Goal: Task Accomplishment & Management: Use online tool/utility

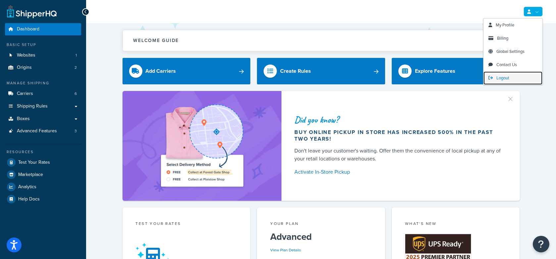
click at [515, 75] on link "Logout" at bounding box center [512, 77] width 59 height 13
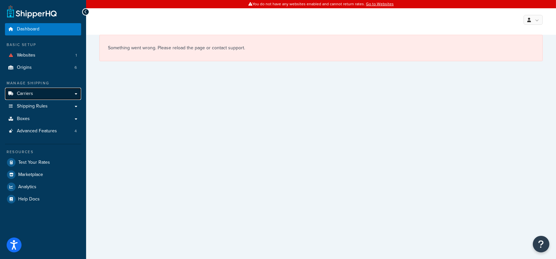
click at [31, 95] on span "Carriers" at bounding box center [25, 94] width 16 height 6
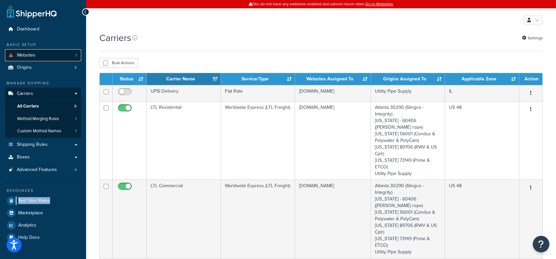
click at [50, 54] on link "Websites 1" at bounding box center [43, 55] width 76 height 12
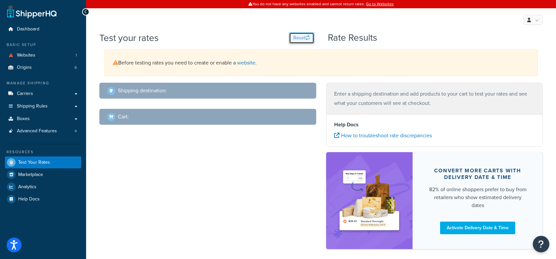
click at [302, 37] on button "Reset" at bounding box center [301, 37] width 25 height 11
click at [302, 36] on button "Reset" at bounding box center [301, 37] width 25 height 11
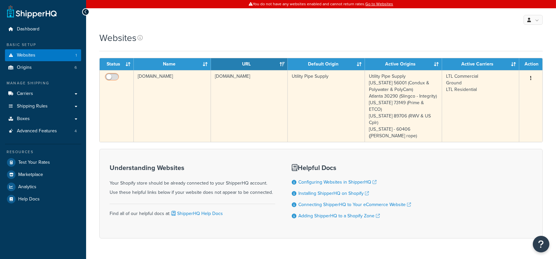
click at [110, 80] on input "checkbox" at bounding box center [113, 78] width 18 height 8
checkbox input "true"
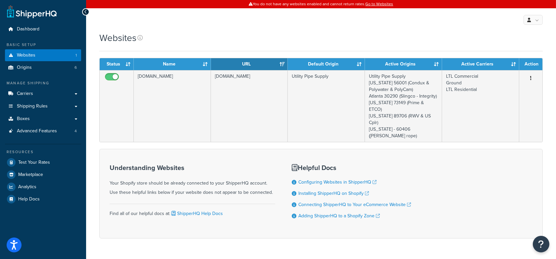
click at [204, 39] on div "Websites" at bounding box center [320, 37] width 443 height 13
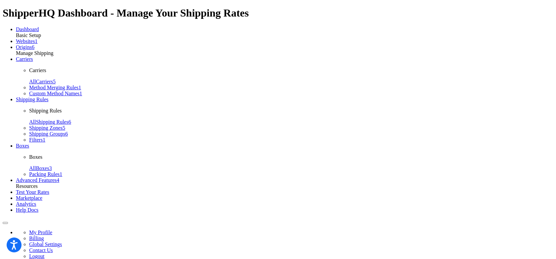
select select "CA"
type input "90210"
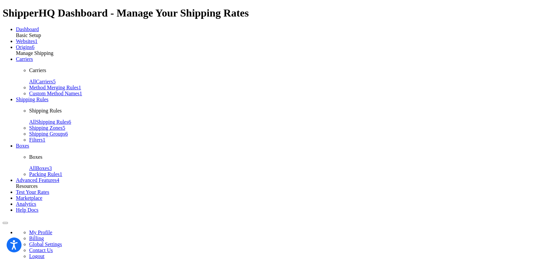
type input "6"
type input "60"
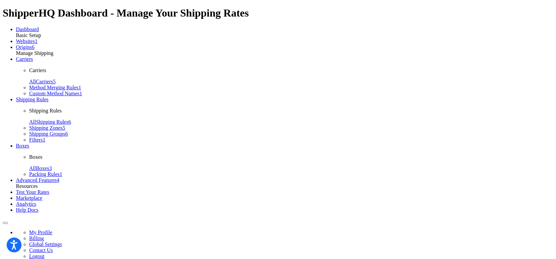
checkbox input "true"
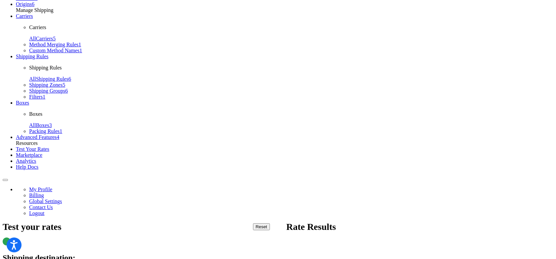
scroll to position [44, 0]
drag, startPoint x: 255, startPoint y: 186, endPoint x: 251, endPoint y: 182, distance: 5.6
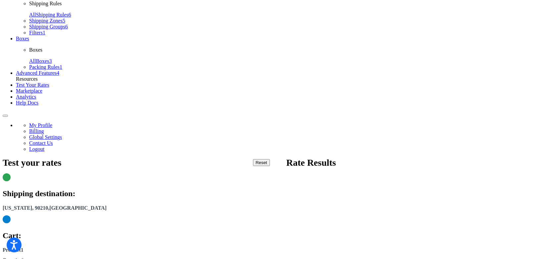
scroll to position [114, 0]
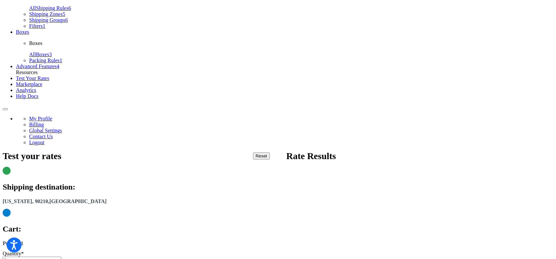
select select "86965"
drag, startPoint x: 297, startPoint y: 184, endPoint x: 301, endPoint y: 198, distance: 14.1
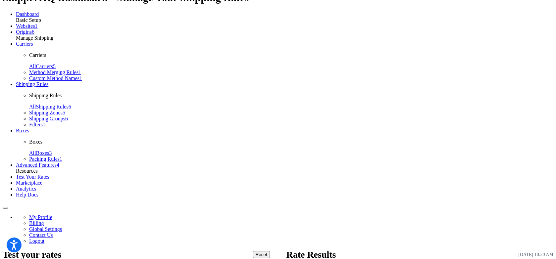
scroll to position [0, 0]
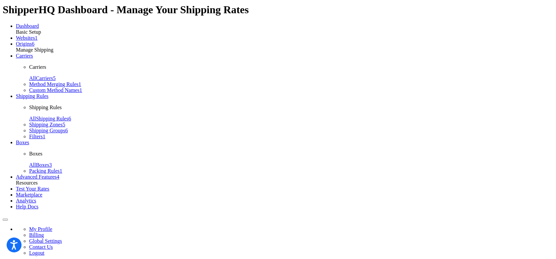
checkbox input "true"
select select "86965"
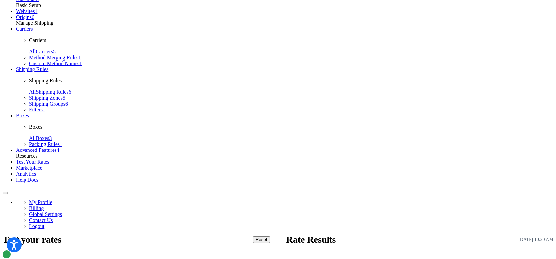
scroll to position [59, 0]
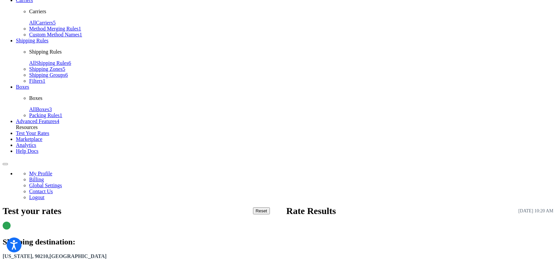
type input "13"
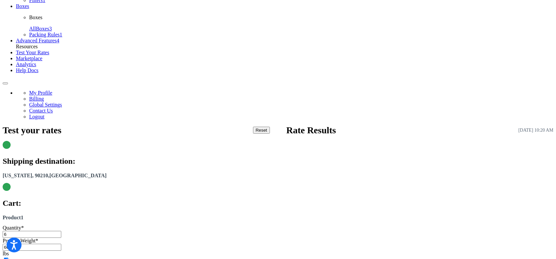
scroll to position [156, 0]
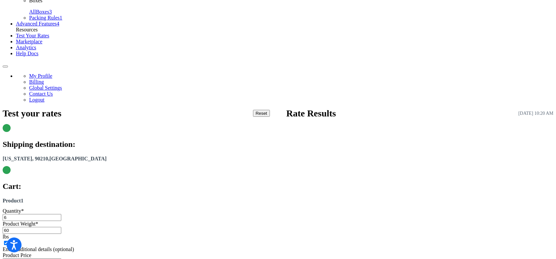
type input "13"
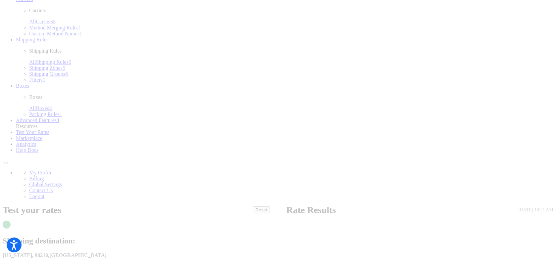
scroll to position [0, 0]
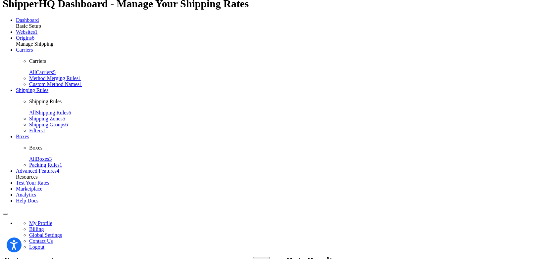
checkbox input "true"
select select "86965"
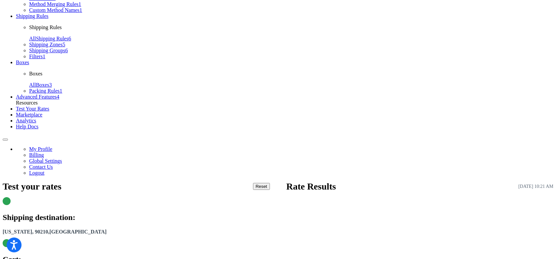
scroll to position [85, 0]
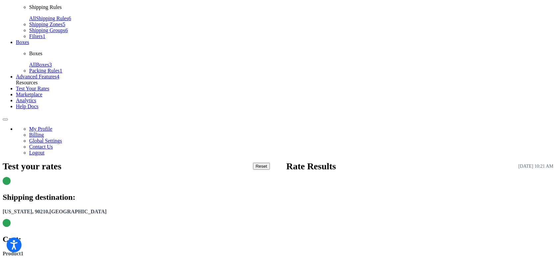
scroll to position [103, 0]
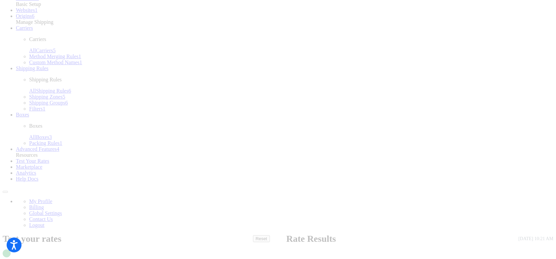
scroll to position [0, 0]
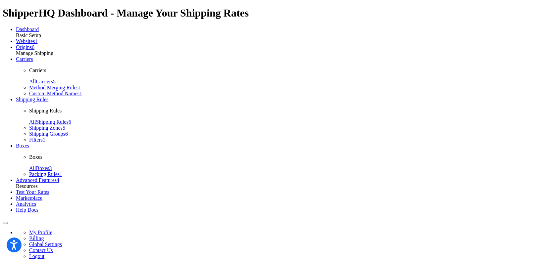
type input "9"
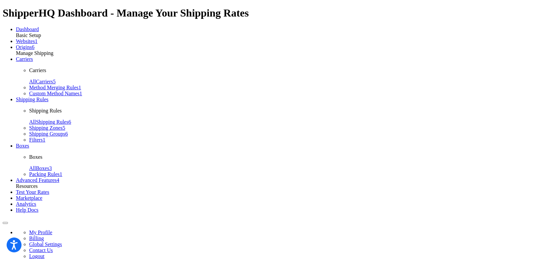
type input "7"
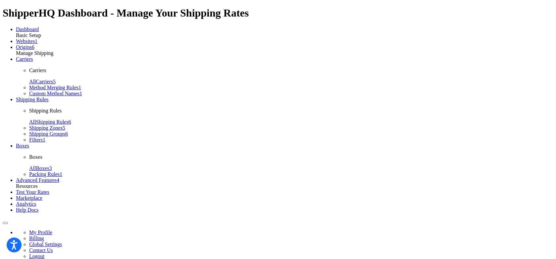
type input "8"
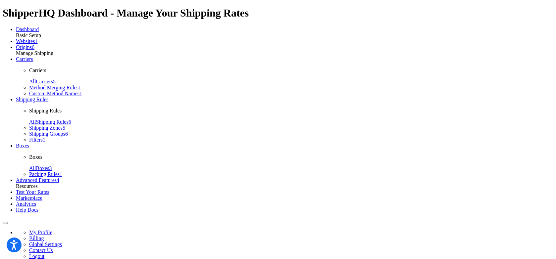
type input "9"
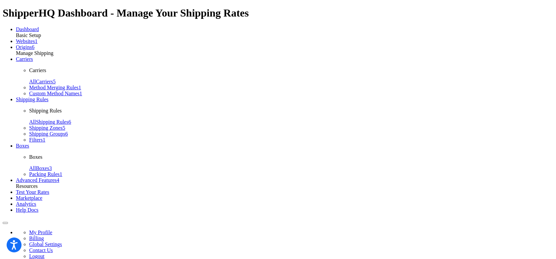
type input "1"
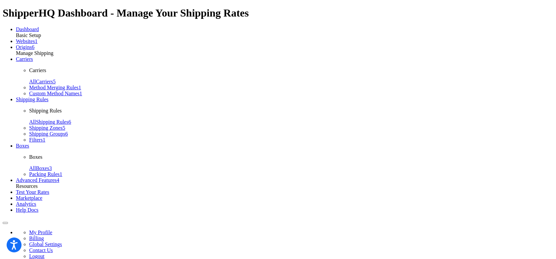
type input "7"
drag, startPoint x: 311, startPoint y: 174, endPoint x: 294, endPoint y: 174, distance: 16.6
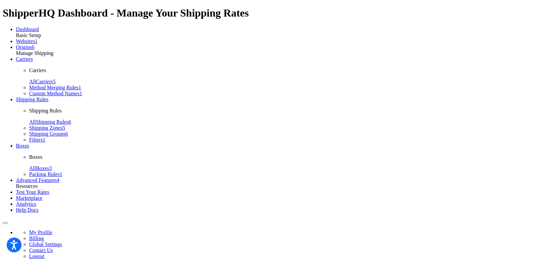
drag, startPoint x: 282, startPoint y: 175, endPoint x: 310, endPoint y: 175, distance: 28.1
drag, startPoint x: 286, startPoint y: 186, endPoint x: 276, endPoint y: 183, distance: 10.9
drag, startPoint x: 274, startPoint y: 184, endPoint x: 307, endPoint y: 184, distance: 33.1
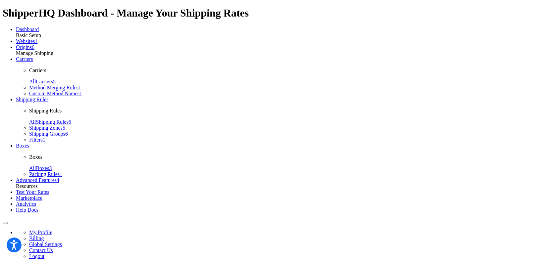
type input "1"
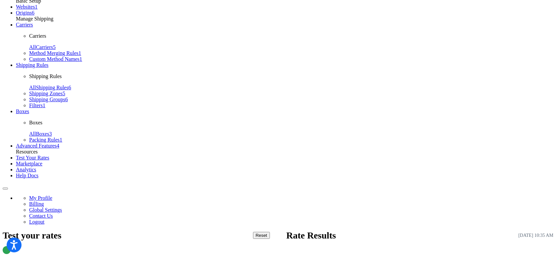
scroll to position [35, 0]
type input "7"
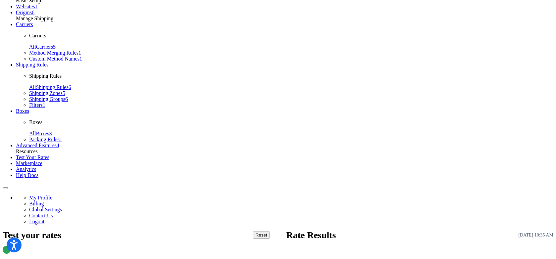
scroll to position [0, 0]
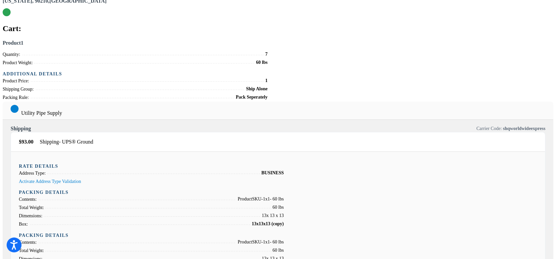
scroll to position [315, 0]
drag, startPoint x: 484, startPoint y: 173, endPoint x: 478, endPoint y: 178, distance: 7.8
drag, startPoint x: 472, startPoint y: 180, endPoint x: 525, endPoint y: 180, distance: 52.9
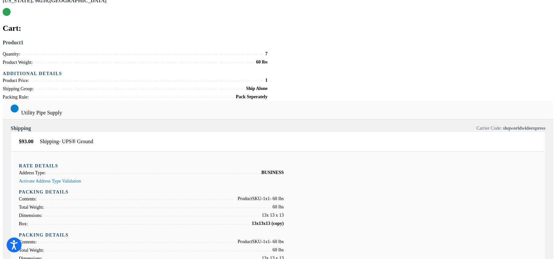
copy span "A - UPS Ground Surcharge"
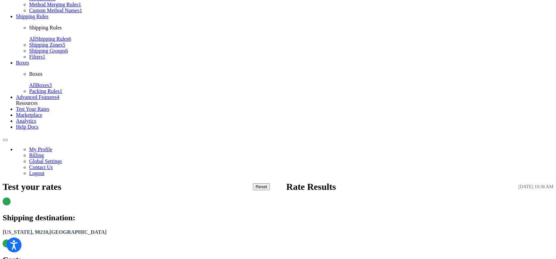
scroll to position [0, 0]
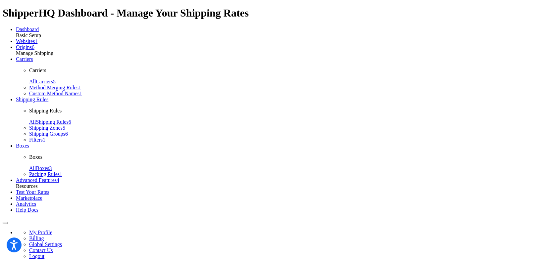
type input "1"
type input "9"
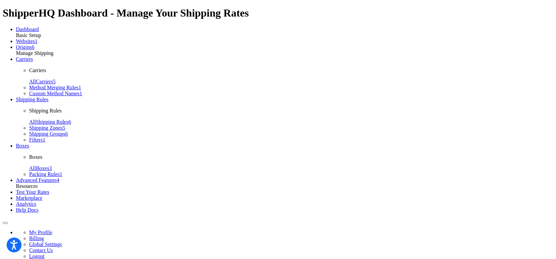
drag, startPoint x: 305, startPoint y: 139, endPoint x: 310, endPoint y: 149, distance: 11.0
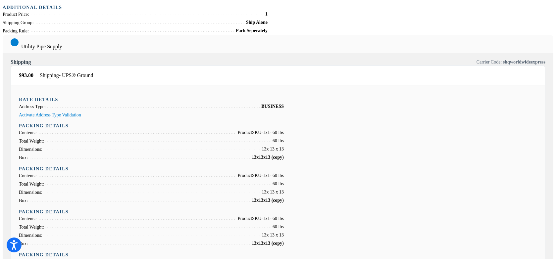
scroll to position [381, 0]
drag, startPoint x: 472, startPoint y: 201, endPoint x: 525, endPoint y: 202, distance: 53.3
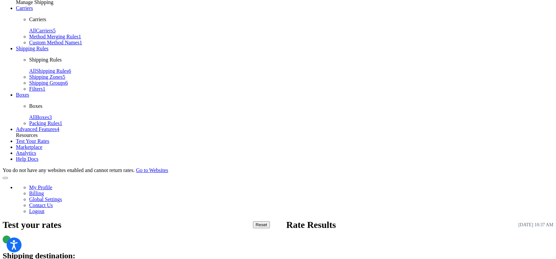
scroll to position [52, 0]
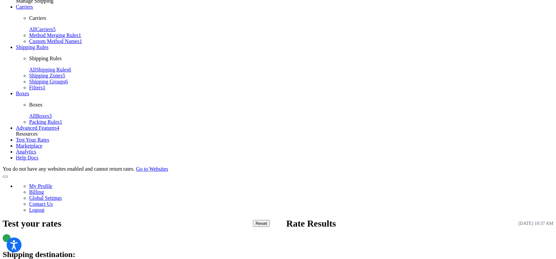
drag, startPoint x: 272, startPoint y: 139, endPoint x: 307, endPoint y: 140, distance: 34.4
copy span "Pack Seperately"
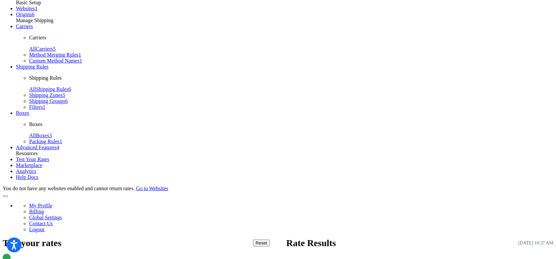
scroll to position [41, 0]
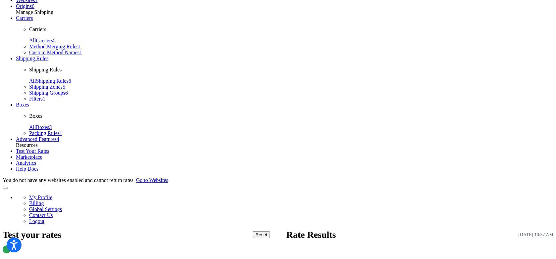
copy span "shqworldwideexpress"
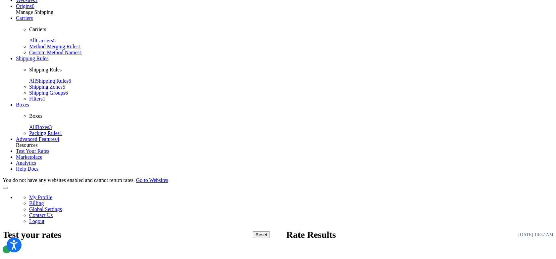
type input "7"
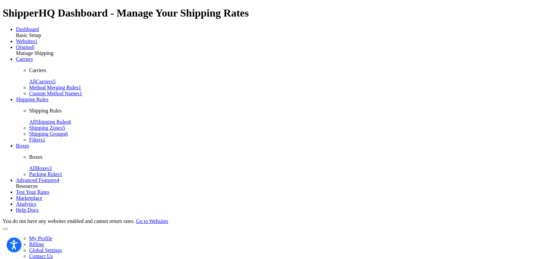
type input "1"
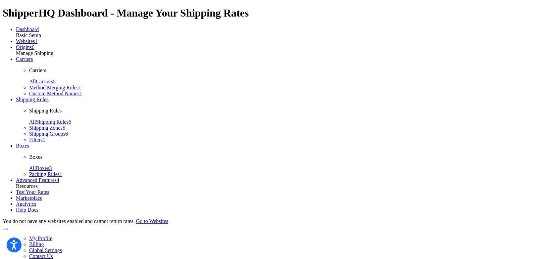
type input "7"
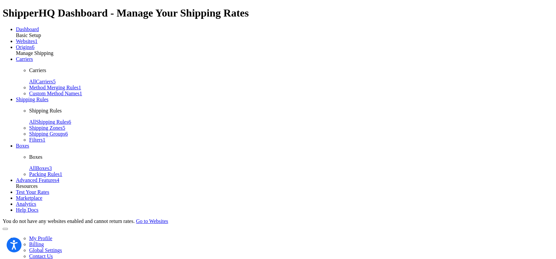
click at [37, 44] on link "Websites 1" at bounding box center [27, 41] width 22 height 6
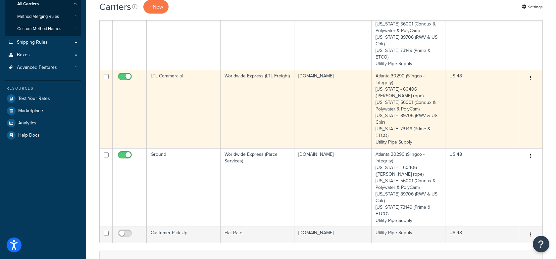
scroll to position [103, 0]
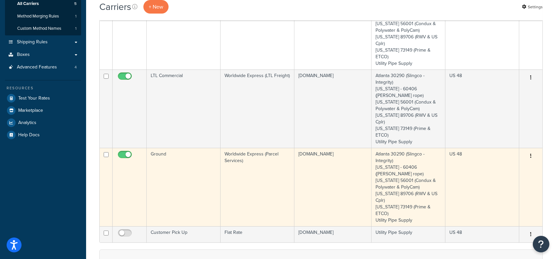
click at [191, 171] on td "Ground" at bounding box center [184, 187] width 74 height 78
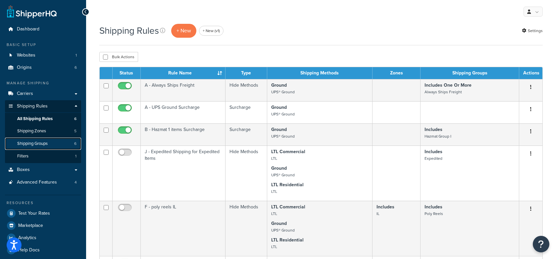
click at [60, 142] on link "Shipping Groups 6" at bounding box center [43, 144] width 76 height 12
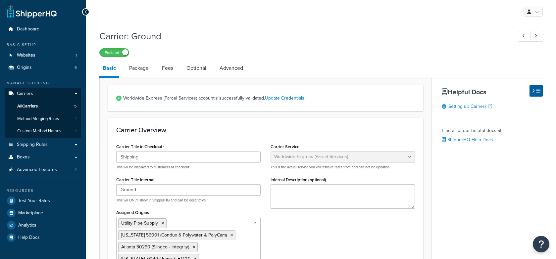
select select "worldwideExpress"
click at [227, 63] on link "Advanced" at bounding box center [231, 68] width 30 height 16
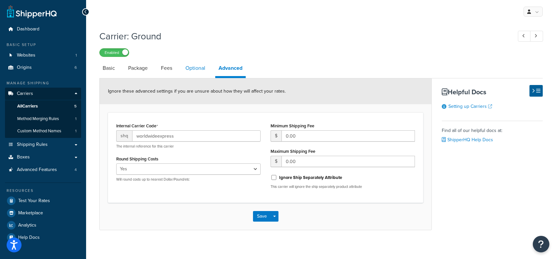
click at [190, 67] on link "Optional" at bounding box center [195, 68] width 26 height 16
select select "business"
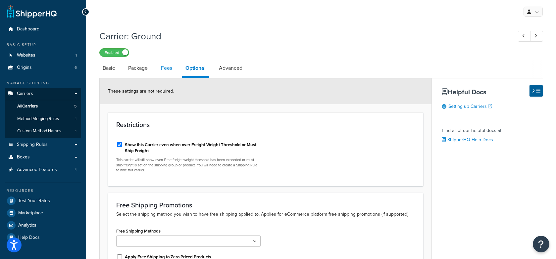
click at [161, 70] on link "Fees" at bounding box center [166, 68] width 18 height 16
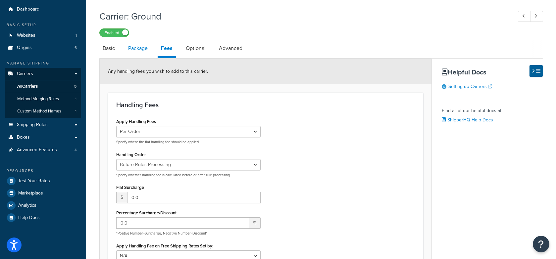
scroll to position [19, 0]
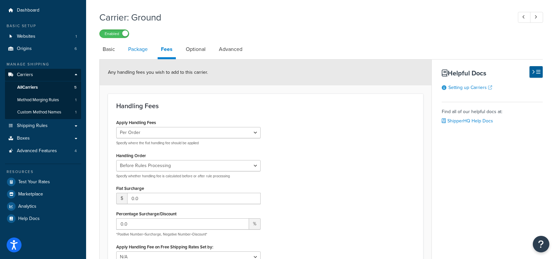
click at [135, 53] on link "Package" at bounding box center [138, 49] width 26 height 16
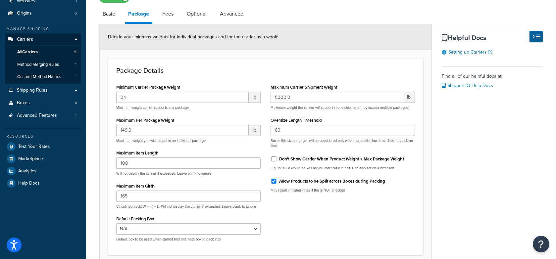
scroll to position [53, 0]
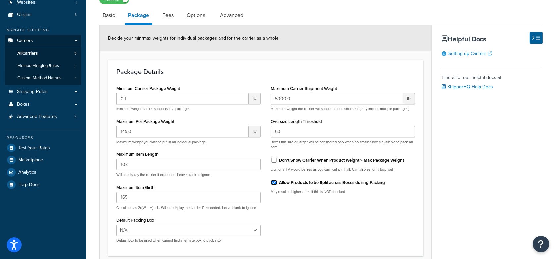
click at [274, 181] on input "Allow Products to be Split across Boxes during Packing" at bounding box center [273, 182] width 7 height 5
checkbox input "false"
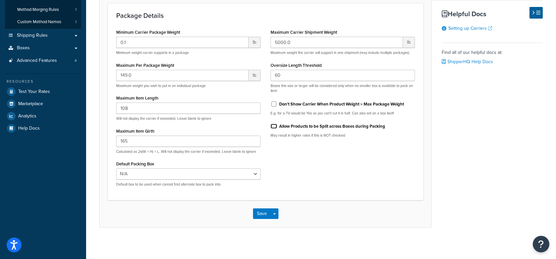
scroll to position [111, 0]
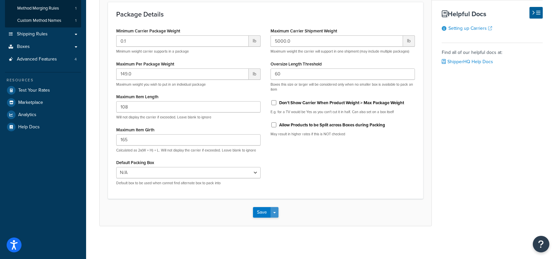
click at [276, 211] on button "Save Dropdown" at bounding box center [274, 212] width 8 height 11
click at [284, 222] on button "Save and Edit" at bounding box center [277, 225] width 48 height 14
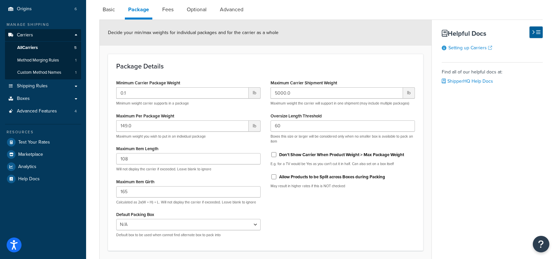
scroll to position [59, 0]
click at [274, 175] on input "Allow Products to be Split across Boxes during Packing" at bounding box center [273, 176] width 7 height 5
checkbox input "true"
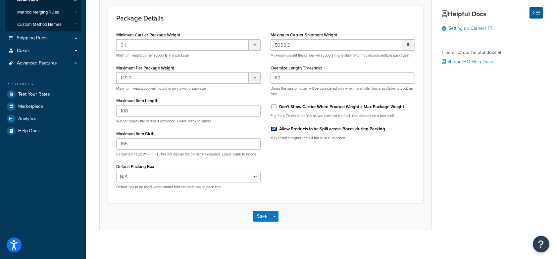
scroll to position [107, 0]
click at [273, 215] on span "button" at bounding box center [274, 215] width 3 height 1
click at [280, 224] on button "Save and Edit" at bounding box center [277, 228] width 48 height 14
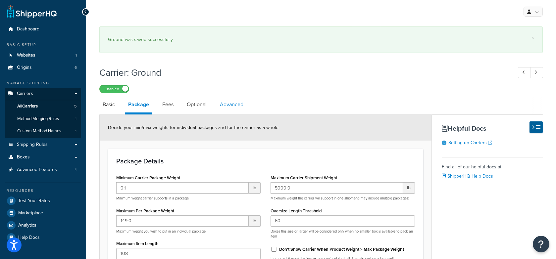
click at [239, 108] on link "Advanced" at bounding box center [231, 105] width 30 height 16
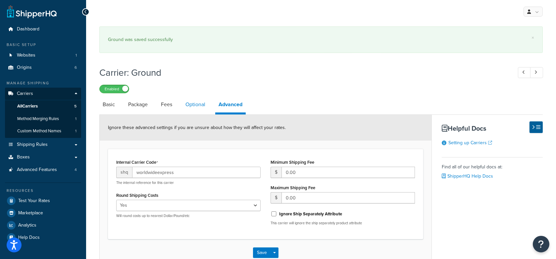
click at [192, 103] on link "Optional" at bounding box center [195, 105] width 26 height 16
select select "business"
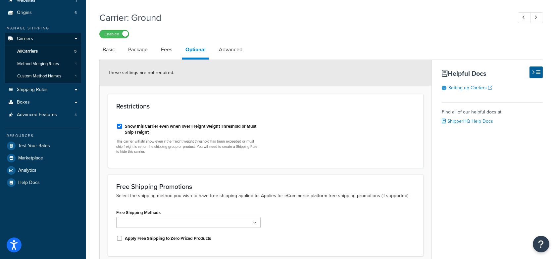
scroll to position [58, 0]
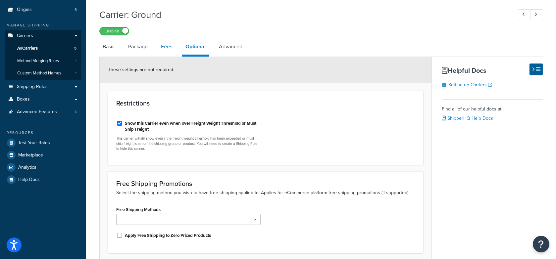
click at [165, 51] on link "Fees" at bounding box center [166, 47] width 18 height 16
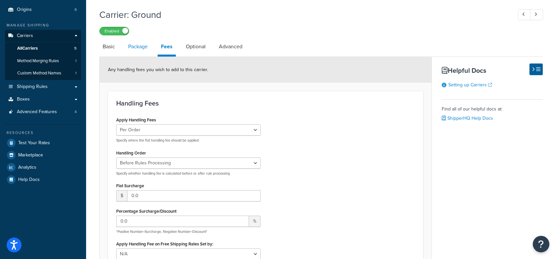
click at [138, 47] on link "Package" at bounding box center [138, 47] width 26 height 16
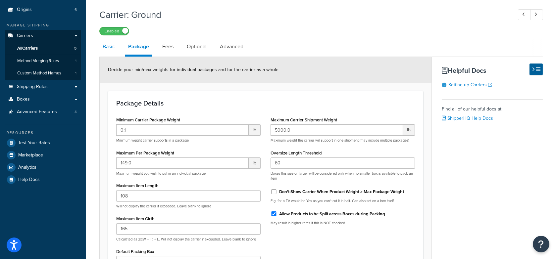
click at [113, 47] on link "Basic" at bounding box center [108, 47] width 19 height 16
select select "worldwideExpress"
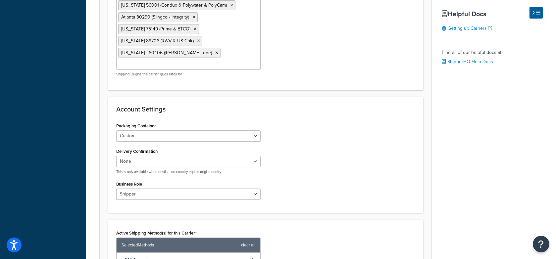
scroll to position [270, 0]
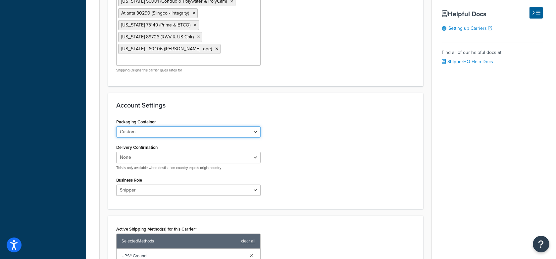
click at [209, 126] on select "Custom UPS Express Envelope UPS Legal Window Envelope UPS Express Reusable Enve…" at bounding box center [188, 131] width 144 height 11
click at [116, 126] on select "Custom UPS Express Envelope UPS Legal Window Envelope UPS Express Reusable Enve…" at bounding box center [188, 131] width 144 height 11
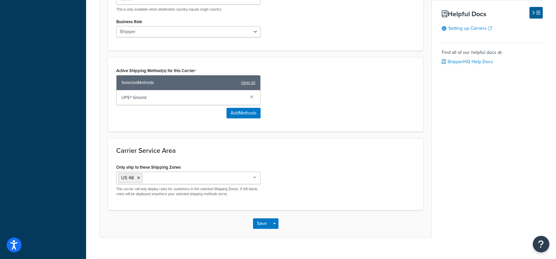
scroll to position [0, 0]
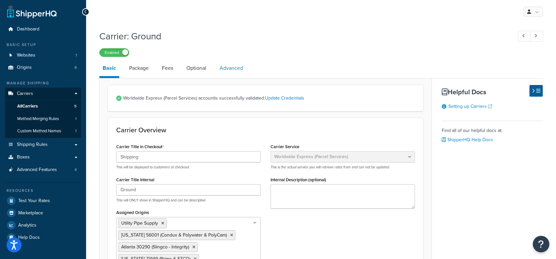
click at [237, 67] on link "Advanced" at bounding box center [231, 68] width 30 height 16
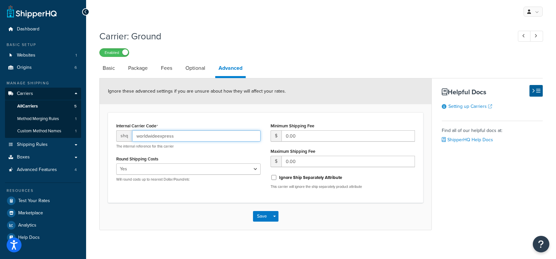
drag, startPoint x: 182, startPoint y: 135, endPoint x: 149, endPoint y: 126, distance: 34.3
click at [133, 133] on input "worldwideexpress" at bounding box center [196, 135] width 128 height 11
click at [320, 34] on h1 "Carrier: Ground" at bounding box center [302, 36] width 406 height 13
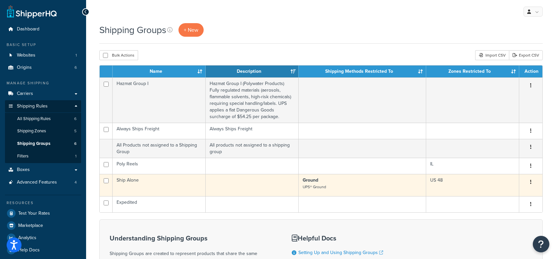
scroll to position [3, 0]
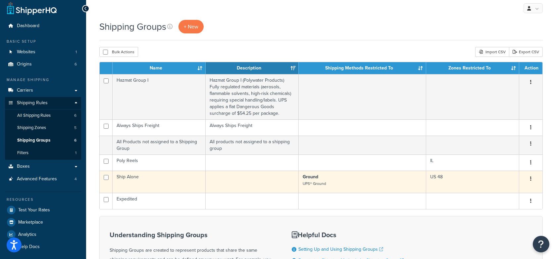
click at [175, 183] on td "Ship Alone" at bounding box center [158, 182] width 93 height 22
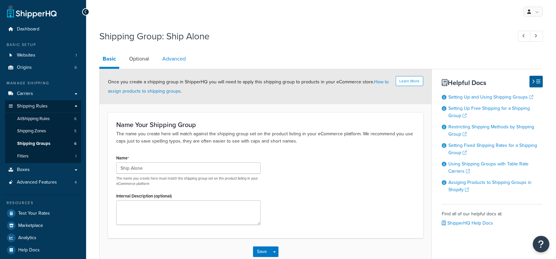
click at [183, 63] on link "Advanced" at bounding box center [174, 59] width 30 height 16
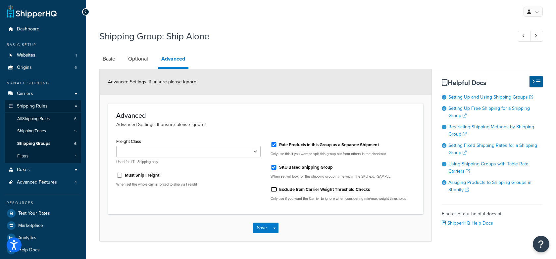
click at [271, 189] on input "Exclude from Carrier Weight Threshold Checks" at bounding box center [273, 189] width 7 height 5
checkbox input "true"
click at [277, 229] on button "Save Dropdown" at bounding box center [274, 228] width 8 height 11
click at [283, 237] on button "Save and Edit" at bounding box center [285, 240] width 64 height 14
click at [274, 189] on input "Exclude from Carrier Weight Threshold Checks" at bounding box center [273, 189] width 7 height 5
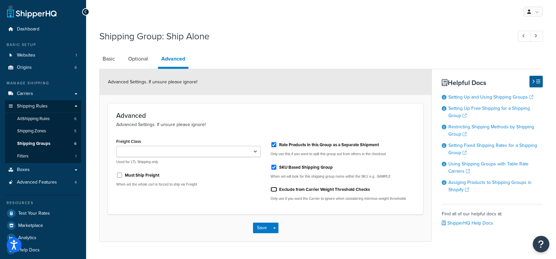
checkbox input "false"
click at [276, 230] on button "Save Dropdown" at bounding box center [274, 228] width 8 height 11
click at [286, 238] on button "Save and Edit" at bounding box center [285, 240] width 64 height 14
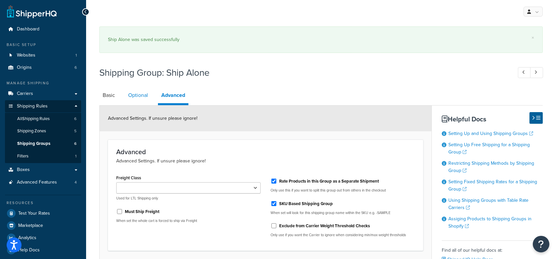
click at [145, 92] on link "Optional" at bounding box center [138, 95] width 26 height 16
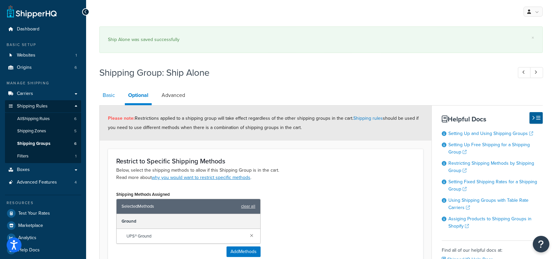
click at [117, 91] on link "Basic" at bounding box center [108, 95] width 19 height 16
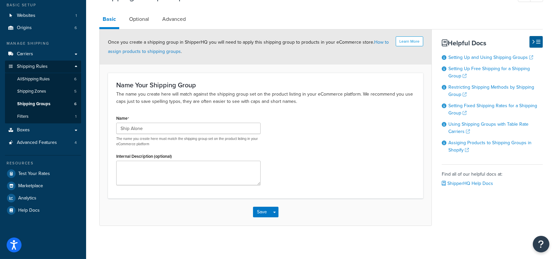
scroll to position [39, 0]
click at [175, 21] on link "Advanced" at bounding box center [174, 20] width 30 height 16
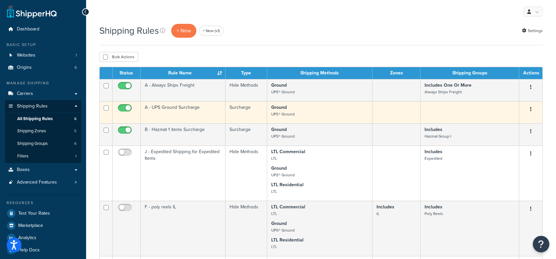
click at [312, 105] on p "Ground UPS® Ground" at bounding box center [319, 110] width 97 height 13
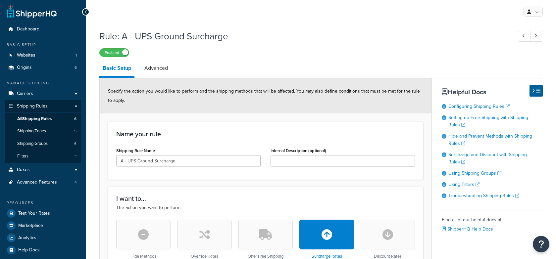
select select "PERCENTAGE"
select select "CART"
click at [173, 74] on li "Advanced" at bounding box center [159, 68] width 37 height 16
click at [157, 70] on link "Advanced" at bounding box center [156, 68] width 30 height 16
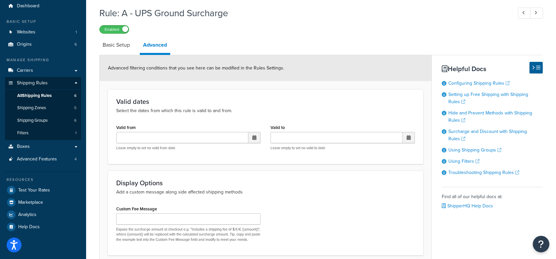
scroll to position [23, 0]
click at [113, 47] on link "Basic Setup" at bounding box center [116, 45] width 34 height 16
select select "PERCENTAGE"
select select "CART"
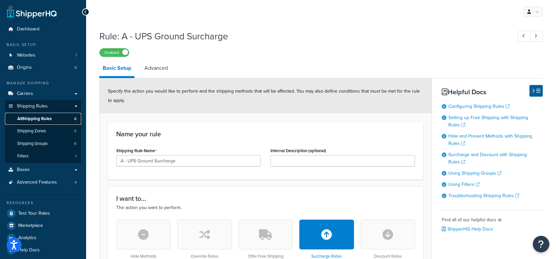
click at [70, 118] on link "All Shipping Rules 6" at bounding box center [43, 119] width 76 height 12
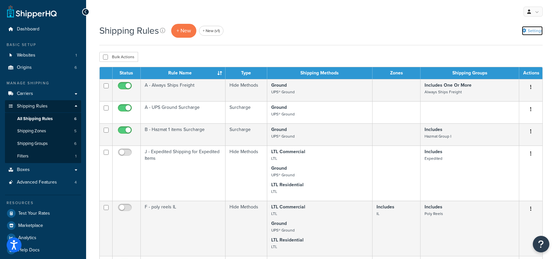
click at [532, 31] on link "Settings" at bounding box center [531, 30] width 21 height 9
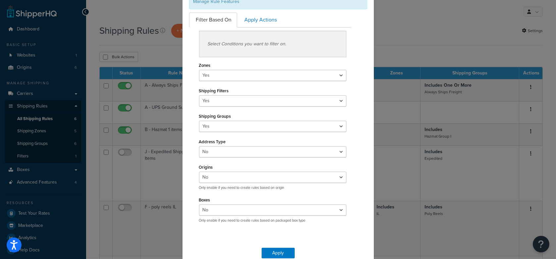
scroll to position [58, 0]
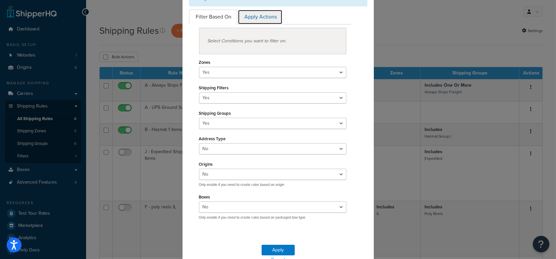
click at [254, 20] on link "Apply Actions" at bounding box center [260, 17] width 45 height 15
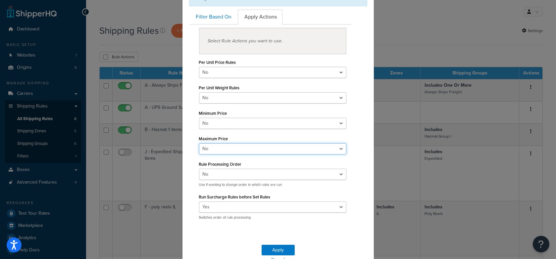
click at [246, 150] on select "Yes No" at bounding box center [273, 148] width 148 height 11
select select "true"
click at [199, 143] on select "Yes No" at bounding box center [273, 148] width 148 height 11
click at [291, 245] on button "Apply" at bounding box center [277, 250] width 33 height 11
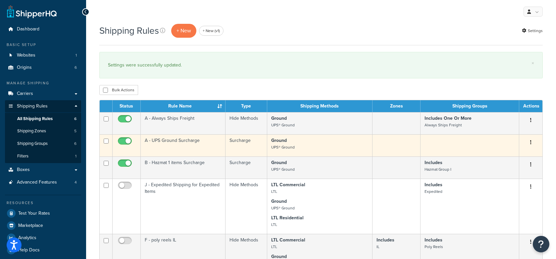
click at [174, 148] on td "A - UPS Ground Surcharge" at bounding box center [183, 145] width 85 height 22
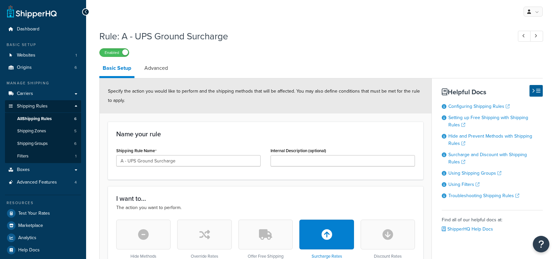
select select "PERCENTAGE"
select select "CART"
click at [151, 73] on link "Advanced" at bounding box center [156, 68] width 30 height 16
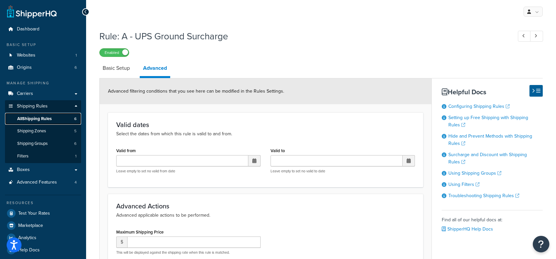
click at [66, 122] on link "All Shipping Rules 6" at bounding box center [43, 119] width 76 height 12
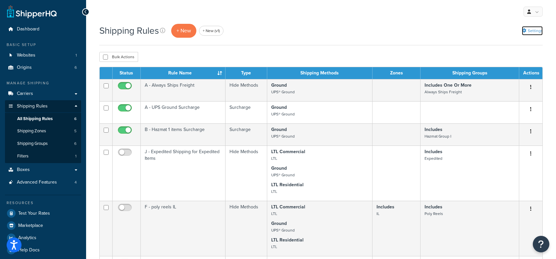
click at [534, 30] on link "Settings" at bounding box center [531, 30] width 21 height 9
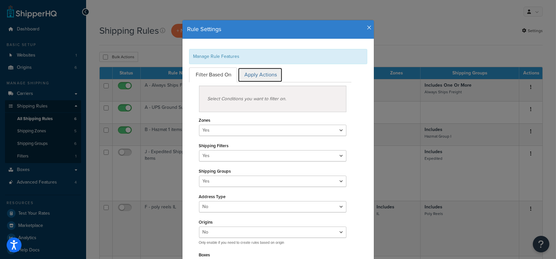
drag, startPoint x: 263, startPoint y: 79, endPoint x: 268, endPoint y: 91, distance: 13.2
click at [263, 79] on link "Apply Actions" at bounding box center [260, 74] width 45 height 15
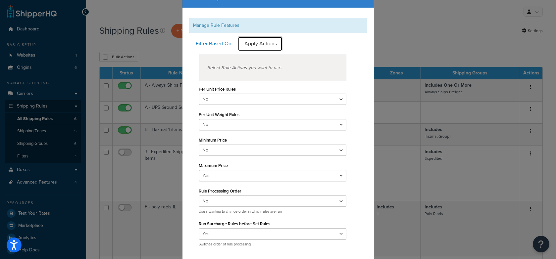
scroll to position [31, 0]
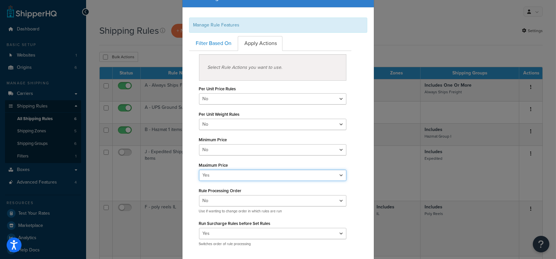
click at [253, 174] on select "Yes No" at bounding box center [273, 175] width 148 height 11
select select "false"
click at [199, 170] on select "Yes No" at bounding box center [273, 175] width 148 height 11
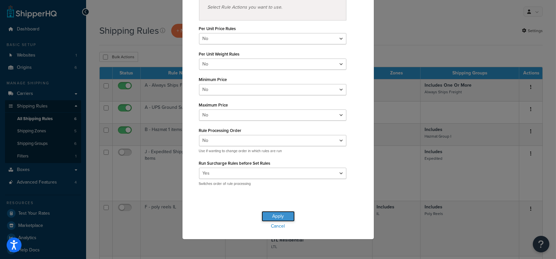
click at [285, 214] on button "Apply" at bounding box center [277, 216] width 33 height 11
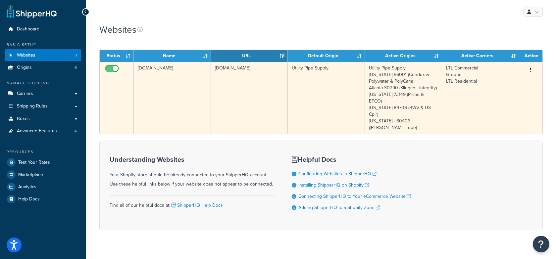
click at [112, 69] on input "checkbox" at bounding box center [113, 70] width 18 height 8
checkbox input "false"
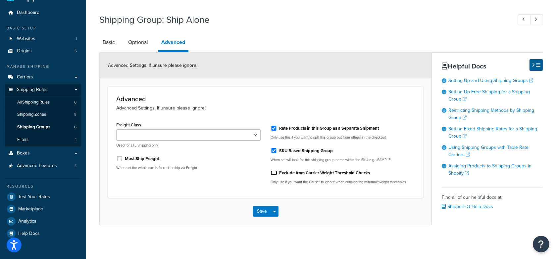
click at [273, 173] on input "Exclude from Carrier Weight Threshold Checks" at bounding box center [273, 172] width 7 height 5
checkbox input "true"
click at [276, 210] on button "Save Dropdown" at bounding box center [274, 211] width 8 height 11
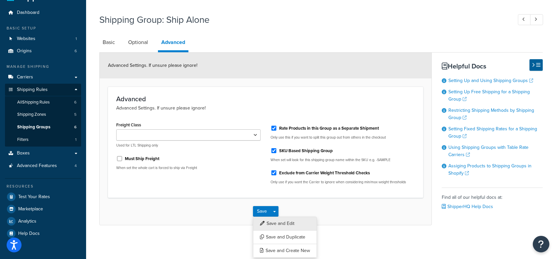
click at [283, 221] on button "Save and Edit" at bounding box center [285, 224] width 64 height 14
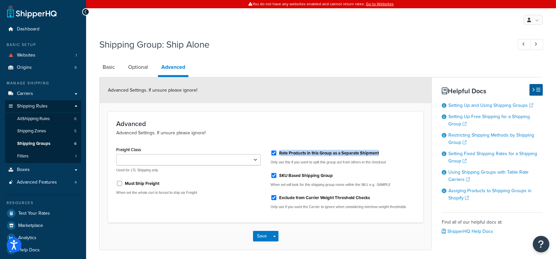
drag, startPoint x: 388, startPoint y: 150, endPoint x: 291, endPoint y: 148, distance: 96.3
click at [291, 148] on div "Rate Products in this Group as a Separate Shipment" at bounding box center [342, 153] width 144 height 10
copy label "Rate Products in this Group as a Separate Shipment"
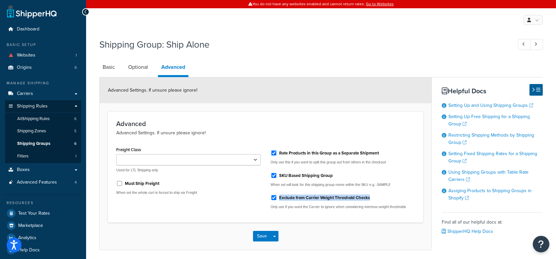
drag, startPoint x: 377, startPoint y: 196, endPoint x: 293, endPoint y: 195, distance: 83.4
click at [293, 194] on div "Exclude from Carrier Weight Threshold Checks" at bounding box center [342, 197] width 144 height 10
copy label "Exclude from Carrier Weight Threshold Checks"
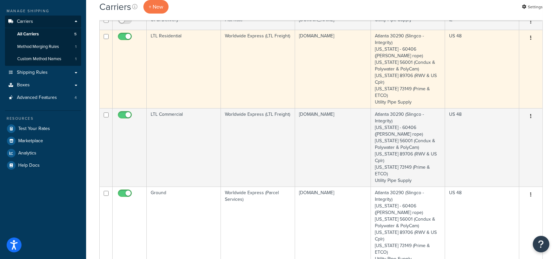
scroll to position [78, 0]
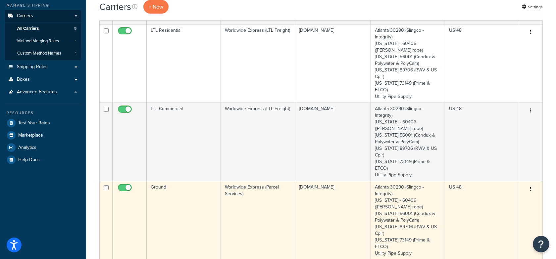
click at [198, 181] on td "Ground" at bounding box center [184, 220] width 74 height 78
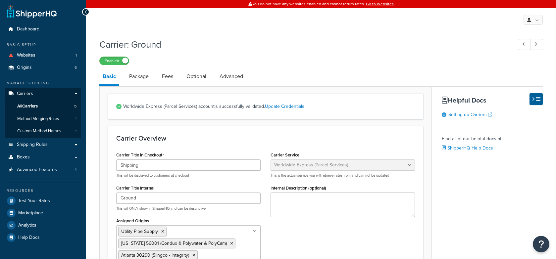
select select "worldwideExpress"
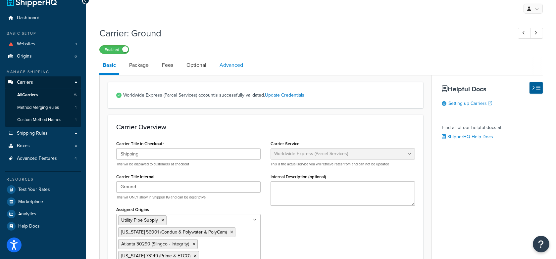
scroll to position [12, 0]
click at [236, 60] on link "Advanced" at bounding box center [231, 64] width 30 height 16
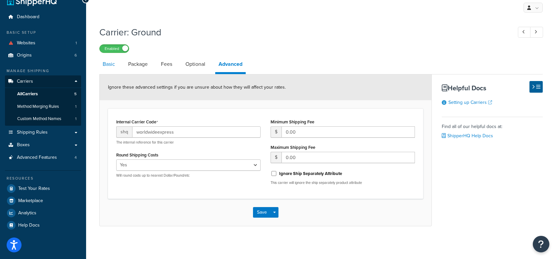
click at [108, 70] on link "Basic" at bounding box center [108, 64] width 19 height 16
select select "worldwideExpress"
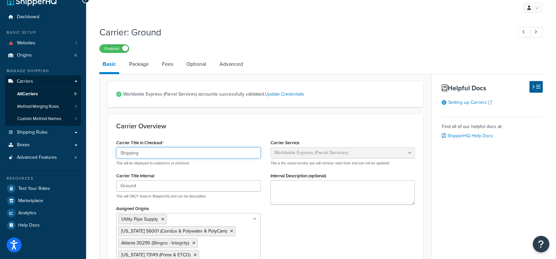
click at [171, 150] on input "Shipping" at bounding box center [188, 152] width 144 height 11
click at [232, 65] on link "Advanced" at bounding box center [231, 64] width 30 height 16
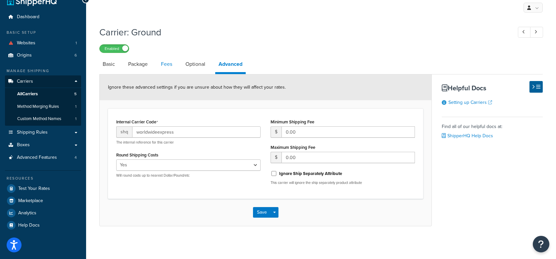
click at [163, 67] on link "Fees" at bounding box center [166, 64] width 18 height 16
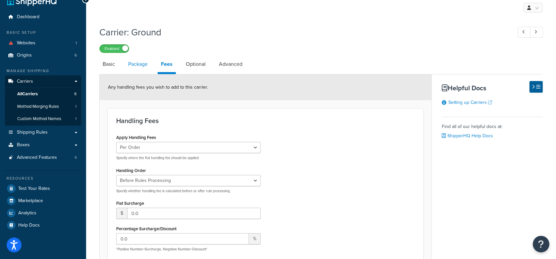
click at [128, 67] on link "Package" at bounding box center [138, 64] width 26 height 16
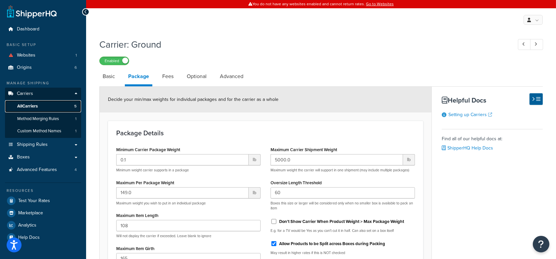
click at [56, 105] on link "All Carriers 5" at bounding box center [43, 106] width 76 height 12
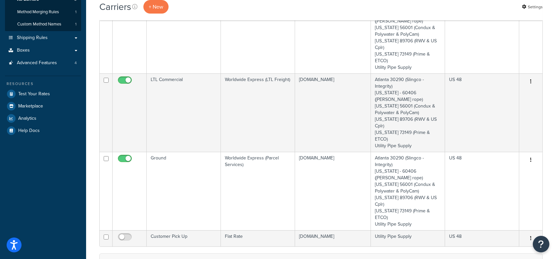
scroll to position [107, 0]
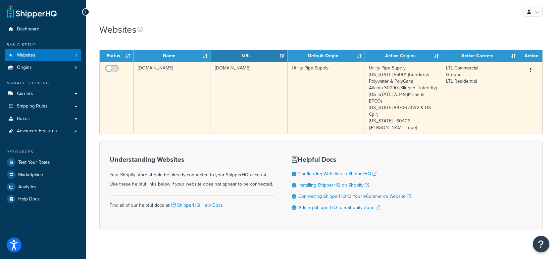
click at [110, 68] on input "checkbox" at bounding box center [113, 70] width 18 height 8
checkbox input "true"
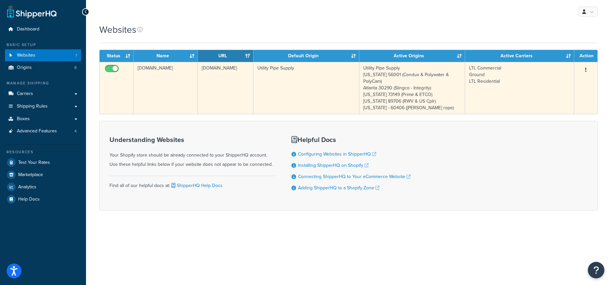
click at [108, 68] on input "checkbox" at bounding box center [113, 70] width 18 height 8
checkbox input "false"
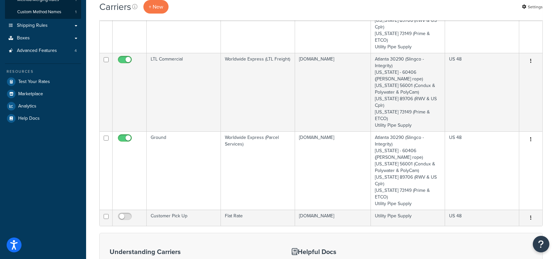
scroll to position [124, 0]
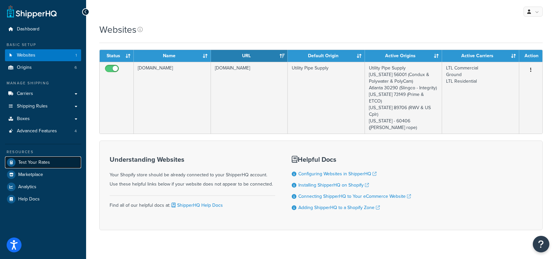
click at [59, 162] on link "Test Your Rates" at bounding box center [43, 162] width 76 height 12
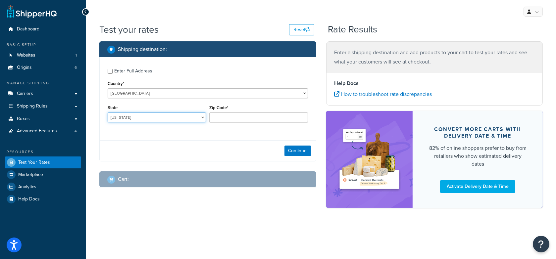
click at [155, 119] on select "[US_STATE] [US_STATE] [US_STATE] [US_STATE] [US_STATE] Armed Forces Americas Ar…" at bounding box center [157, 117] width 98 height 10
select select "CA"
click at [108, 112] on select "[US_STATE] [US_STATE] [US_STATE] [US_STATE] [US_STATE] Armed Forces Americas Ar…" at bounding box center [157, 117] width 98 height 10
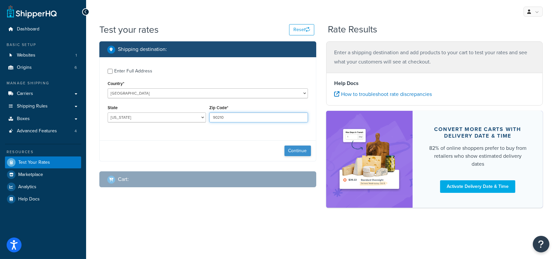
type input "90210"
click at [288, 151] on button "Continue" at bounding box center [297, 151] width 26 height 11
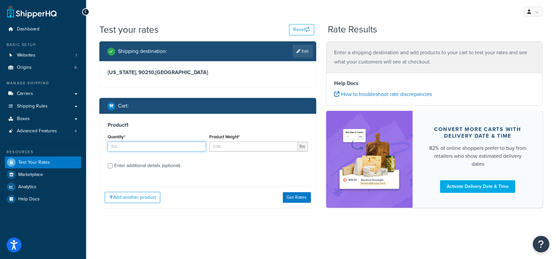
click at [147, 148] on input "Quantity*" at bounding box center [157, 147] width 98 height 10
type input "7"
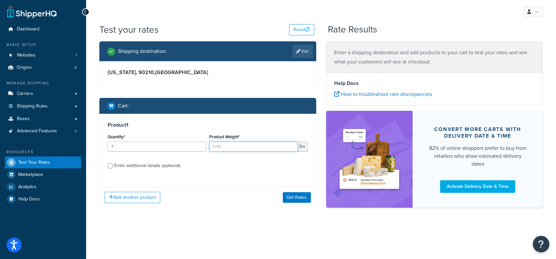
click at [225, 150] on input "Product Weight*" at bounding box center [253, 147] width 88 height 10
type input "60"
click at [144, 164] on div "Enter additional details (optional)" at bounding box center [147, 165] width 66 height 9
click at [112, 164] on input "Enter additional details (optional)" at bounding box center [110, 165] width 5 height 5
checkbox input "true"
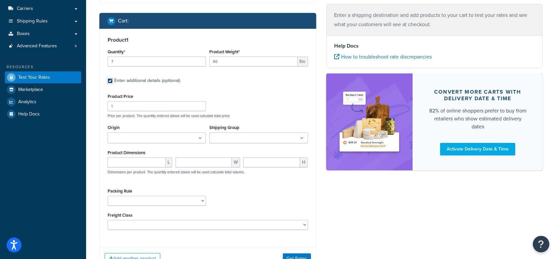
scroll to position [86, 0]
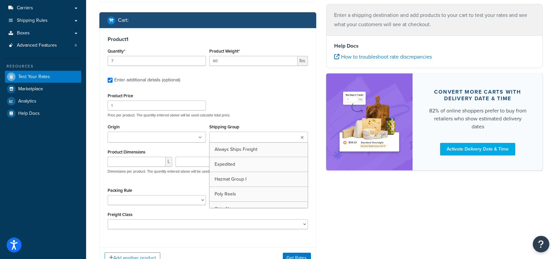
click at [231, 139] on input "Shipping Group" at bounding box center [240, 137] width 59 height 7
drag, startPoint x: 242, startPoint y: 197, endPoint x: 269, endPoint y: 194, distance: 27.3
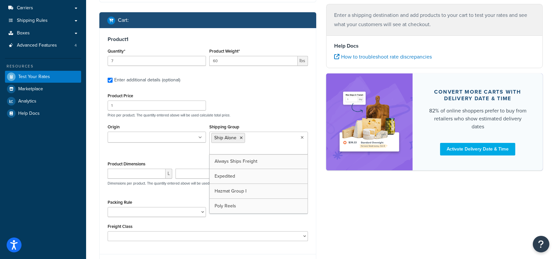
click at [352, 199] on div "Shipping destination : Edit California, 90210 , United States Cart : Product 1 …" at bounding box center [320, 121] width 453 height 330
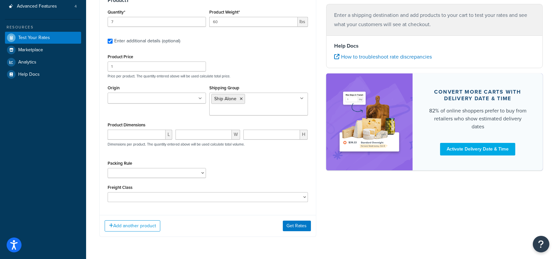
scroll to position [142, 0]
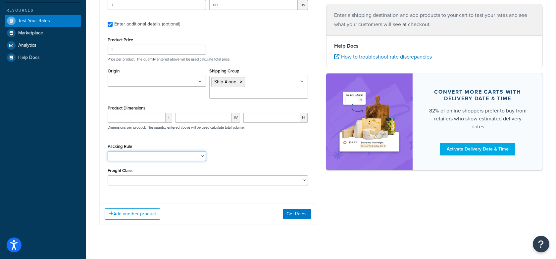
click at [161, 158] on select "Pack Seperately" at bounding box center [157, 156] width 98 height 10
select select "86965"
click at [108, 151] on select "Pack Seperately" at bounding box center [157, 156] width 98 height 10
click at [300, 216] on button "Get Rates" at bounding box center [297, 214] width 28 height 11
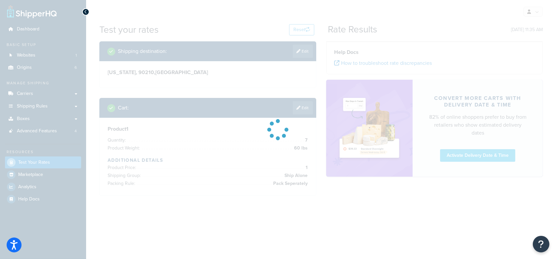
scroll to position [0, 0]
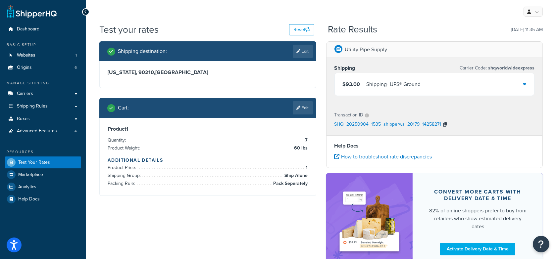
click at [444, 123] on icon "button" at bounding box center [445, 124] width 4 height 5
click at [431, 81] on div "$93.00 Shipping - UPS® Ground" at bounding box center [435, 84] width 200 height 22
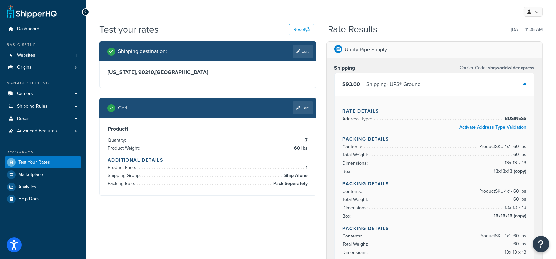
click at [432, 80] on div "$93.00 Shipping - UPS® Ground" at bounding box center [435, 84] width 200 height 22
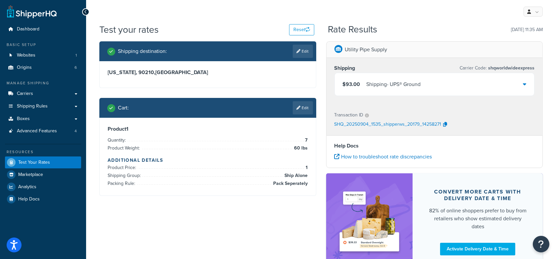
click at [489, 85] on div "$93.00 Shipping - UPS® Ground" at bounding box center [435, 84] width 200 height 22
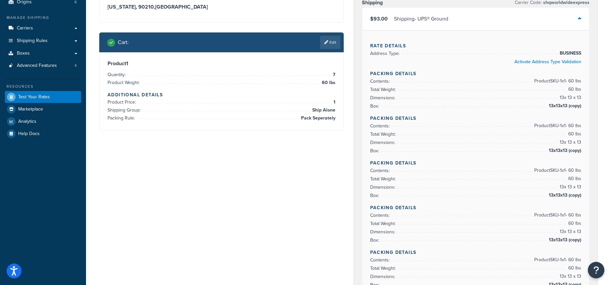
scroll to position [54, 0]
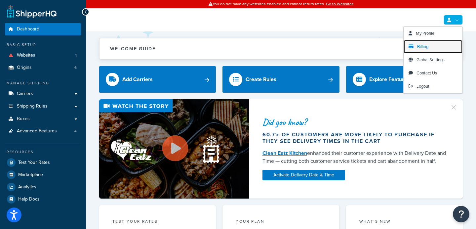
click at [426, 47] on span "Billing" at bounding box center [423, 46] width 11 height 6
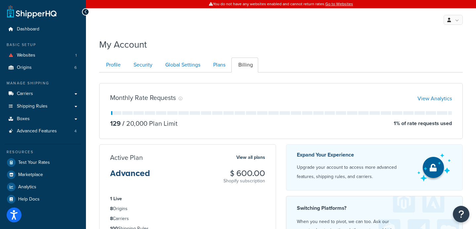
click at [358, 60] on ul "Profile Security Global Settings Plans Billing" at bounding box center [281, 65] width 364 height 15
click at [48, 54] on link "Websites 1" at bounding box center [43, 55] width 76 height 12
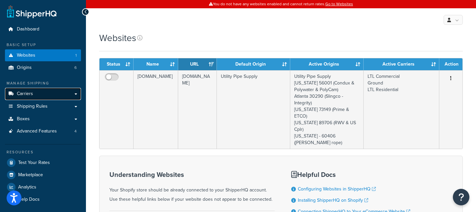
click at [54, 92] on link "Carriers" at bounding box center [43, 94] width 76 height 12
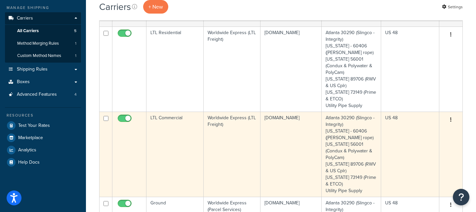
scroll to position [61, 0]
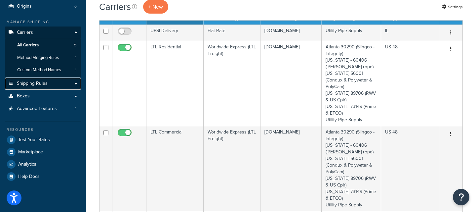
click at [53, 83] on link "Shipping Rules" at bounding box center [43, 83] width 76 height 12
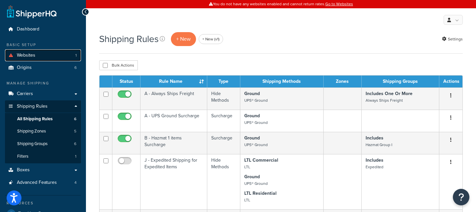
drag, startPoint x: 57, startPoint y: 57, endPoint x: 50, endPoint y: 56, distance: 6.4
click at [57, 57] on link "Websites 1" at bounding box center [43, 55] width 76 height 12
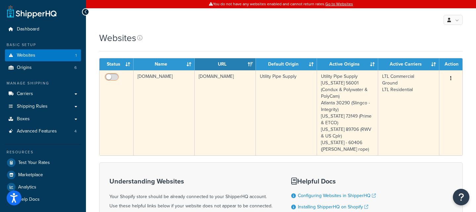
click at [109, 78] on input "checkbox" at bounding box center [113, 78] width 18 height 8
checkbox input "true"
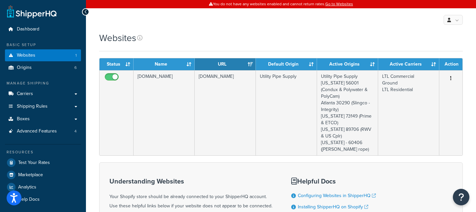
scroll to position [1, 0]
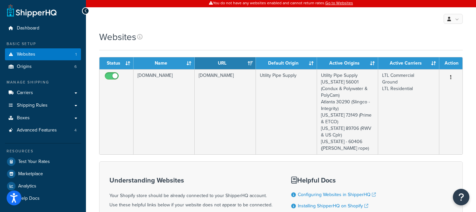
drag, startPoint x: 215, startPoint y: 31, endPoint x: 185, endPoint y: 54, distance: 37.4
click at [215, 31] on div "Websites" at bounding box center [281, 36] width 364 height 13
click at [50, 93] on link "Carriers" at bounding box center [43, 93] width 76 height 12
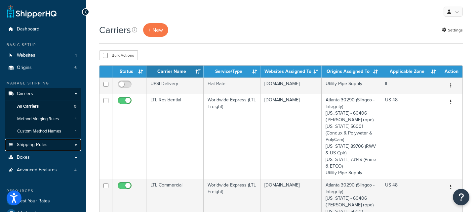
click at [34, 143] on span "Shipping Rules" at bounding box center [32, 145] width 31 height 6
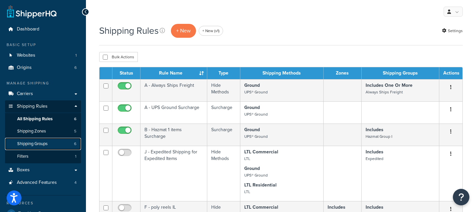
click at [47, 142] on span "Shipping Groups" at bounding box center [32, 144] width 30 height 6
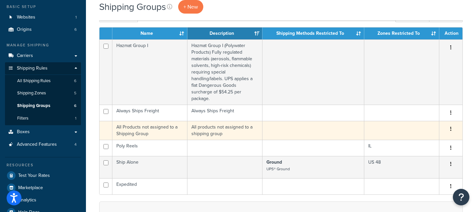
scroll to position [38, 0]
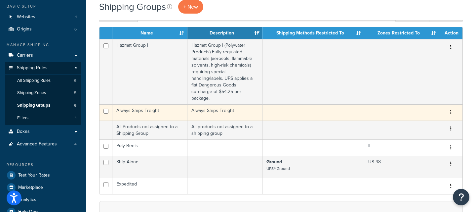
click at [160, 104] on td "Always Ships Freight" at bounding box center [149, 112] width 75 height 16
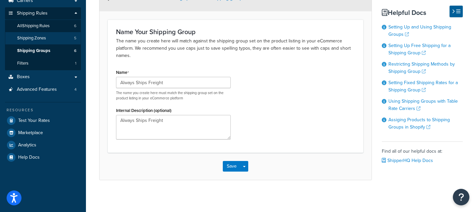
scroll to position [94, 0]
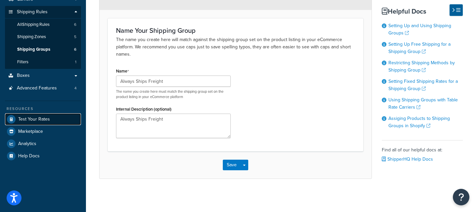
click at [65, 120] on link "Test Your Rates" at bounding box center [43, 119] width 76 height 12
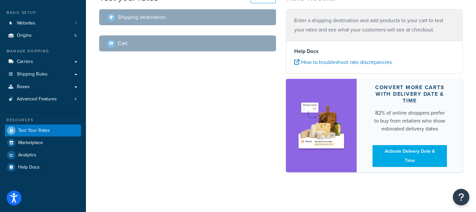
scroll to position [32, 0]
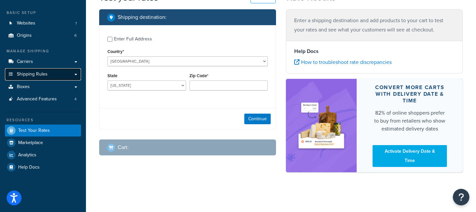
click at [51, 76] on link "Shipping Rules" at bounding box center [43, 74] width 76 height 12
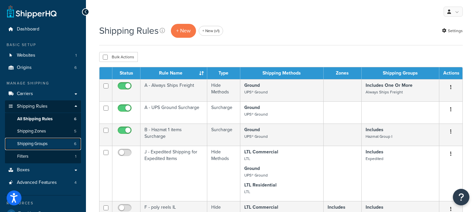
click at [51, 141] on link "Shipping Groups 6" at bounding box center [43, 144] width 76 height 12
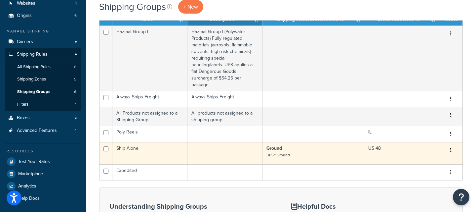
scroll to position [53, 0]
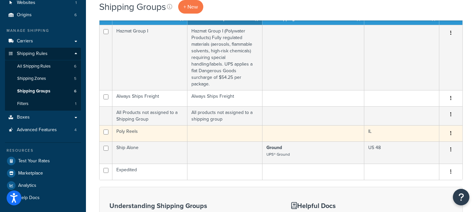
click at [145, 129] on td "Poly Reels" at bounding box center [149, 133] width 75 height 16
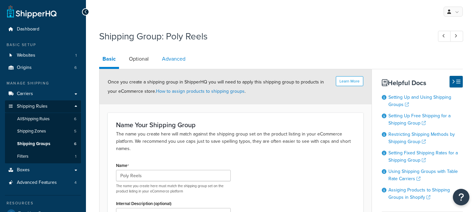
click at [175, 56] on link "Advanced" at bounding box center [174, 59] width 30 height 16
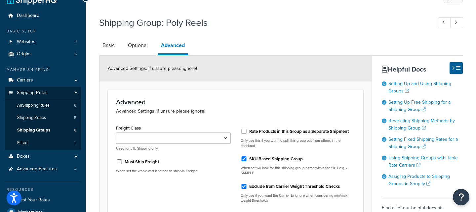
scroll to position [15, 0]
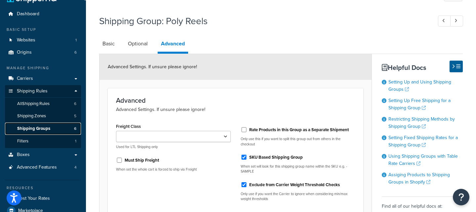
click at [52, 124] on link "Shipping Groups 6" at bounding box center [43, 128] width 76 height 12
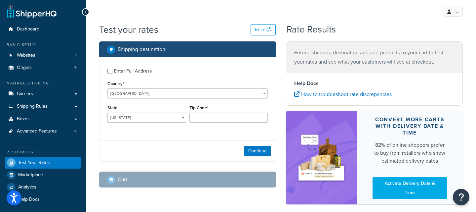
click at [115, 71] on div "Enter Full Address" at bounding box center [133, 71] width 38 height 9
click at [112, 71] on input "Enter Full Address" at bounding box center [110, 71] width 5 height 5
checkbox input "true"
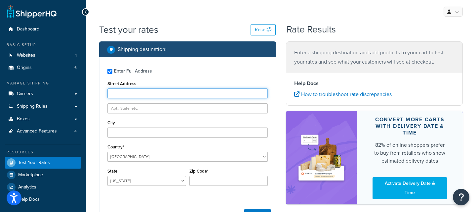
click at [160, 92] on input "Street Address" at bounding box center [188, 93] width 160 height 10
type input "1810 Belford Dr"
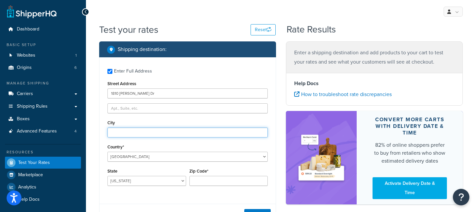
type input "Austin"
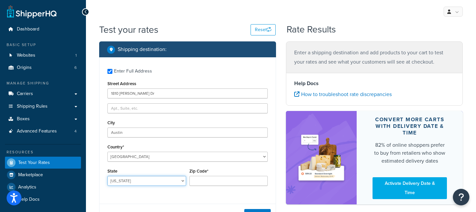
select select "TX"
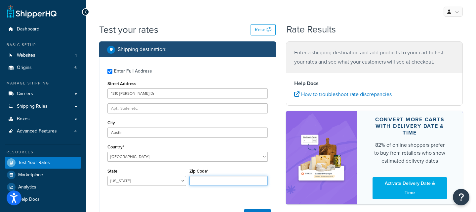
type input "78757"
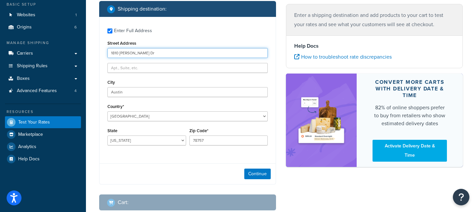
scroll to position [26, 0]
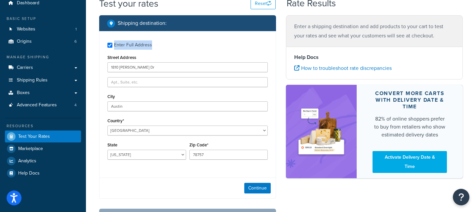
drag, startPoint x: 172, startPoint y: 47, endPoint x: 112, endPoint y: 44, distance: 59.9
click at [112, 44] on div "Enter Full Address" at bounding box center [188, 44] width 160 height 11
click at [264, 186] on button "Continue" at bounding box center [258, 188] width 26 height 11
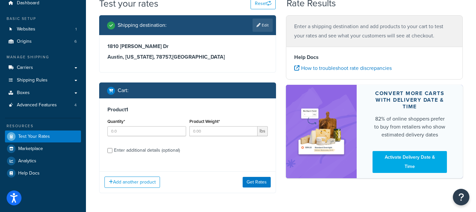
click at [155, 148] on div "Enter additional details (optional)" at bounding box center [147, 150] width 66 height 9
click at [112, 148] on input "Enter additional details (optional)" at bounding box center [110, 150] width 5 height 5
checkbox input "true"
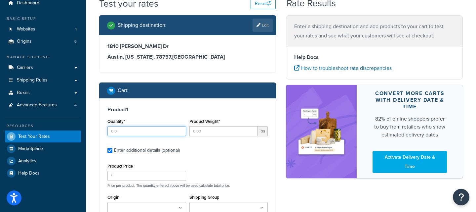
click at [153, 132] on input "Quantity*" at bounding box center [147, 131] width 79 height 10
type input "1"
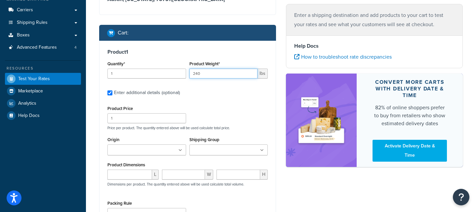
scroll to position [86, 0]
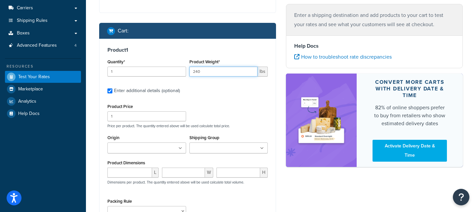
type input "240"
click at [230, 147] on input "Shipping Group" at bounding box center [221, 148] width 59 height 7
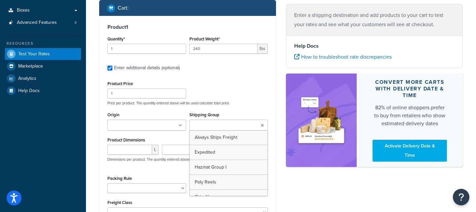
scroll to position [109, 0]
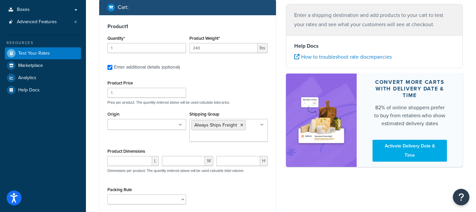
click at [258, 97] on div "Product Price 1 Price per product. The quantity entered above will be used calc…" at bounding box center [188, 91] width 164 height 26
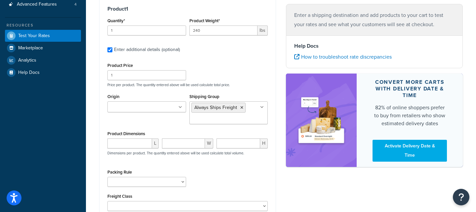
scroll to position [124, 0]
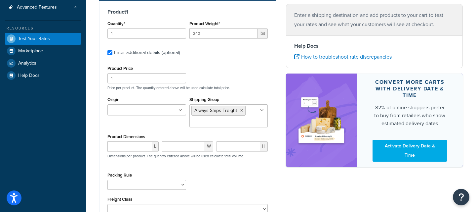
click at [119, 108] on input "Origin" at bounding box center [139, 110] width 59 height 7
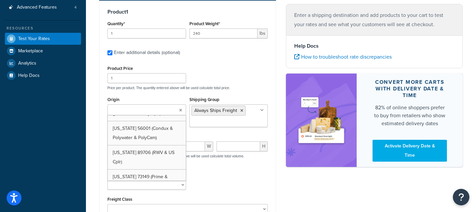
scroll to position [18, 0]
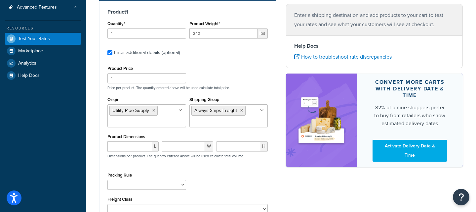
click at [236, 175] on div "Packing Rule Pack Seperately" at bounding box center [188, 182] width 164 height 24
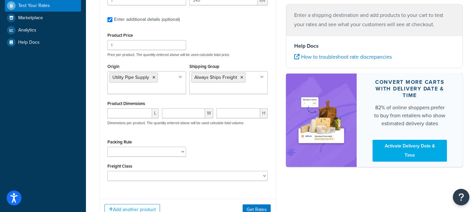
scroll to position [156, 0]
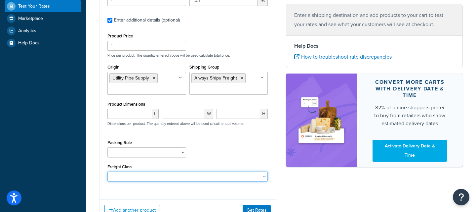
click at [140, 173] on select "50 55 60 65 70 77.5 85 92.5 100 110 125 150 175 200 250 300 400 500" at bounding box center [188, 176] width 160 height 10
select select "100"
click at [108, 171] on select "50 55 60 65 70 77.5 85 92.5 100 110 125 150 175 200 250 300 400 500" at bounding box center [188, 176] width 160 height 10
click at [326, 196] on div "Shipping destination : Edit 1810 Belford Dr Austin, Texas, 78757 , United State…" at bounding box center [281, 58] width 374 height 346
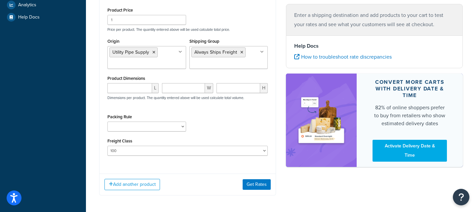
scroll to position [182, 0]
click at [257, 185] on button "Get Rates" at bounding box center [257, 184] width 28 height 11
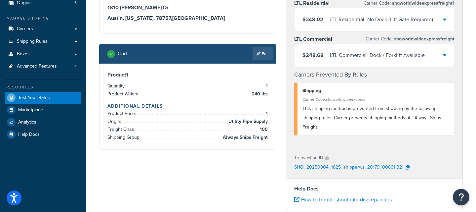
scroll to position [34, 0]
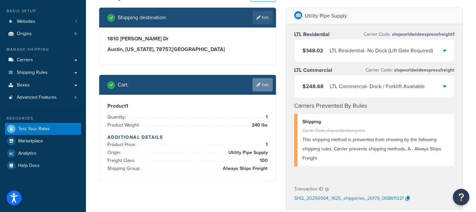
click at [268, 89] on link "Edit" at bounding box center [263, 84] width 20 height 13
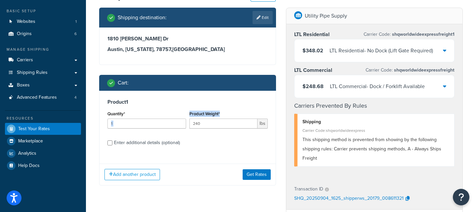
drag, startPoint x: 216, startPoint y: 113, endPoint x: 184, endPoint y: 111, distance: 32.2
click at [184, 111] on div "Quantity* 1 Product Weight* 240 lbs" at bounding box center [188, 121] width 164 height 24
click at [229, 112] on div "Product Weight* 240 lbs" at bounding box center [229, 118] width 79 height 19
click at [446, 53] on icon at bounding box center [444, 50] width 3 height 5
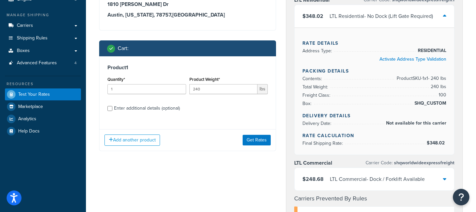
scroll to position [71, 0]
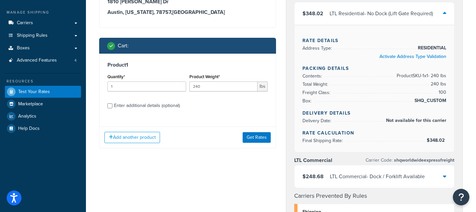
click at [167, 105] on div "Enter additional details (optional)" at bounding box center [147, 105] width 66 height 9
click at [112, 105] on input "Enter additional details (optional)" at bounding box center [110, 105] width 5 height 5
checkbox input "true"
select select "100"
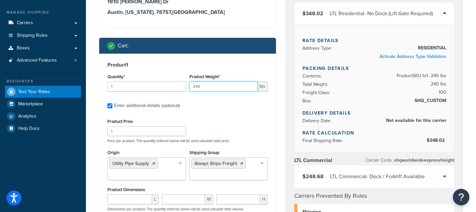
click at [210, 88] on input "240" at bounding box center [224, 86] width 68 height 10
type input "241"
click at [231, 108] on label "Enter additional details (optional)" at bounding box center [191, 105] width 154 height 11
click at [112, 108] on input "Enter additional details (optional)" at bounding box center [110, 105] width 5 height 5
checkbox input "false"
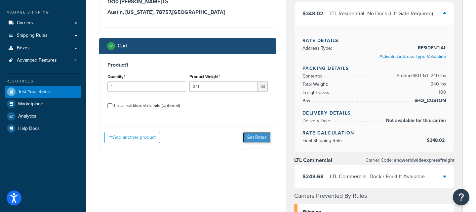
click at [262, 137] on button "Get Rates" at bounding box center [257, 137] width 28 height 11
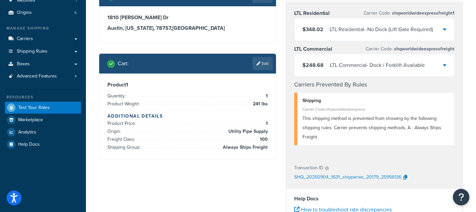
scroll to position [54, 0]
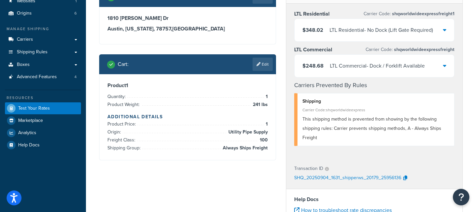
click at [436, 28] on div "$348.02 LTL Residential - No Dock (Lift Gate Required)" at bounding box center [375, 30] width 160 height 22
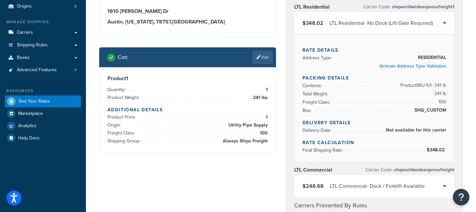
scroll to position [62, 0]
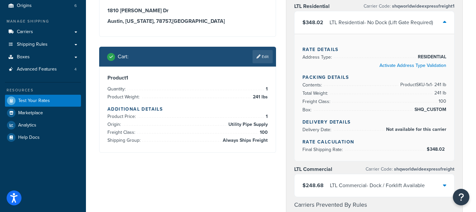
click at [260, 56] on link "Edit" at bounding box center [263, 56] width 20 height 13
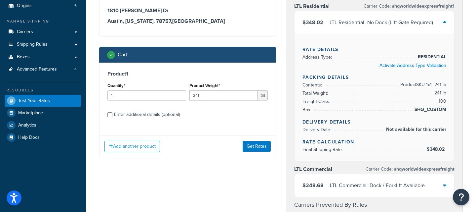
click at [134, 116] on div "Enter additional details (optional)" at bounding box center [147, 114] width 66 height 9
click at [112, 116] on input "Enter additional details (optional)" at bounding box center [110, 114] width 5 height 5
checkbox input "true"
select select "100"
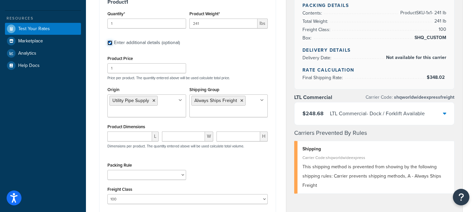
scroll to position [136, 0]
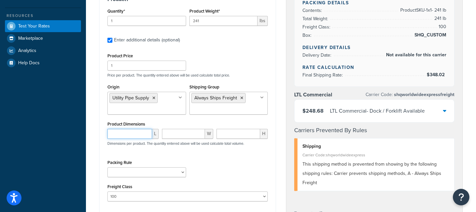
click at [124, 134] on input "number" at bounding box center [130, 134] width 45 height 10
type input "47"
type input "2"
click at [223, 169] on div "Packing Rule Pack Seperately" at bounding box center [188, 170] width 164 height 24
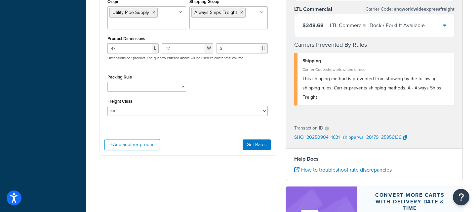
scroll to position [224, 0]
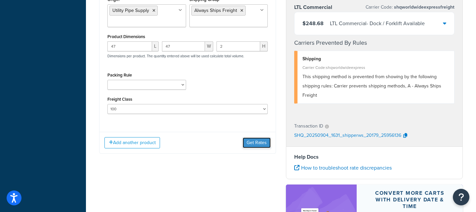
click at [256, 144] on button "Get Rates" at bounding box center [257, 142] width 28 height 11
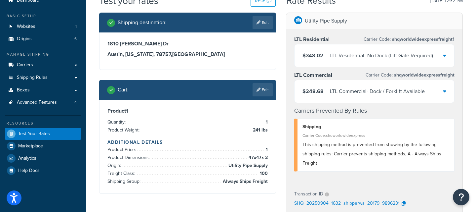
scroll to position [28, 0]
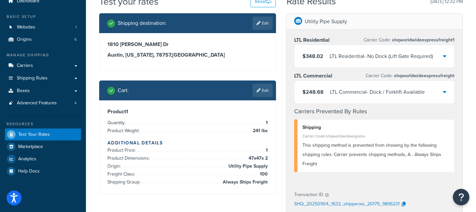
click at [423, 58] on div "LTL Residential - No Dock (Lift Gate Required)" at bounding box center [382, 56] width 104 height 9
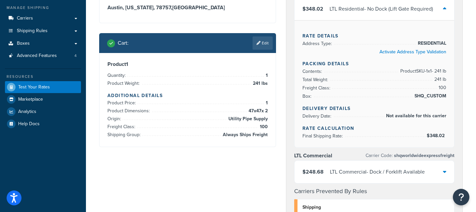
scroll to position [83, 0]
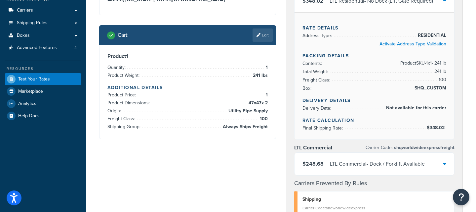
click at [420, 155] on div "$248.68 LTL Commercial - Dock / Forklift Available" at bounding box center [375, 164] width 160 height 22
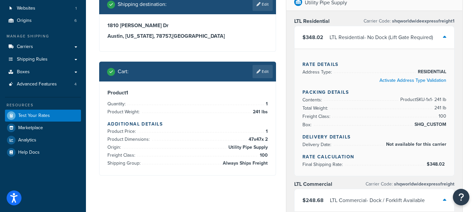
scroll to position [48, 0]
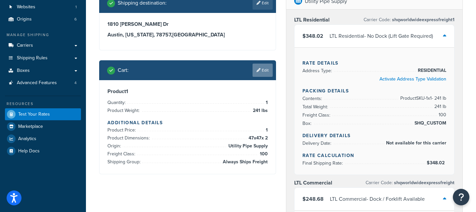
click at [263, 68] on link "Edit" at bounding box center [263, 70] width 20 height 13
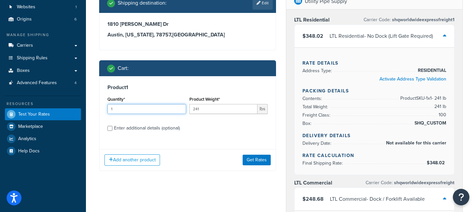
click at [142, 111] on input "1" at bounding box center [147, 109] width 79 height 10
type input "3"
click at [222, 110] on input "241" at bounding box center [224, 109] width 68 height 10
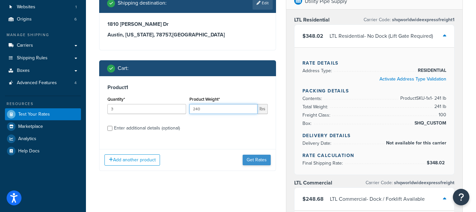
type input "240"
click at [259, 162] on button "Get Rates" at bounding box center [257, 160] width 28 height 11
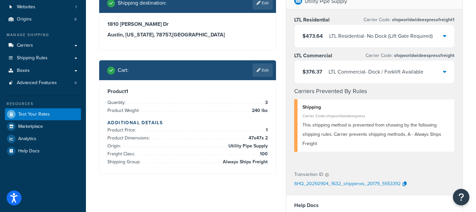
click at [406, 42] on div "$473.64 LTL Residential - No Dock (Lift Gate Required)" at bounding box center [375, 36] width 160 height 22
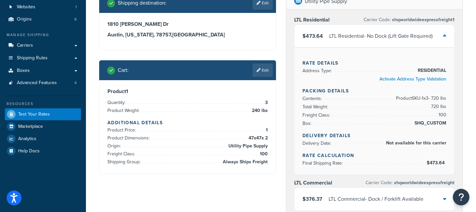
click at [406, 42] on div "$473.64 LTL Residential - No Dock (Lift Gate Required)" at bounding box center [375, 36] width 160 height 22
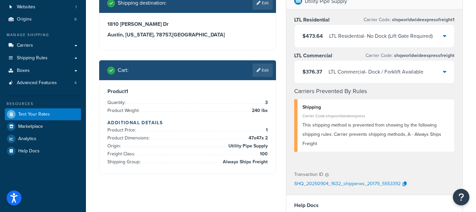
click at [420, 75] on div "LTL Commercial - Dock / Forklift Available" at bounding box center [376, 71] width 95 height 9
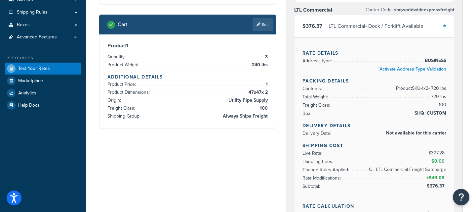
scroll to position [95, 0]
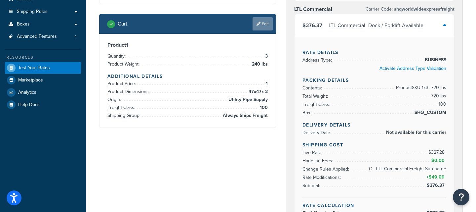
click at [262, 25] on link "Edit" at bounding box center [263, 23] width 20 height 13
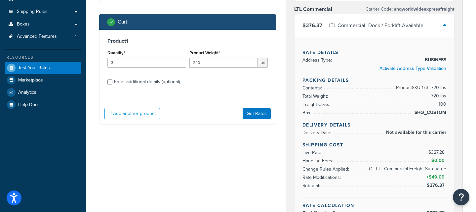
click at [136, 78] on div "Enter additional details (optional)" at bounding box center [147, 81] width 66 height 9
click at [112, 79] on input "Enter additional details (optional)" at bounding box center [110, 81] width 5 height 5
checkbox input "true"
select select "100"
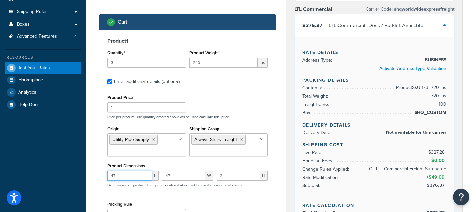
click at [134, 171] on input "47" at bounding box center [130, 175] width 45 height 10
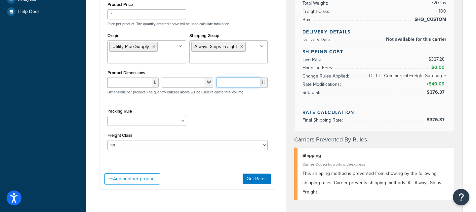
scroll to position [192, 0]
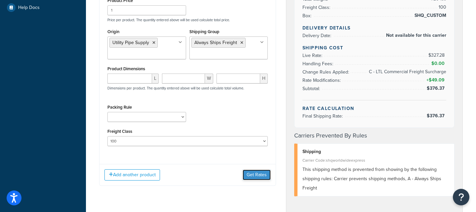
click at [252, 173] on button "Get Rates" at bounding box center [257, 174] width 28 height 11
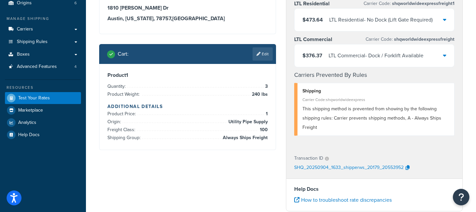
scroll to position [0, 0]
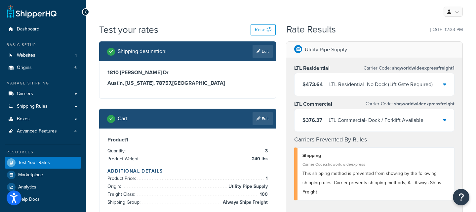
click at [421, 121] on div "LTL Commercial - Dock / Forklift Available" at bounding box center [376, 119] width 95 height 9
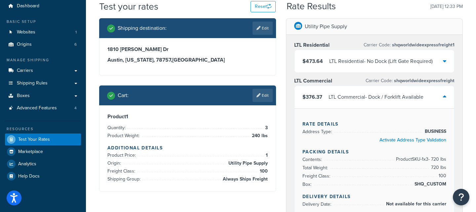
scroll to position [14, 0]
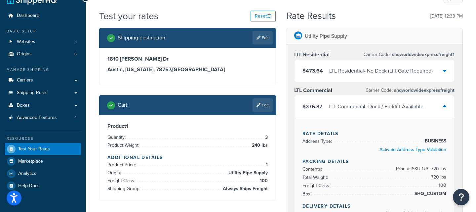
click at [416, 71] on div "LTL Residential - No Dock (Lift Gate Required)" at bounding box center [382, 70] width 104 height 9
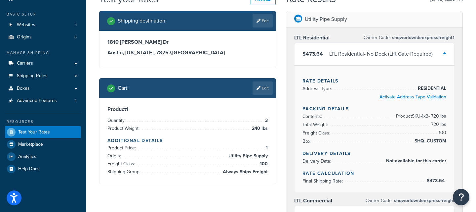
scroll to position [32, 0]
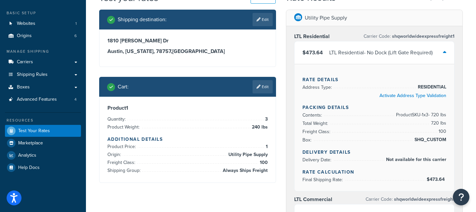
click at [265, 82] on link "Edit" at bounding box center [263, 86] width 20 height 13
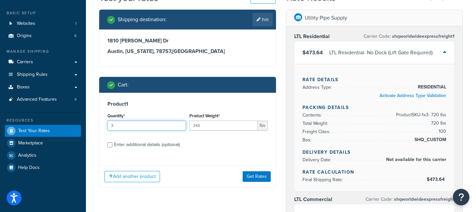
click at [138, 127] on input "3" at bounding box center [147, 125] width 79 height 10
type input "1"
click at [156, 142] on div "Enter additional details (optional)" at bounding box center [147, 144] width 66 height 9
click at [112, 142] on input "Enter additional details (optional)" at bounding box center [110, 144] width 5 height 5
checkbox input "true"
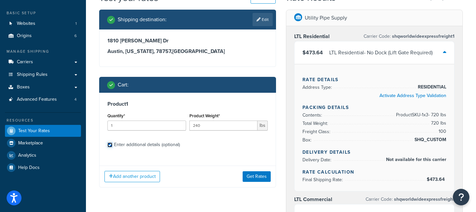
select select "100"
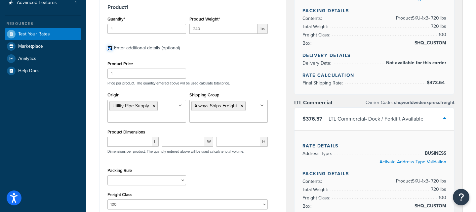
scroll to position [129, 0]
click at [136, 138] on input "number" at bounding box center [130, 141] width 45 height 10
type input "48"
click at [238, 140] on input "number" at bounding box center [239, 141] width 44 height 10
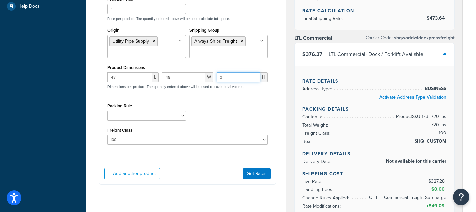
scroll to position [194, 0]
type input "3"
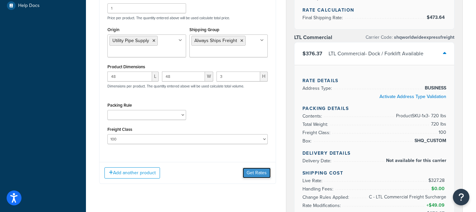
click at [257, 171] on button "Get Rates" at bounding box center [257, 172] width 28 height 11
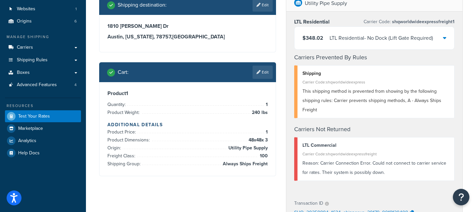
scroll to position [43, 0]
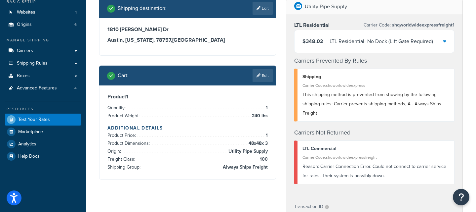
click at [358, 38] on div "LTL Residential - No Dock (Lift Gate Required)" at bounding box center [382, 41] width 104 height 9
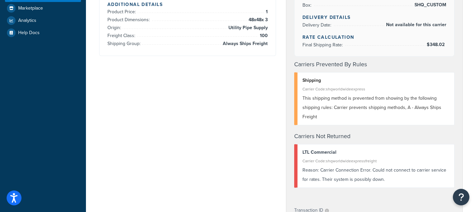
scroll to position [167, 0]
drag, startPoint x: 362, startPoint y: 137, endPoint x: 295, endPoint y: 156, distance: 69.7
click at [295, 136] on h4 "Carriers Not Returned" at bounding box center [374, 135] width 160 height 9
drag, startPoint x: 360, startPoint y: 133, endPoint x: 312, endPoint y: 129, distance: 48.5
click at [293, 133] on div "LTL Residential Carrier Code: shqworldwideexpressfreight1 $348.02 LTL Residenti…" at bounding box center [375, 45] width 176 height 308
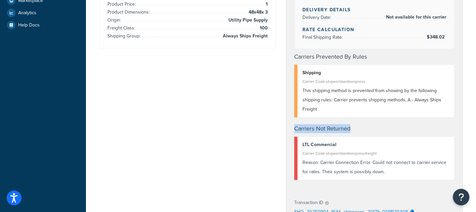
scroll to position [175, 0]
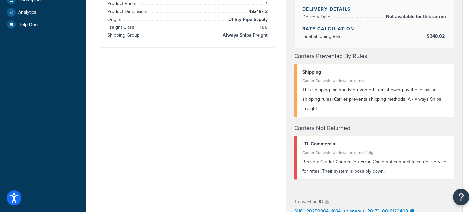
drag, startPoint x: 356, startPoint y: 129, endPoint x: 343, endPoint y: 126, distance: 12.5
click at [347, 127] on h4 "Carriers Not Returned" at bounding box center [374, 127] width 160 height 9
drag, startPoint x: 355, startPoint y: 125, endPoint x: 302, endPoint y: 124, distance: 53.3
click at [301, 123] on h4 "Carriers Not Returned" at bounding box center [374, 127] width 160 height 9
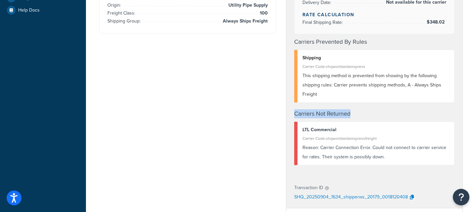
scroll to position [190, 0]
drag, startPoint x: 318, startPoint y: 126, endPoint x: 310, endPoint y: 127, distance: 7.7
click at [308, 127] on div "LTL Commercial" at bounding box center [376, 129] width 147 height 9
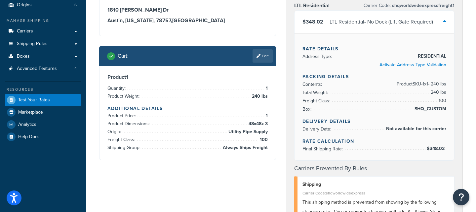
scroll to position [62, 0]
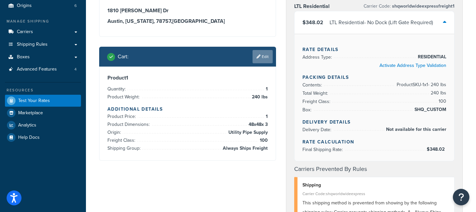
click at [268, 55] on link "Edit" at bounding box center [263, 56] width 20 height 13
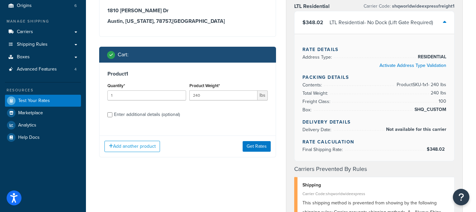
click at [138, 118] on div "Enter additional details (optional)" at bounding box center [147, 114] width 66 height 9
click at [112, 117] on input "Enter additional details (optional)" at bounding box center [110, 114] width 5 height 5
checkbox input "true"
select select "100"
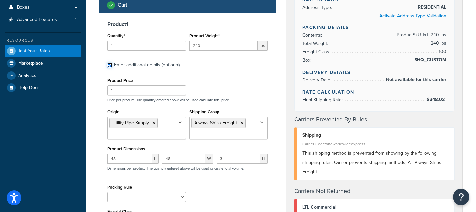
scroll to position [112, 0]
click at [155, 122] on icon at bounding box center [154, 122] width 3 height 4
click at [87, 127] on div "Test your rates Reset Rate Results 09/04/2025, 12:34 PM Shipping destination : …" at bounding box center [281, 175] width 390 height 528
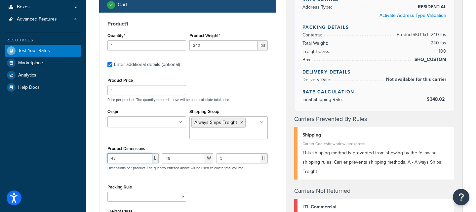
click at [142, 159] on input "48" at bounding box center [130, 158] width 45 height 10
type input "47"
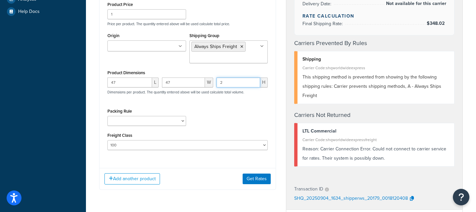
scroll to position [188, 0]
type input "2"
click at [258, 174] on button "Get Rates" at bounding box center [257, 178] width 28 height 11
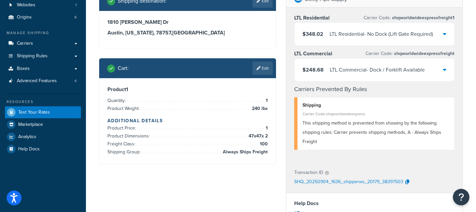
scroll to position [38, 0]
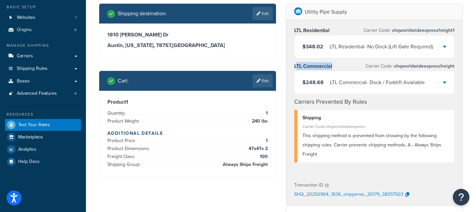
drag, startPoint x: 340, startPoint y: 65, endPoint x: 298, endPoint y: 65, distance: 42.0
click at [298, 65] on div "LTL Commercial Carrier Code: shqworldwideexpressfreight" at bounding box center [374, 66] width 160 height 9
click at [347, 67] on div "LTL Commercial Carrier Code: shqworldwideexpressfreight" at bounding box center [374, 66] width 160 height 9
click at [359, 84] on div "LTL Commercial - Dock / Forklift Available" at bounding box center [377, 82] width 95 height 9
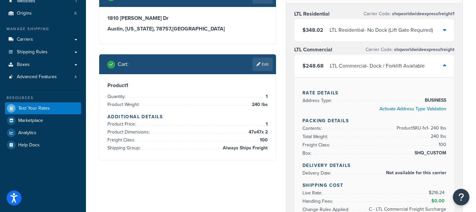
scroll to position [55, 0]
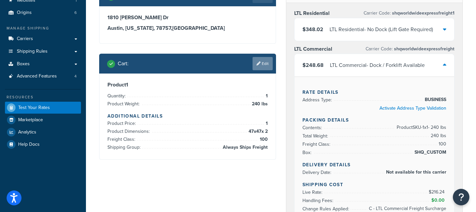
click at [260, 69] on link "Edit" at bounding box center [263, 63] width 20 height 13
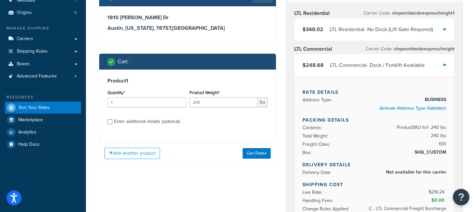
click at [164, 120] on div "Enter additional details (optional)" at bounding box center [147, 121] width 66 height 9
click at [154, 123] on div "Enter additional details (optional)" at bounding box center [147, 121] width 66 height 9
click at [112, 123] on input "Enter additional details (optional)" at bounding box center [110, 121] width 5 height 5
checkbox input "true"
select select "100"
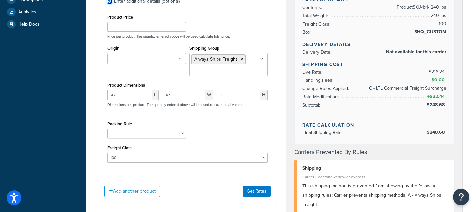
scroll to position [175, 0]
click at [127, 95] on input "47" at bounding box center [130, 95] width 45 height 10
click at [209, 134] on div "Packing Rule Pack Seperately" at bounding box center [188, 131] width 164 height 24
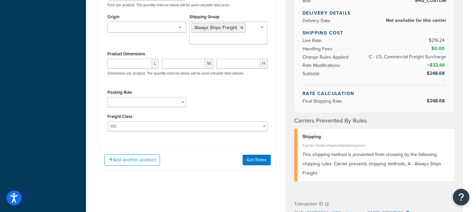
scroll to position [199, 0]
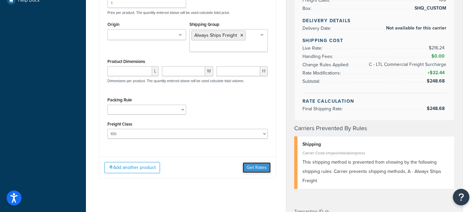
click at [263, 168] on button "Get Rates" at bounding box center [257, 167] width 28 height 11
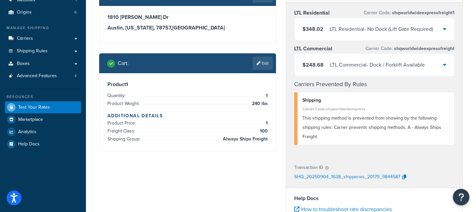
scroll to position [46, 0]
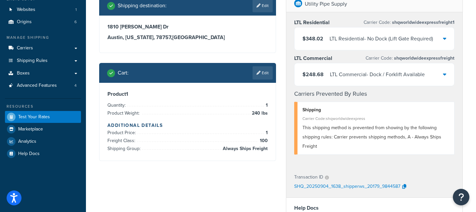
click at [358, 72] on div "LTL Commercial - Dock / Forklift Available" at bounding box center [377, 74] width 95 height 9
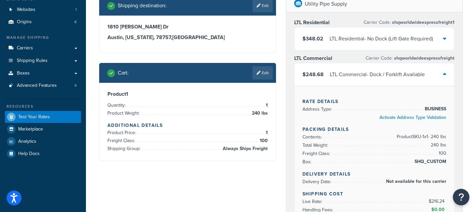
click at [214, 135] on li "Product Price: 1" at bounding box center [188, 133] width 160 height 8
click at [270, 77] on link "Edit" at bounding box center [263, 72] width 20 height 13
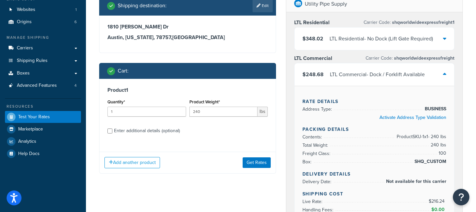
click at [155, 132] on div "Enter additional details (optional)" at bounding box center [147, 130] width 66 height 9
click at [112, 132] on input "Enter additional details (optional)" at bounding box center [110, 130] width 5 height 5
checkbox input "true"
select select "100"
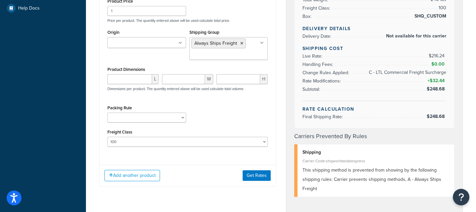
scroll to position [194, 0]
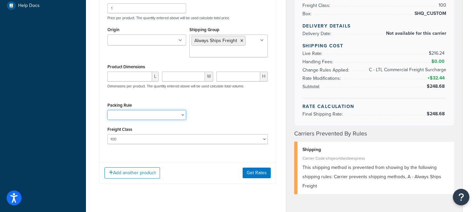
click at [149, 114] on select "Pack Seperately" at bounding box center [147, 115] width 79 height 10
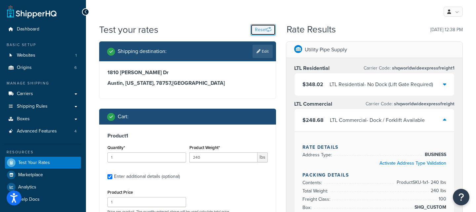
click at [259, 32] on button "Reset" at bounding box center [263, 29] width 25 height 11
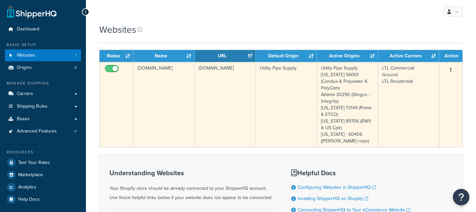
click at [163, 78] on td "[DOMAIN_NAME]" at bounding box center [164, 104] width 61 height 85
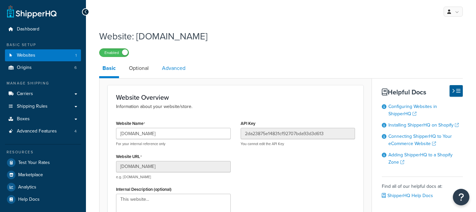
click at [163, 69] on link "Advanced" at bounding box center [174, 68] width 30 height 16
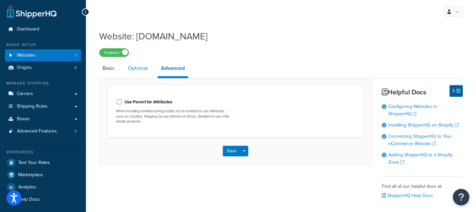
click at [145, 64] on link "Optional" at bounding box center [138, 68] width 26 height 16
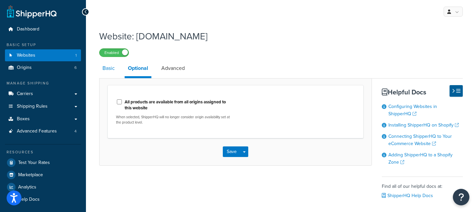
click at [114, 73] on link "Basic" at bounding box center [108, 68] width 19 height 16
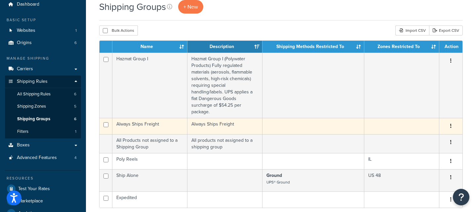
scroll to position [26, 0]
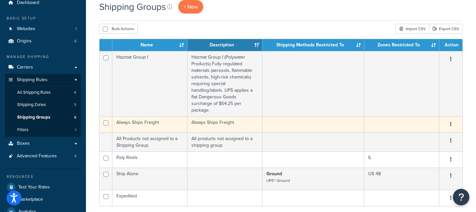
click at [157, 116] on td "Always Ships Freight" at bounding box center [149, 124] width 75 height 16
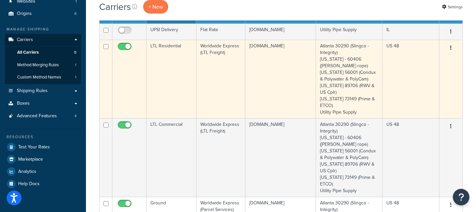
scroll to position [30, 0]
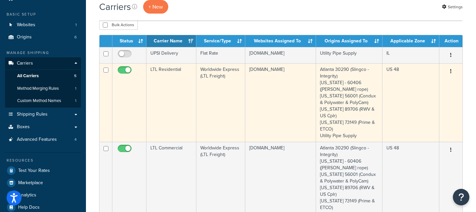
click at [154, 101] on td "LTL Residential" at bounding box center [172, 102] width 50 height 78
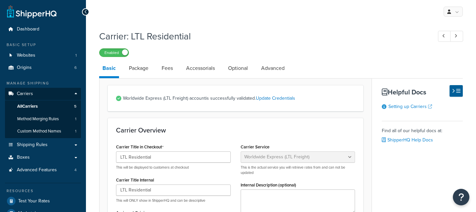
select select "worldwideExpressFreight"
click at [142, 69] on link "Package" at bounding box center [139, 68] width 26 height 16
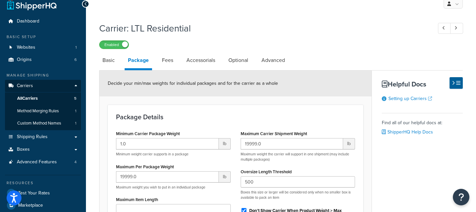
scroll to position [58, 0]
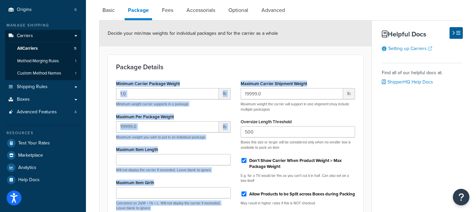
drag, startPoint x: 122, startPoint y: 82, endPoint x: 320, endPoint y: 87, distance: 197.6
click at [320, 87] on div "Package Details Minimum Carrier Package Weight 1.0 lb Minimum weight carrier su…" at bounding box center [236, 156] width 256 height 202
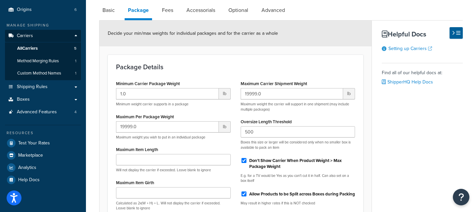
click at [313, 82] on div "Maximum Carrier Shipment Weight 19999.0 lb Maximum weight the carrier will supp…" at bounding box center [298, 95] width 115 height 33
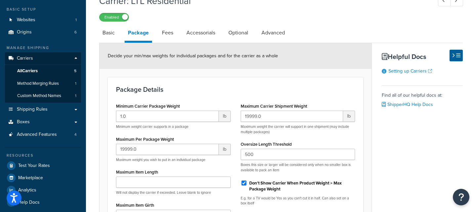
scroll to position [31, 0]
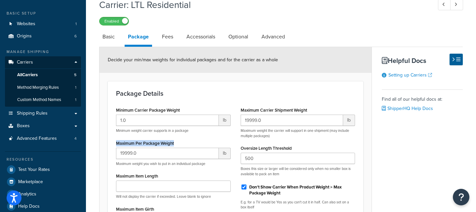
drag, startPoint x: 166, startPoint y: 143, endPoint x: 113, endPoint y: 140, distance: 52.7
click at [113, 140] on div "Minimum Carrier Package Weight 1.0 lb Minimum weight carrier supports in a pack…" at bounding box center [173, 189] width 125 height 169
drag, startPoint x: 311, startPoint y: 109, endPoint x: 239, endPoint y: 111, distance: 72.2
click at [238, 110] on div "Maximum Carrier Shipment Weight 19999.0 lb Maximum weight the carrier will supp…" at bounding box center [298, 171] width 125 height 132
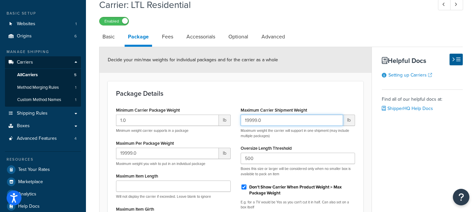
drag, startPoint x: 248, startPoint y: 121, endPoint x: 282, endPoint y: 121, distance: 33.4
click at [282, 121] on input "19999.0" at bounding box center [292, 119] width 103 height 11
click at [254, 78] on form "Decide your min/max weights for individual packages and for the carrier as a wh…" at bounding box center [236, 178] width 272 height 263
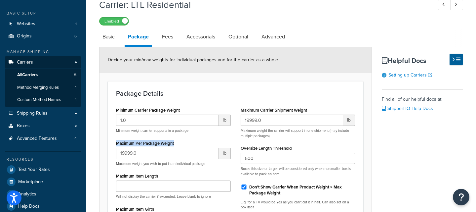
drag, startPoint x: 135, startPoint y: 139, endPoint x: 128, endPoint y: 139, distance: 7.6
click at [128, 139] on div "Maximum Per Package Weight 19999.0 lb Maximum weight you wish to put in an indi…" at bounding box center [173, 152] width 115 height 28
click at [185, 142] on div "Maximum Per Package Weight 19999.0 lb Maximum weight you wish to put in an indi…" at bounding box center [173, 152] width 115 height 28
drag, startPoint x: 183, startPoint y: 142, endPoint x: 107, endPoint y: 143, distance: 76.1
click at [107, 143] on form "Decide your min/max weights for individual packages and for the carrier as a wh…" at bounding box center [236, 178] width 272 height 263
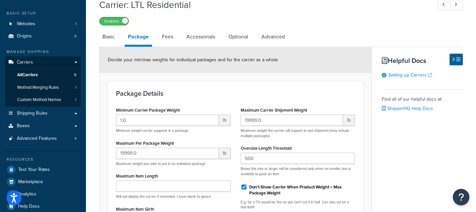
click at [314, 107] on div "Maximum Carrier Shipment Weight 19999.0 lb Maximum weight the carrier will supp…" at bounding box center [298, 121] width 115 height 33
drag, startPoint x: 315, startPoint y: 110, endPoint x: 238, endPoint y: 109, distance: 77.1
click at [238, 109] on div "Maximum Carrier Shipment Weight 19999.0 lb Maximum weight the carrier will supp…" at bounding box center [298, 171] width 125 height 132
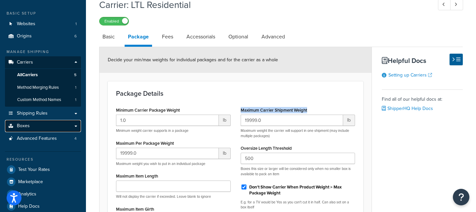
click at [37, 128] on link "Boxes" at bounding box center [43, 126] width 76 height 12
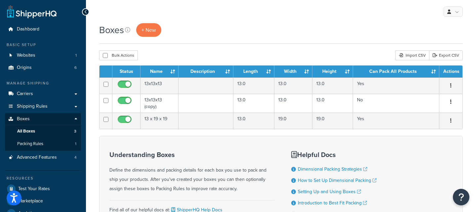
click at [235, 56] on div "Bulk Actions Duplicate [GEOGRAPHIC_DATA] Import CSV Export CSV" at bounding box center [281, 55] width 364 height 10
drag, startPoint x: 114, startPoint y: 30, endPoint x: 98, endPoint y: 29, distance: 16.9
click at [98, 29] on div "Boxes + New Bulk Actions Duplicate [GEOGRAPHIC_DATA] Import CSV Export CSV Cont…" at bounding box center [281, 140] width 390 height 235
click at [231, 35] on div "Boxes + New" at bounding box center [281, 30] width 364 height 14
click at [149, 34] on link "+ New" at bounding box center [148, 30] width 25 height 14
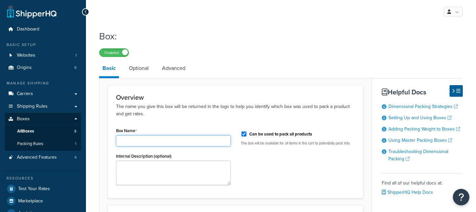
click at [150, 141] on input "Box Name" at bounding box center [173, 140] width 115 height 11
type input "Standard Pallet"
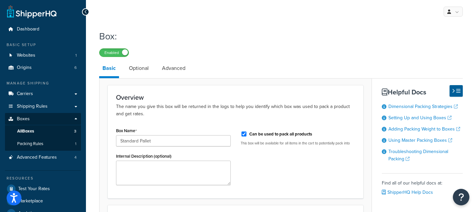
click at [195, 106] on p "The name you give this box will be returned in the logs to help you identify wh…" at bounding box center [235, 110] width 239 height 15
drag, startPoint x: 321, startPoint y: 133, endPoint x: 250, endPoint y: 136, distance: 71.5
click at [250, 136] on div "Can be used to pack all products" at bounding box center [298, 133] width 115 height 10
click at [315, 119] on div "Overview The name you give this box will be returned in the logs to help you id…" at bounding box center [236, 141] width 256 height 113
click at [144, 66] on link "Optional" at bounding box center [139, 68] width 26 height 16
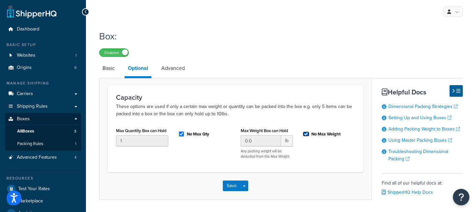
click at [307, 134] on input "No Max Weight" at bounding box center [306, 133] width 7 height 5
checkbox input "false"
click at [265, 143] on input "0.0" at bounding box center [261, 140] width 40 height 11
type input "1500"
click at [176, 72] on link "Advanced" at bounding box center [173, 68] width 30 height 16
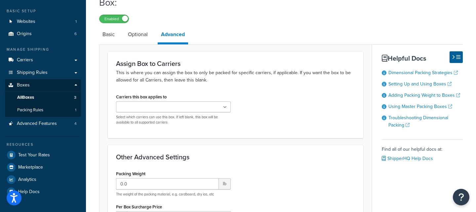
scroll to position [36, 0]
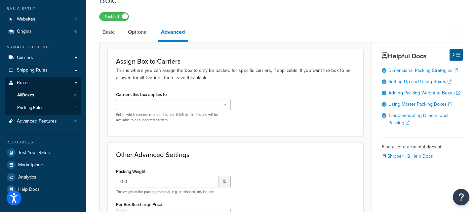
click at [186, 102] on ul at bounding box center [173, 104] width 115 height 11
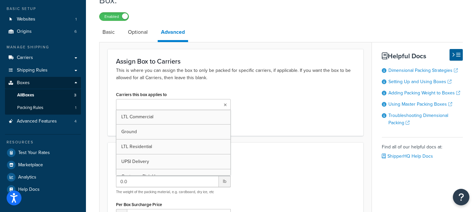
click at [300, 110] on div "Carriers this box applies to LTL Commercial Ground LTL Residential UPSI Deliver…" at bounding box center [235, 109] width 249 height 38
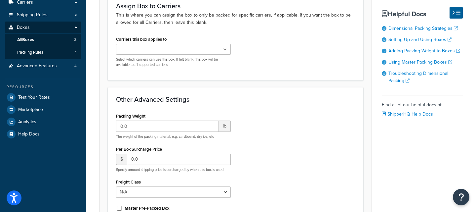
scroll to position [92, 0]
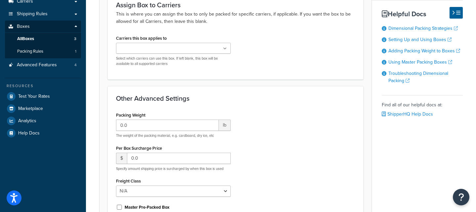
click at [157, 113] on div "Packing Weight 0.0 lb The weight of the packing material, e.g. cardboard, dry i…" at bounding box center [173, 124] width 115 height 28
click at [153, 49] on input "Carriers this box applies to" at bounding box center [147, 48] width 59 height 7
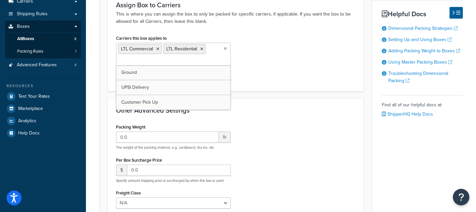
click at [290, 82] on div "Carriers this box applies to LTL Commercial LTL Residential Ground UPSI Deliver…" at bounding box center [235, 58] width 249 height 50
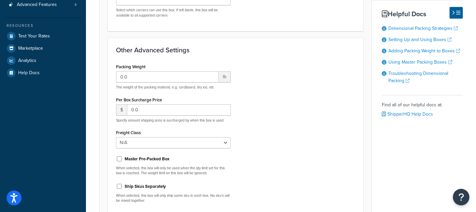
scroll to position [157, 0]
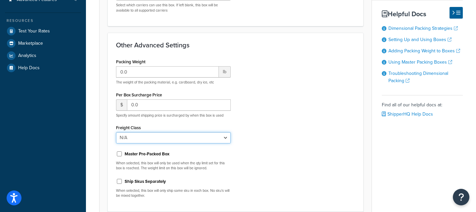
click at [191, 140] on select "N/A 50 55 60 65 70 77.5 85 92.5 100 110 125 150 175 200 250 300 400 500" at bounding box center [173, 137] width 115 height 11
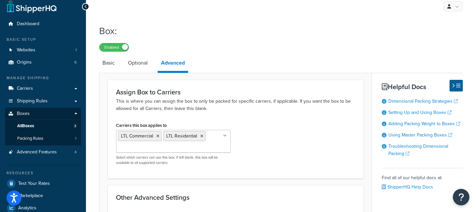
scroll to position [5, 0]
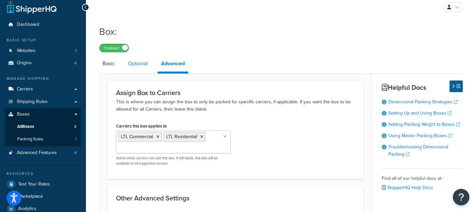
click at [142, 60] on link "Optional" at bounding box center [138, 64] width 26 height 16
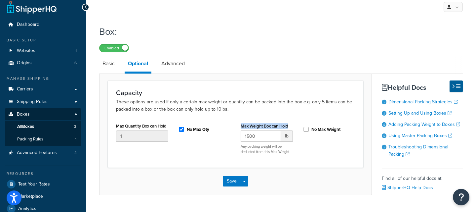
drag, startPoint x: 294, startPoint y: 125, endPoint x: 238, endPoint y: 123, distance: 56.6
click at [238, 123] on div "Max Weight Box can Hold 1500 lb Any packing weight will be deducted from this M…" at bounding box center [267, 140] width 62 height 38
click at [116, 66] on link "Basic" at bounding box center [108, 64] width 19 height 16
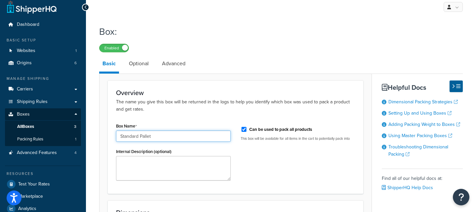
drag, startPoint x: 162, startPoint y: 135, endPoint x: 104, endPoint y: 132, distance: 58.0
click at [104, 132] on form "Overview The name you give this box will be returned in the logs to help you id…" at bounding box center [236, 182] width 272 height 205
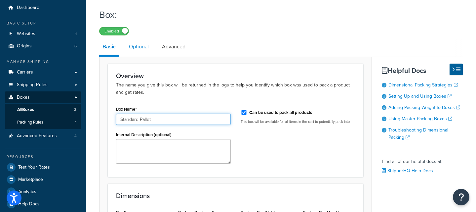
scroll to position [11, 0]
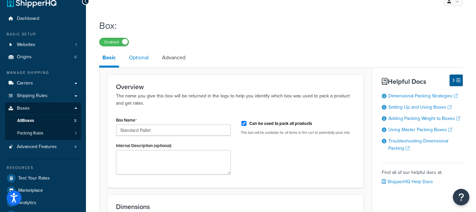
click at [139, 61] on link "Optional" at bounding box center [139, 58] width 26 height 16
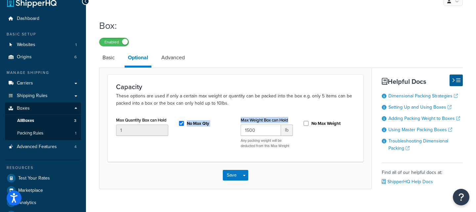
drag, startPoint x: 246, startPoint y: 118, endPoint x: 232, endPoint y: 118, distance: 13.3
click at [232, 118] on div "Max Quantity Box can Hold 1 No Max Qty Max Weight Box can Hold 1500 lb Any pack…" at bounding box center [235, 134] width 249 height 38
click at [212, 152] on div "Max Quantity Box can Hold 1 No Max Qty Max Weight Box can Hold 1500 lb Any pack…" at bounding box center [235, 134] width 249 height 38
drag, startPoint x: 291, startPoint y: 121, endPoint x: 238, endPoint y: 120, distance: 53.3
click at [238, 120] on div "Max Weight Box can Hold 1500 lb Any packing weight will be deducted from this M…" at bounding box center [267, 134] width 62 height 38
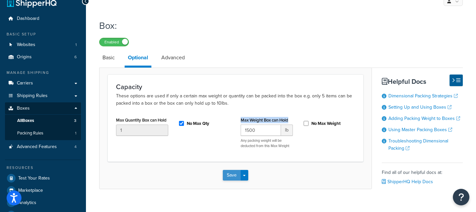
click at [232, 172] on button "Save" at bounding box center [232, 175] width 18 height 11
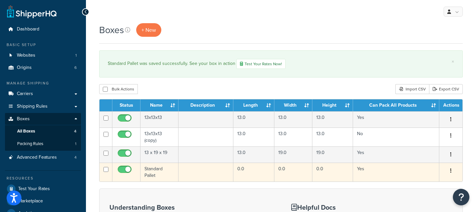
click at [211, 176] on td at bounding box center [206, 171] width 55 height 19
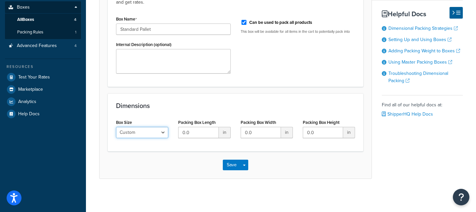
click at [160, 130] on select "Custom USPS Small Flat Box USPS Medium Flat Box USPS Large Flat Box USPS Flat E…" at bounding box center [142, 132] width 52 height 11
click at [116, 127] on select "Custom USPS Small Flat Box USPS Medium Flat Box USPS Large Flat Box USPS Flat E…" at bounding box center [142, 132] width 52 height 11
click at [205, 132] on input "0.0" at bounding box center [198, 132] width 40 height 11
type input "48"
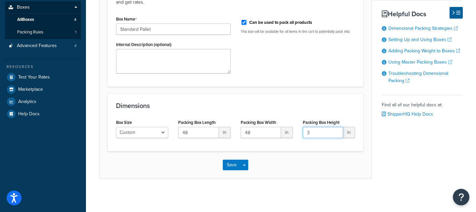
type input "3"
click at [269, 157] on div "Save Save Dropdown Save and Edit Save and Duplicate Save and Create New" at bounding box center [236, 164] width 272 height 27
click at [229, 164] on button "Save" at bounding box center [232, 164] width 18 height 11
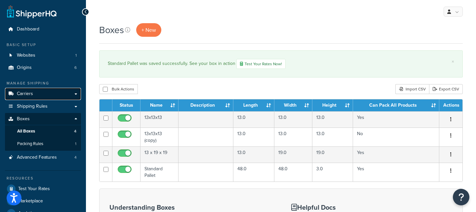
click at [57, 92] on link "Carriers" at bounding box center [43, 94] width 76 height 12
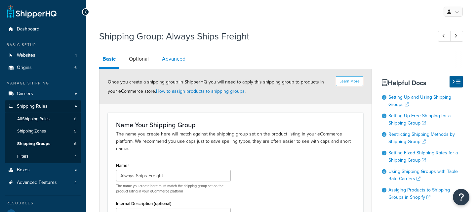
click at [174, 54] on link "Advanced" at bounding box center [174, 59] width 30 height 16
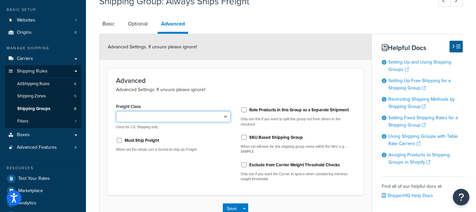
click at [181, 112] on select "50 55 60 65 70 77.5 85 92.5 100 110 125 150 175 200 250 300 400 500" at bounding box center [173, 116] width 115 height 11
click at [139, 24] on link "Optional" at bounding box center [138, 24] width 26 height 16
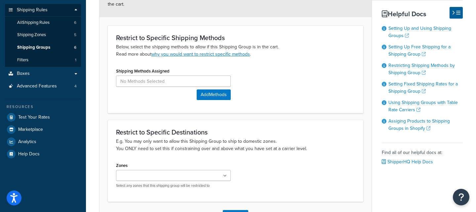
scroll to position [97, 0]
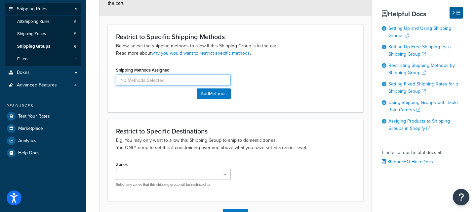
click at [162, 83] on input at bounding box center [173, 79] width 115 height 11
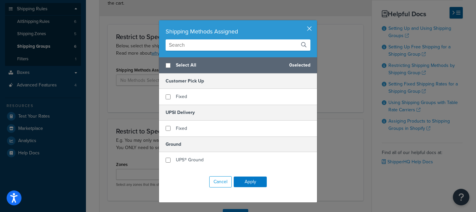
click at [316, 22] on button "button" at bounding box center [317, 21] width 2 height 2
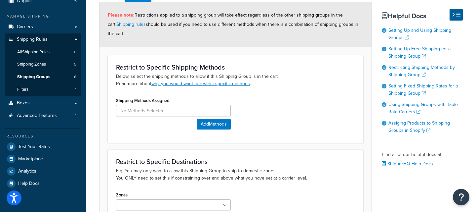
scroll to position [67, 0]
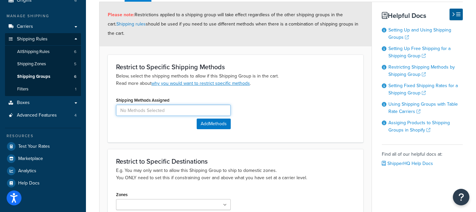
click at [137, 105] on input at bounding box center [173, 110] width 115 height 11
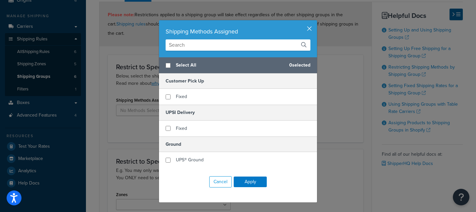
click at [316, 22] on button "button" at bounding box center [317, 21] width 2 height 2
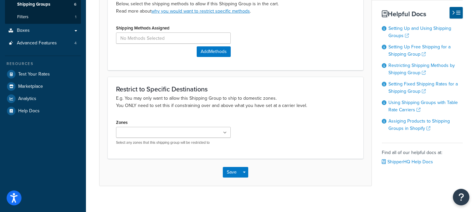
scroll to position [142, 0]
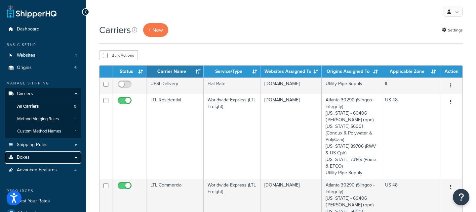
click at [52, 153] on link "Boxes" at bounding box center [43, 157] width 76 height 12
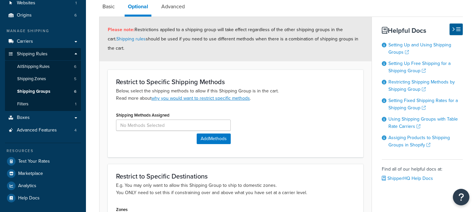
scroll to position [52, 0]
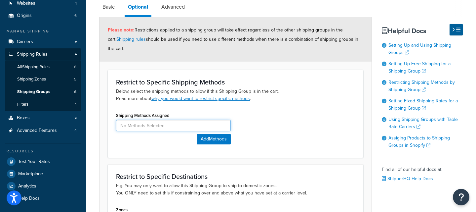
click at [136, 128] on input at bounding box center [173, 125] width 115 height 11
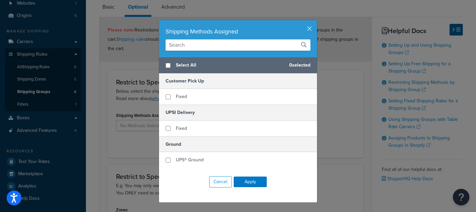
click at [204, 51] on div "Shipping Methods Assigned" at bounding box center [238, 38] width 158 height 37
click at [204, 48] on input "text" at bounding box center [238, 44] width 145 height 11
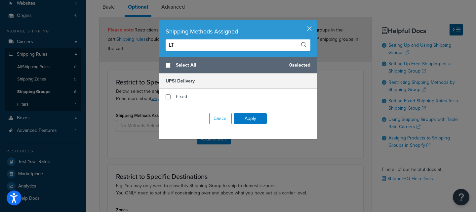
type input "LTL"
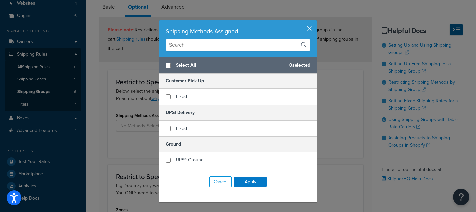
click at [316, 22] on button "button" at bounding box center [317, 21] width 2 height 2
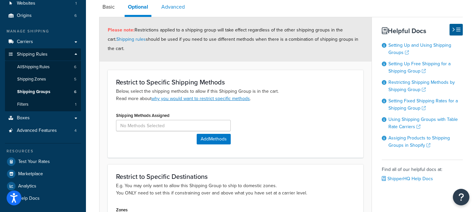
click at [170, 7] on link "Advanced" at bounding box center [173, 7] width 30 height 16
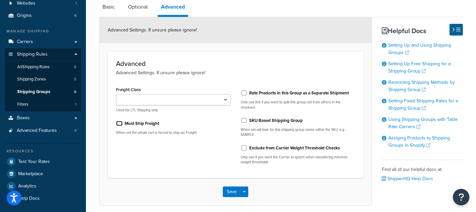
click at [119, 122] on input "Must Ship Freight" at bounding box center [119, 123] width 7 height 5
checkbox input "true"
click at [245, 193] on button "Save Dropdown" at bounding box center [245, 191] width 8 height 11
click at [257, 203] on button "Save and Edit" at bounding box center [255, 204] width 64 height 14
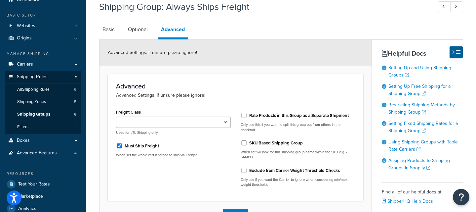
scroll to position [78, 0]
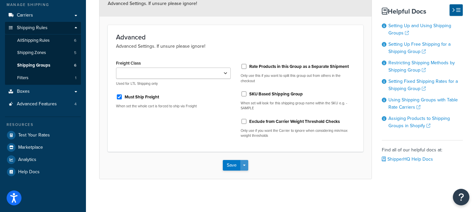
click at [246, 166] on button "Save Dropdown" at bounding box center [245, 165] width 8 height 11
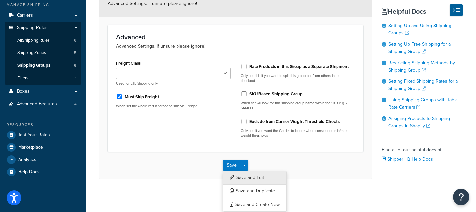
click at [256, 175] on button "Save and Edit" at bounding box center [255, 177] width 64 height 14
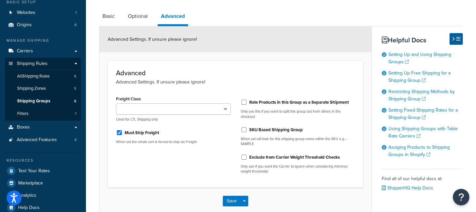
scroll to position [48, 0]
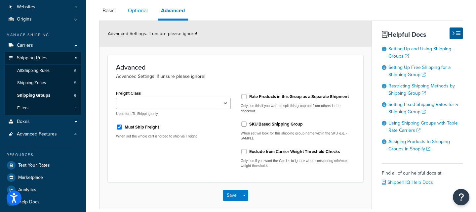
click at [139, 12] on link "Optional" at bounding box center [138, 11] width 26 height 16
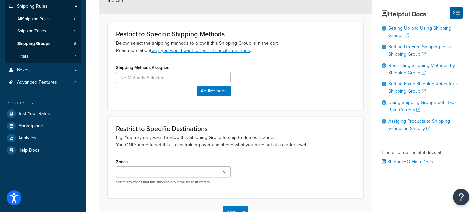
scroll to position [102, 0]
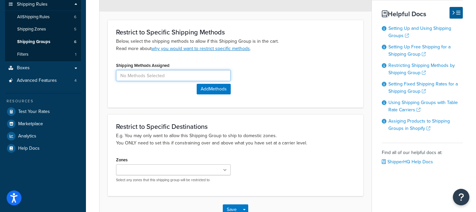
click at [143, 74] on input at bounding box center [173, 75] width 115 height 11
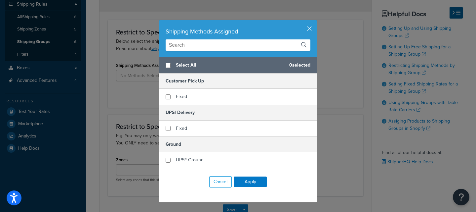
click at [178, 179] on div "Cancel Apply" at bounding box center [238, 182] width 158 height 28
click at [316, 22] on button "button" at bounding box center [317, 21] width 2 height 2
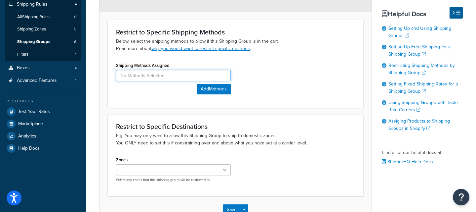
click at [160, 78] on input at bounding box center [173, 75] width 115 height 11
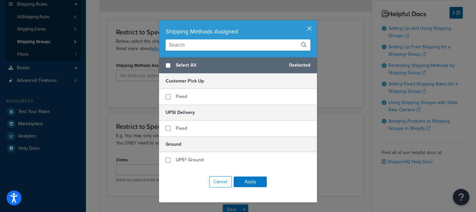
click at [316, 22] on button "button" at bounding box center [317, 21] width 2 height 2
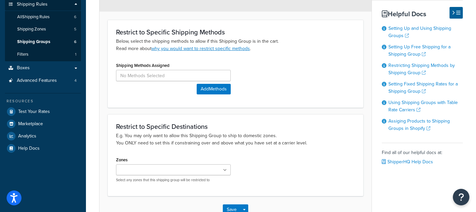
scroll to position [0, 0]
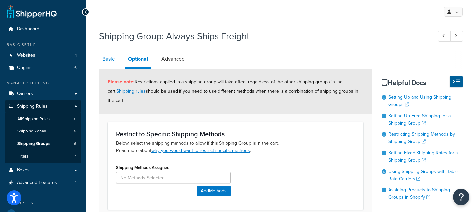
click at [107, 65] on link "Basic" at bounding box center [108, 59] width 19 height 16
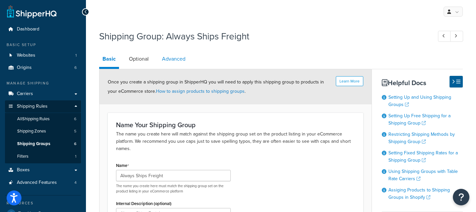
click at [174, 57] on link "Advanced" at bounding box center [174, 59] width 30 height 16
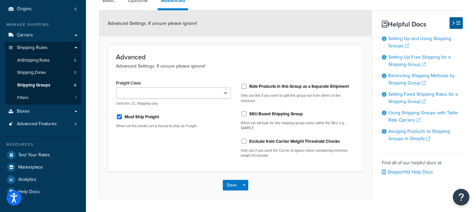
scroll to position [59, 0]
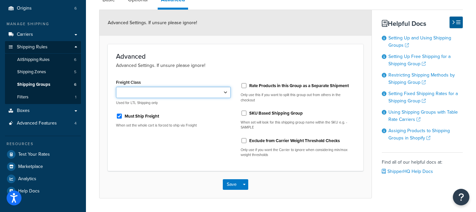
click at [171, 93] on select "50 55 60 65 70 77.5 85 92.5 100 110 125 150 175 200 250 300 400 500" at bounding box center [173, 92] width 115 height 11
select select "100"
click at [116, 87] on select "50 55 60 65 70 77.5 85 92.5 100 110 125 150 175 200 250 300 400 500" at bounding box center [173, 92] width 115 height 11
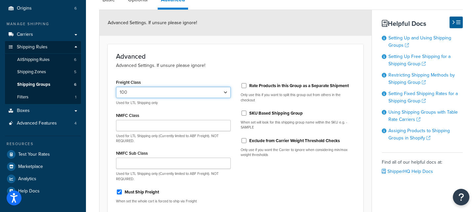
scroll to position [125, 0]
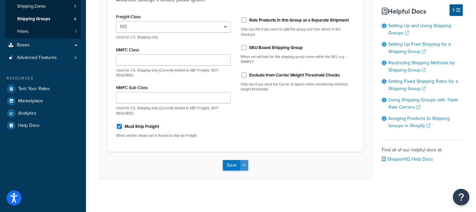
click at [247, 166] on button "Save Dropdown" at bounding box center [245, 165] width 8 height 11
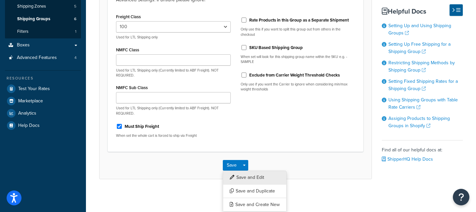
click at [267, 179] on button "Save and Edit" at bounding box center [255, 177] width 64 height 14
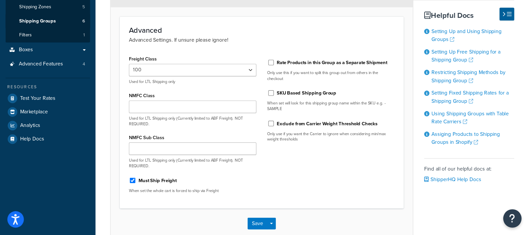
scroll to position [0, 0]
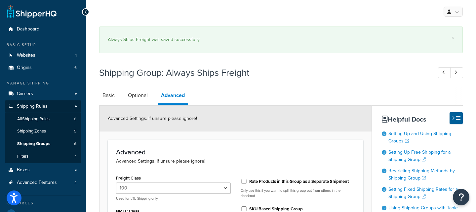
select select "100"
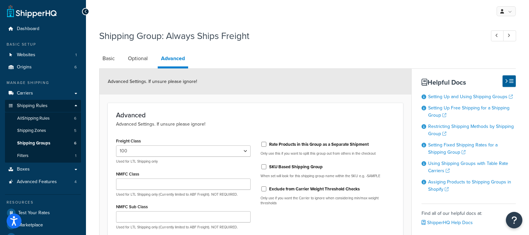
drag, startPoint x: 141, startPoint y: 57, endPoint x: 178, endPoint y: 64, distance: 37.7
click at [141, 57] on link "Optional" at bounding box center [138, 59] width 26 height 16
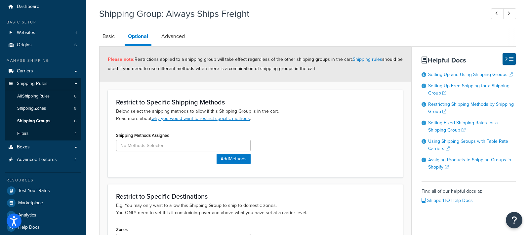
scroll to position [24, 0]
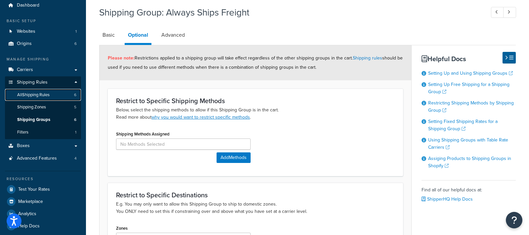
click at [58, 94] on link "All Shipping Rules 6" at bounding box center [43, 95] width 76 height 12
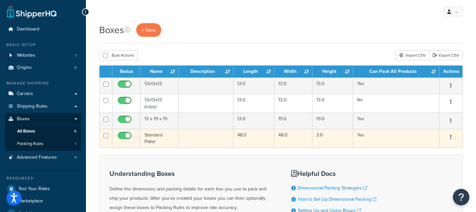
drag, startPoint x: 209, startPoint y: 143, endPoint x: 212, endPoint y: 141, distance: 3.4
click at [209, 143] on td at bounding box center [206, 138] width 55 height 19
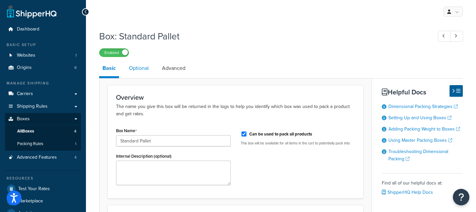
click at [141, 72] on link "Optional" at bounding box center [139, 68] width 26 height 16
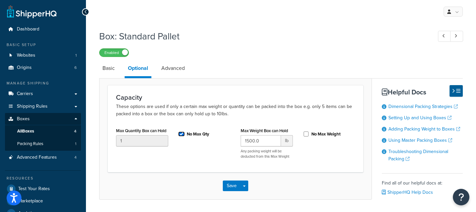
click at [183, 133] on input "No Max Qty" at bounding box center [181, 133] width 7 height 5
checkbox input "false"
click at [137, 142] on input "1" at bounding box center [142, 140] width 52 height 11
click at [168, 67] on link "Advanced" at bounding box center [173, 68] width 30 height 16
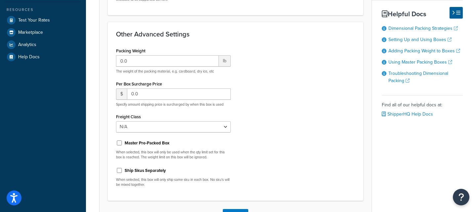
scroll to position [192, 0]
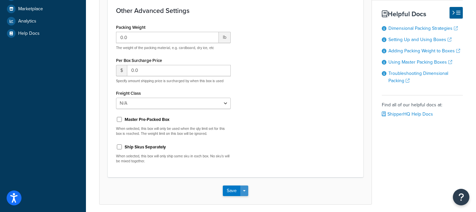
click at [246, 191] on button "Save Dropdown" at bounding box center [245, 190] width 8 height 11
click at [266, 199] on button "Save and Edit" at bounding box center [255, 203] width 64 height 14
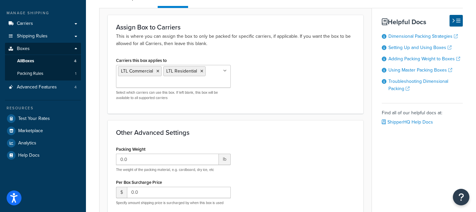
scroll to position [0, 0]
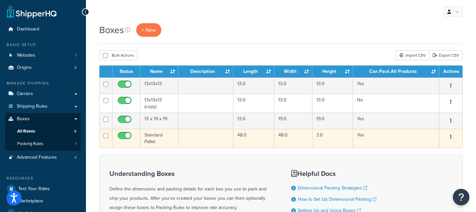
click at [106, 138] on input "checkbox" at bounding box center [106, 135] width 5 height 5
checkbox input "true"
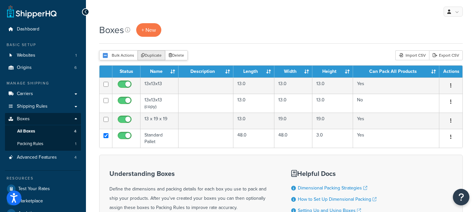
click at [153, 54] on button "Duplicate" at bounding box center [152, 55] width 28 height 10
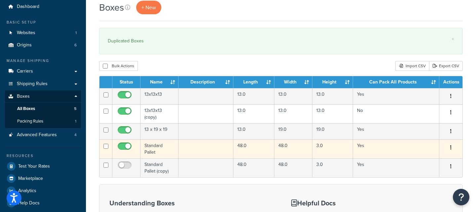
scroll to position [23, 0]
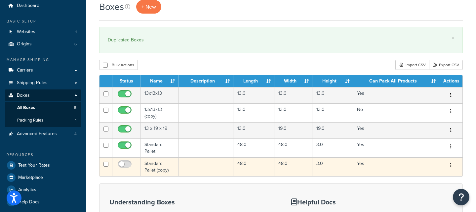
click at [152, 160] on td "Standard Pallet (copy)" at bounding box center [160, 166] width 38 height 19
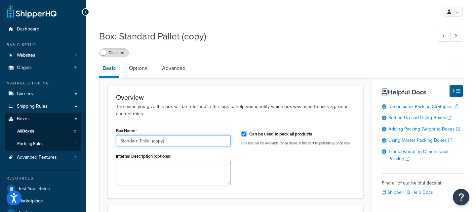
click at [156, 140] on input "Standard Pallet (copy)" at bounding box center [173, 140] width 115 height 11
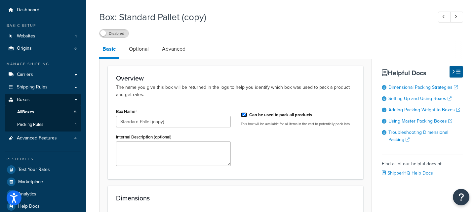
click at [242, 115] on input "Can be used to pack all products" at bounding box center [244, 114] width 7 height 5
checkbox input "false"
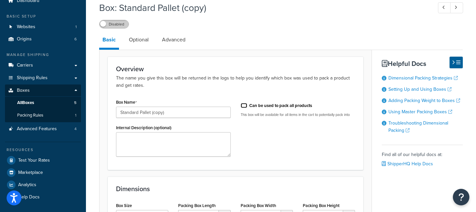
scroll to position [26, 0]
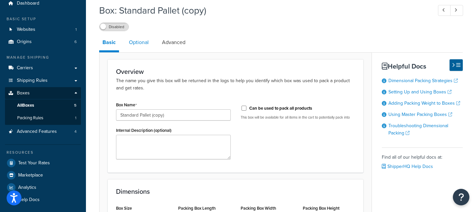
click at [137, 42] on link "Optional" at bounding box center [139, 42] width 26 height 16
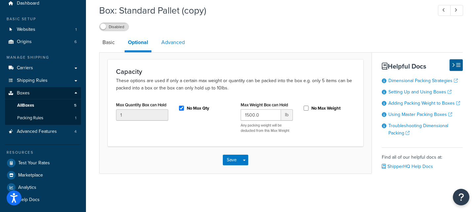
drag, startPoint x: 173, startPoint y: 43, endPoint x: 180, endPoint y: 52, distance: 12.0
click at [173, 43] on link "Advanced" at bounding box center [173, 42] width 30 height 16
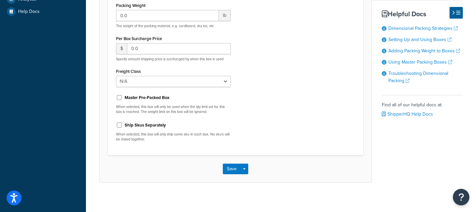
scroll to position [218, 0]
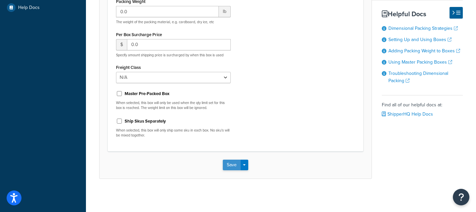
click at [225, 162] on button "Save" at bounding box center [232, 164] width 18 height 11
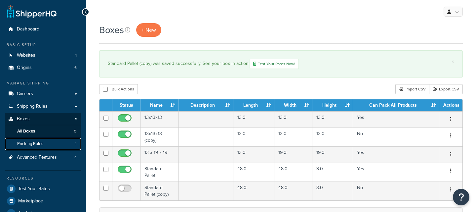
click at [47, 138] on link "Packing Rules 1" at bounding box center [43, 144] width 76 height 12
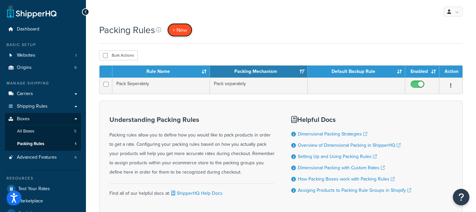
click at [179, 34] on link "+ New" at bounding box center [179, 30] width 25 height 14
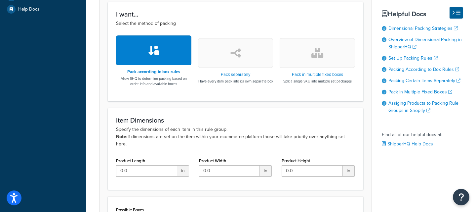
scroll to position [296, 0]
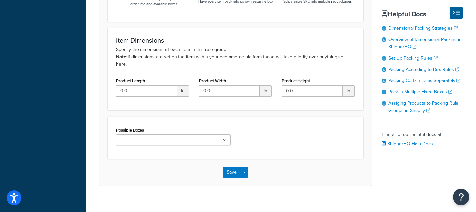
click at [170, 134] on ul at bounding box center [173, 139] width 115 height 11
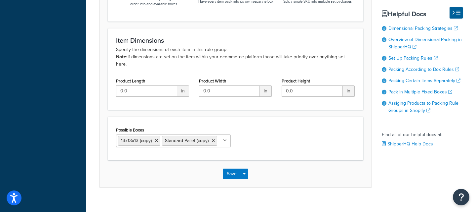
click at [276, 137] on div "Possible Boxes 13x13x13 (copy) Standard Pallet (copy) No results found" at bounding box center [235, 138] width 249 height 27
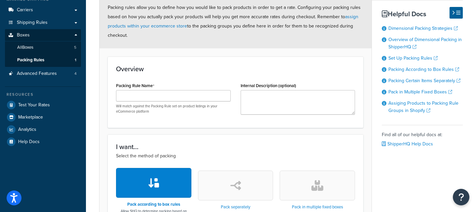
scroll to position [50, 0]
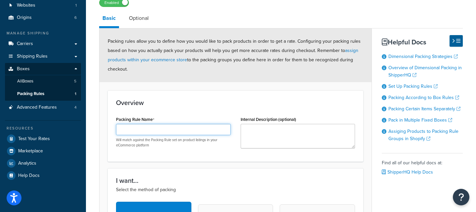
click at [175, 132] on input "Packing Rule Name" at bounding box center [173, 129] width 115 height 11
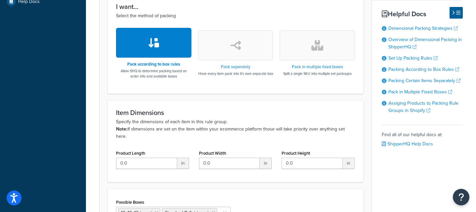
scroll to position [297, 0]
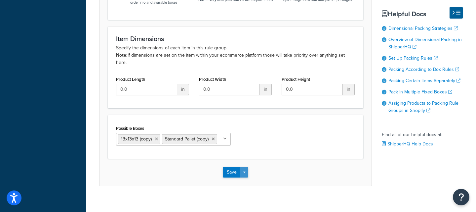
type input "Pallet Test"
click at [248, 167] on button "Save Dropdown" at bounding box center [245, 172] width 8 height 11
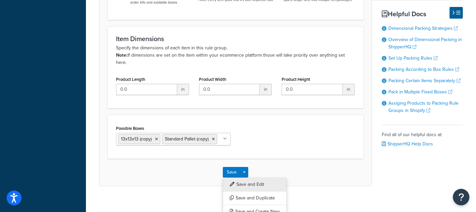
click at [252, 177] on button "Save and Edit" at bounding box center [255, 184] width 64 height 14
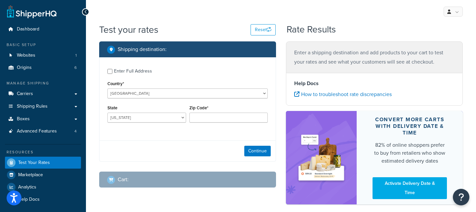
click at [130, 69] on div "Enter Full Address" at bounding box center [133, 71] width 38 height 9
click at [112, 69] on input "Enter Full Address" at bounding box center [110, 71] width 5 height 5
checkbox input "true"
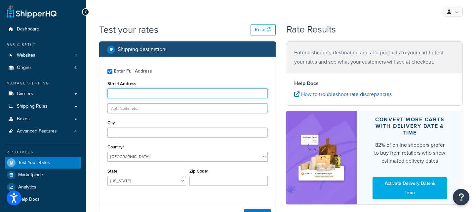
click at [153, 90] on input "Street Address" at bounding box center [188, 93] width 160 height 10
type input "[STREET_ADDRESS]"
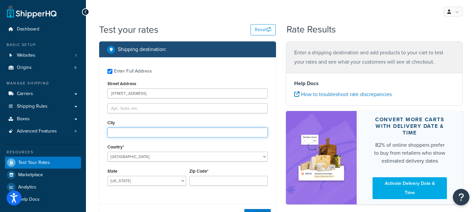
type input "New Braunfels"
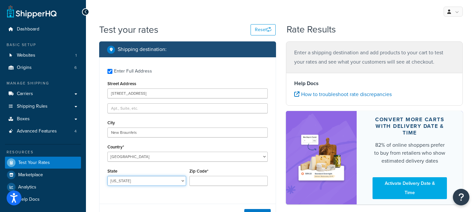
select select "[GEOGRAPHIC_DATA]"
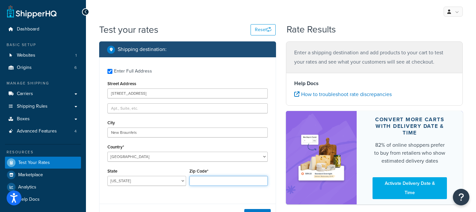
type input "78132"
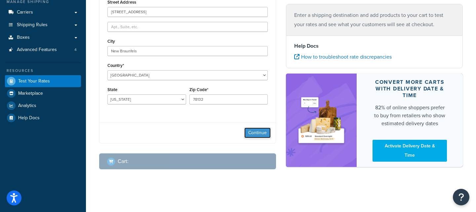
click at [255, 135] on button "Continue" at bounding box center [258, 132] width 26 height 11
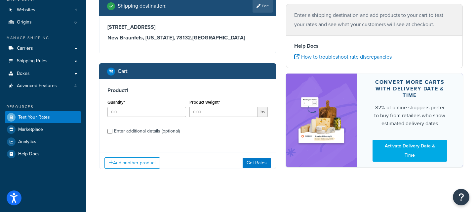
scroll to position [50, 0]
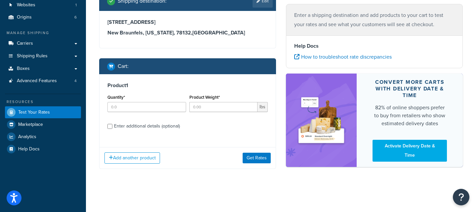
click at [141, 112] on div "Quantity*" at bounding box center [147, 105] width 82 height 24
click at [141, 109] on input "Quantity*" at bounding box center [147, 107] width 79 height 10
type input "1"
type input "240"
drag, startPoint x: 133, startPoint y: 126, endPoint x: 136, endPoint y: 125, distance: 3.5
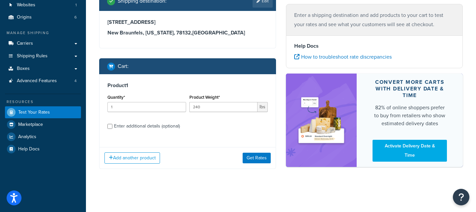
click at [133, 126] on div "Enter additional details (optional)" at bounding box center [147, 125] width 66 height 9
click at [112, 126] on input "Enter additional details (optional)" at bounding box center [110, 126] width 5 height 5
checkbox input "true"
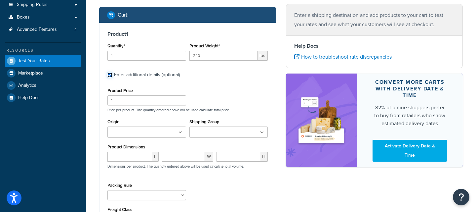
scroll to position [104, 0]
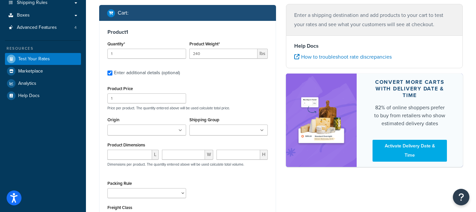
click at [148, 129] on input "Origin" at bounding box center [139, 130] width 59 height 7
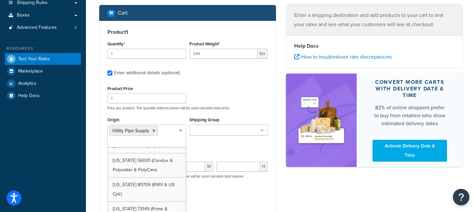
scroll to position [18, 0]
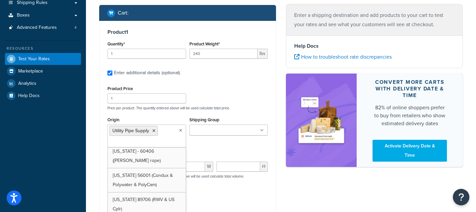
click at [216, 129] on input "Shipping Group" at bounding box center [221, 130] width 59 height 7
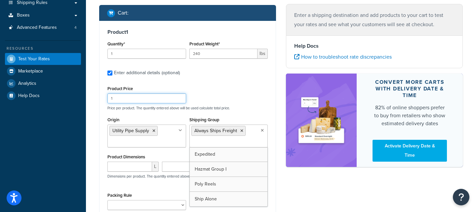
click at [245, 99] on div "Product Price 1 Price per product. The quantity entered above will be used calc…" at bounding box center [188, 97] width 164 height 26
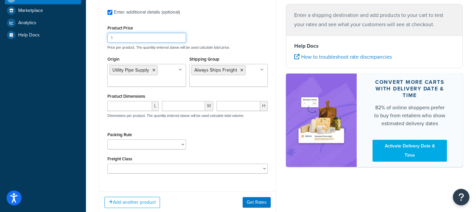
scroll to position [164, 0]
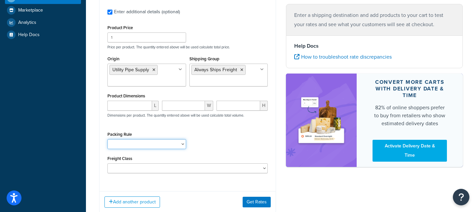
click at [129, 147] on select "Pack Seperately Pallet Test" at bounding box center [147, 144] width 79 height 10
select select "87617"
click at [108, 139] on select "Pack Seperately Pallet Test" at bounding box center [147, 144] width 79 height 10
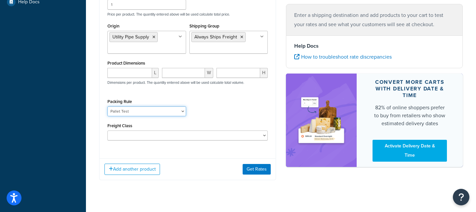
scroll to position [198, 0]
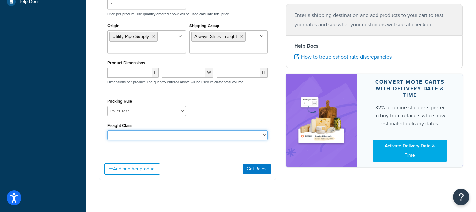
click at [192, 133] on select "50 55 60 65 70 77.5 85 92.5 100 110 125 150 175 200 250 300 400 500" at bounding box center [188, 135] width 160 height 10
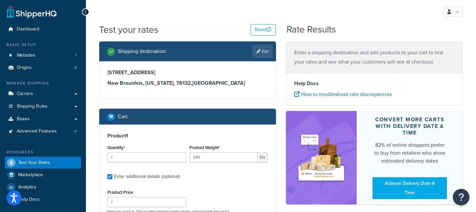
scroll to position [208, 0]
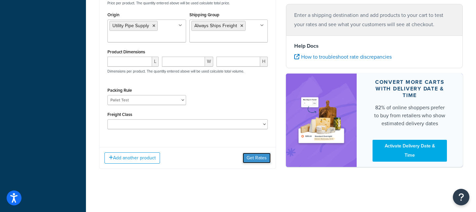
click at [259, 158] on button "Get Rates" at bounding box center [257, 158] width 28 height 11
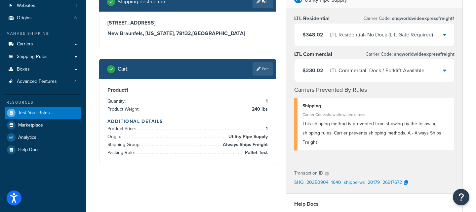
scroll to position [17, 0]
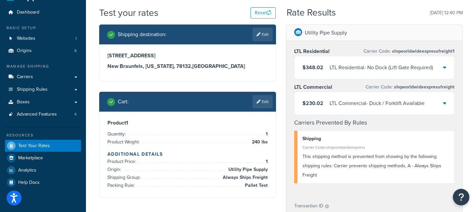
click at [387, 104] on div "LTL Commercial - Dock / Forklift Available" at bounding box center [377, 103] width 95 height 9
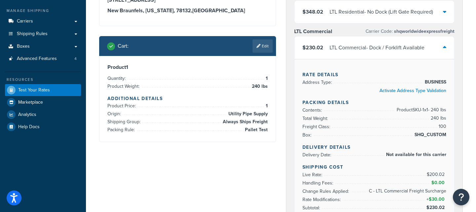
scroll to position [51, 0]
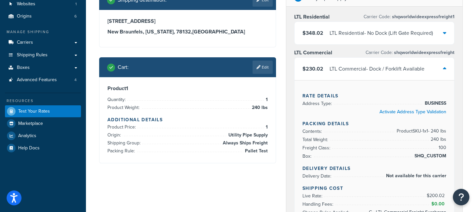
click at [267, 60] on div "Cart : Edit" at bounding box center [187, 67] width 177 height 20
click at [266, 65] on link "Edit" at bounding box center [263, 67] width 20 height 13
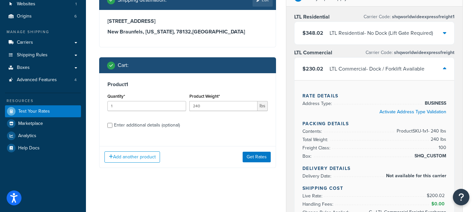
click at [132, 128] on div "Enter additional details (optional)" at bounding box center [147, 124] width 66 height 9
click at [112, 128] on input "Enter additional details (optional)" at bounding box center [110, 125] width 5 height 5
checkbox input "true"
select select "87617"
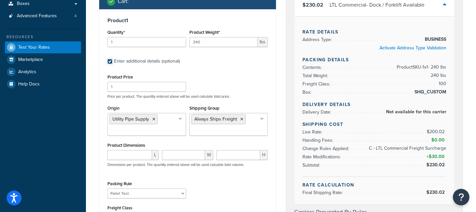
scroll to position [118, 0]
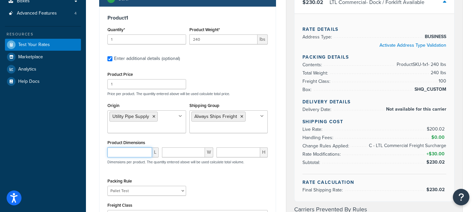
click at [135, 151] on input "number" at bounding box center [130, 152] width 45 height 10
type input "47"
type input "2"
click at [240, 180] on div "Packing Rule Pack Seperately Pallet Test" at bounding box center [188, 188] width 164 height 24
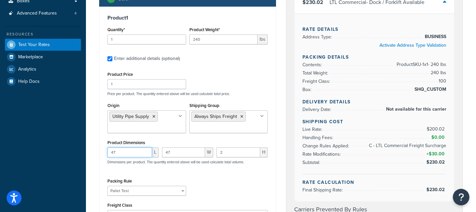
click at [136, 154] on input "47" at bounding box center [130, 152] width 45 height 10
type input "48"
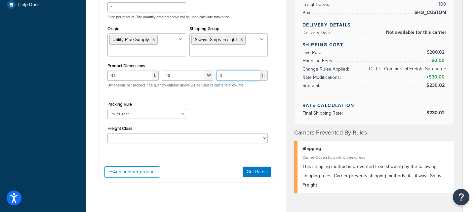
scroll to position [199, 0]
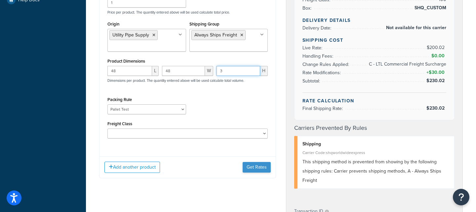
type input "3"
click at [255, 167] on button "Get Rates" at bounding box center [257, 167] width 28 height 11
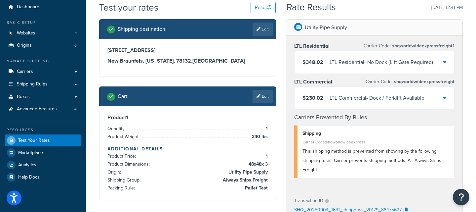
scroll to position [20, 0]
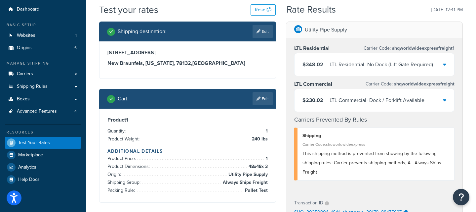
click at [403, 94] on div "$230.02 LTL Commercial - Dock / Forklift Available" at bounding box center [375, 100] width 160 height 22
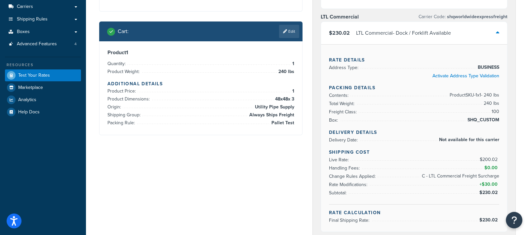
scroll to position [0, 0]
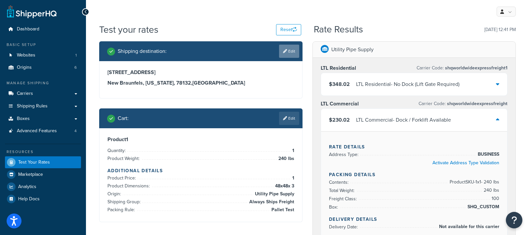
click at [297, 54] on link "Edit" at bounding box center [289, 51] width 20 height 13
select select "TX"
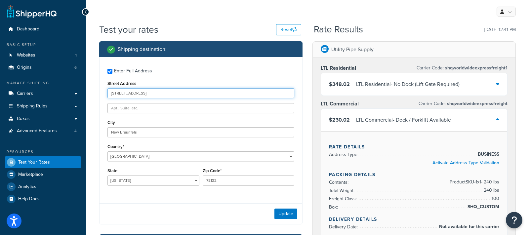
click at [164, 94] on input "1056 Market Heights" at bounding box center [201, 93] width 187 height 10
type input "1810 Belford Dr"
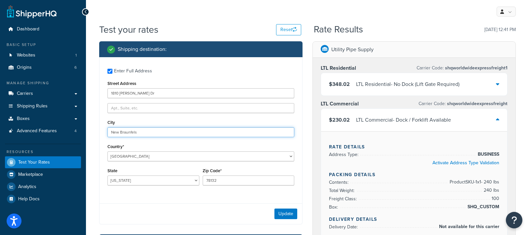
click at [198, 130] on input "New Braunfels" at bounding box center [201, 132] width 187 height 10
type input "Austin"
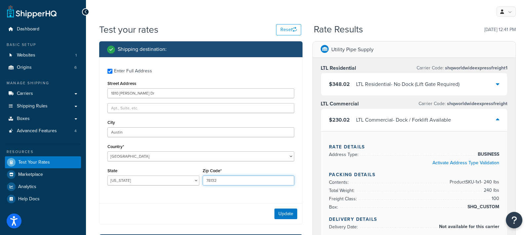
click at [234, 183] on input "78132" at bounding box center [249, 181] width 92 height 10
type input "78757"
click at [179, 211] on div "Update" at bounding box center [201, 213] width 203 height 21
click at [296, 211] on button "Update" at bounding box center [286, 214] width 23 height 11
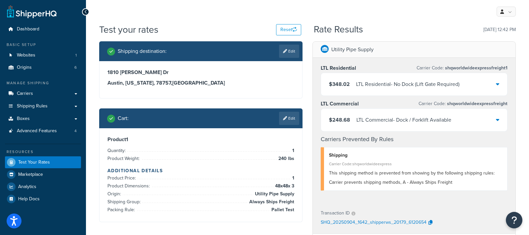
click at [375, 86] on div "LTL Residential - No Dock (Lift Gate Required)" at bounding box center [408, 84] width 104 height 9
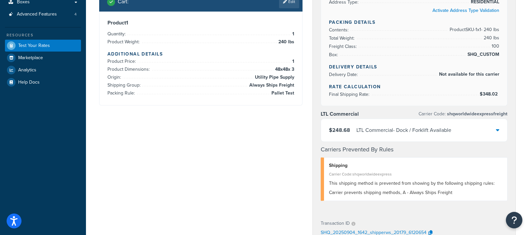
scroll to position [178, 0]
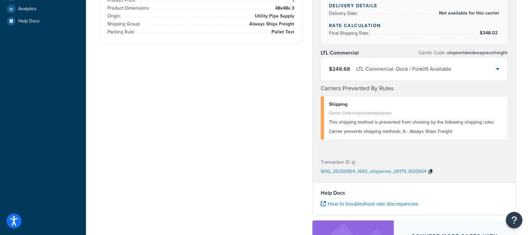
click at [430, 169] on icon "button" at bounding box center [431, 171] width 4 height 5
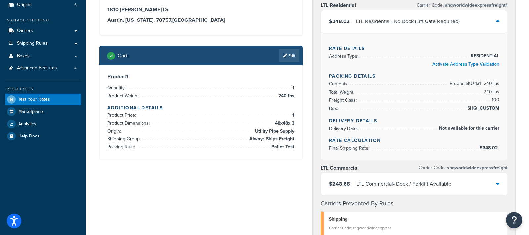
scroll to position [62, 0]
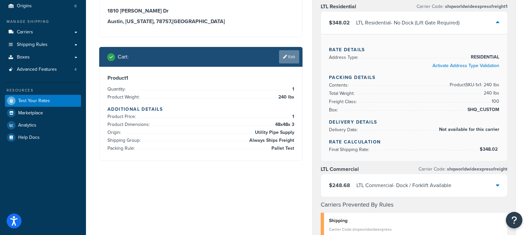
click at [284, 59] on link "Edit" at bounding box center [289, 56] width 20 height 13
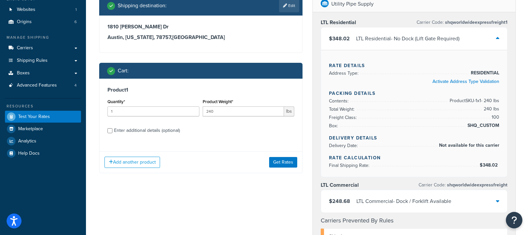
scroll to position [44, 0]
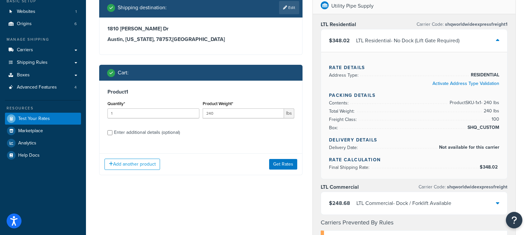
click at [134, 133] on div "Enter additional details (optional)" at bounding box center [147, 132] width 66 height 9
click at [112, 133] on input "Enter additional details (optional)" at bounding box center [110, 132] width 5 height 5
checkbox input "true"
select select "87617"
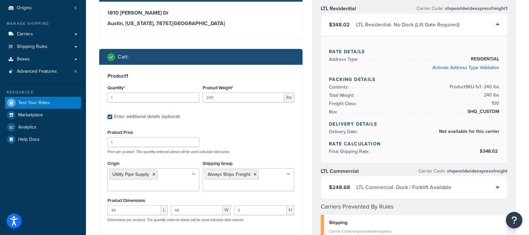
scroll to position [66, 0]
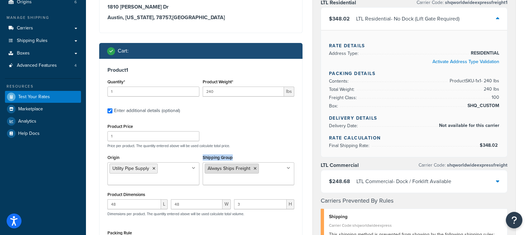
drag, startPoint x: 201, startPoint y: 156, endPoint x: 249, endPoint y: 164, distance: 48.9
click at [250, 162] on div "Shipping Group Always Ships Freight Expedited Hazmat Group I Poly Reels Ship Al…" at bounding box center [248, 171] width 95 height 37
drag, startPoint x: 128, startPoint y: 157, endPoint x: 101, endPoint y: 155, distance: 27.2
click at [101, 155] on div "Product 1 Quantity* 1 Product Weight* 240 lbs Enter additional details (optiona…" at bounding box center [201, 172] width 203 height 226
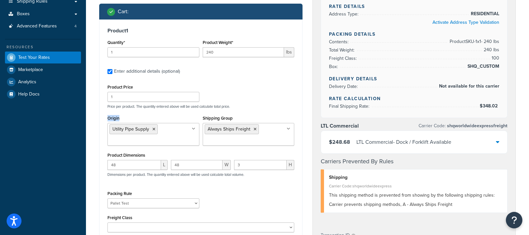
scroll to position [105, 0]
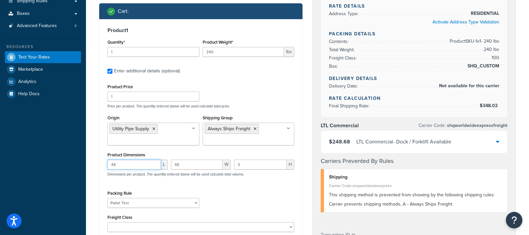
click at [131, 164] on input "48" at bounding box center [135, 165] width 54 height 10
click at [125, 201] on select "Pack Seperately Pallet Test" at bounding box center [154, 203] width 92 height 10
select select
click at [108, 198] on select "Pack Seperately Pallet Test" at bounding box center [154, 203] width 92 height 10
click at [256, 192] on div "Packing Rule Pack Seperately Pallet Test" at bounding box center [201, 201] width 190 height 24
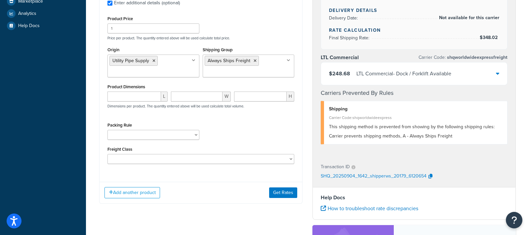
scroll to position [174, 0]
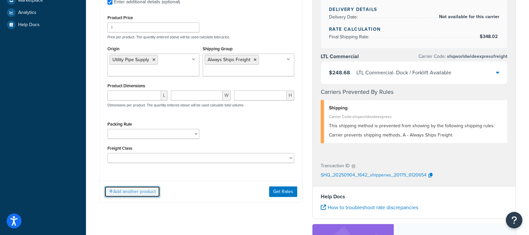
click at [147, 195] on button "Add another product" at bounding box center [133, 191] width 56 height 11
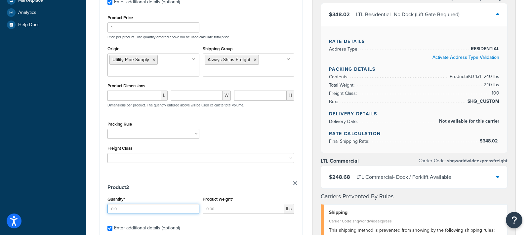
click at [154, 206] on input "Quantity*" at bounding box center [154, 209] width 92 height 10
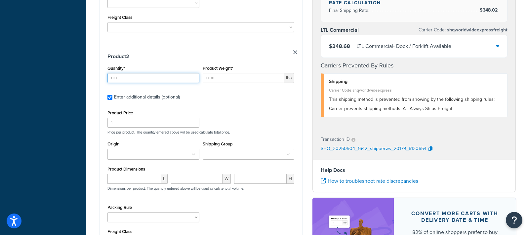
scroll to position [306, 0]
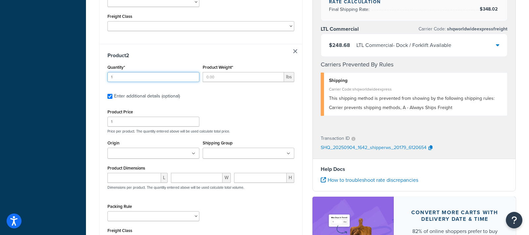
type input "1"
click at [225, 76] on input "Product Weight*" at bounding box center [244, 77] width 82 height 10
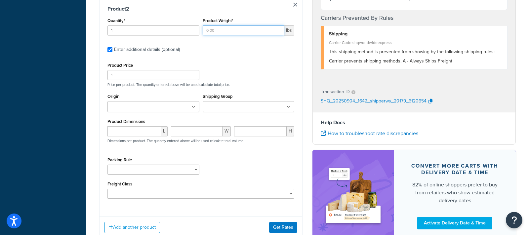
scroll to position [354, 0]
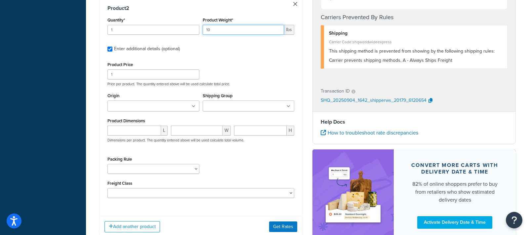
type input "10"
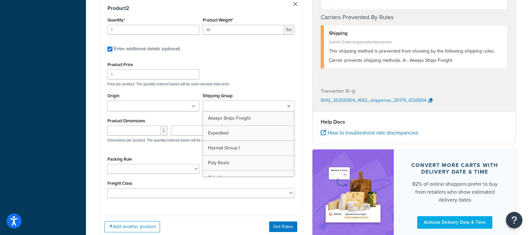
click at [248, 103] on input "Shipping Group" at bounding box center [234, 106] width 59 height 7
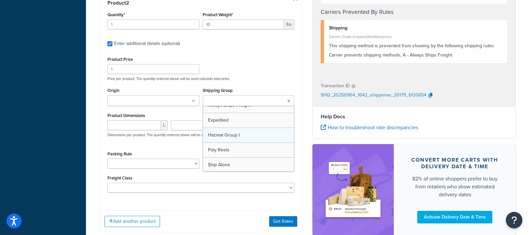
scroll to position [0, 0]
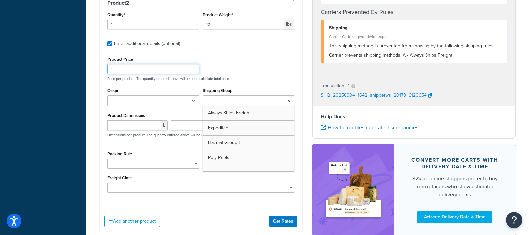
click at [275, 72] on div "Product Price 1 Price per product. The quantity entered above will be used calc…" at bounding box center [201, 68] width 190 height 26
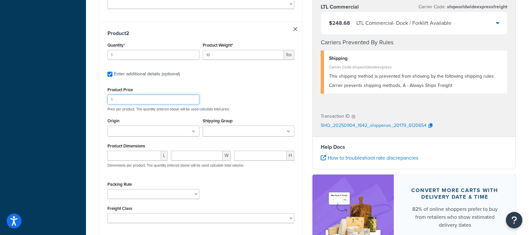
scroll to position [319, 0]
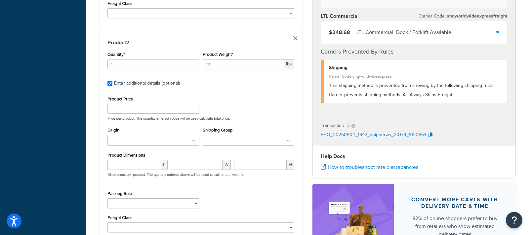
click at [245, 93] on div "Product 2 Quantity* 1 Product Weight* 10 lbs Enter additional details (optional…" at bounding box center [201, 138] width 203 height 214
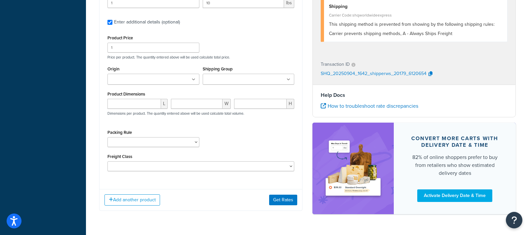
scroll to position [391, 0]
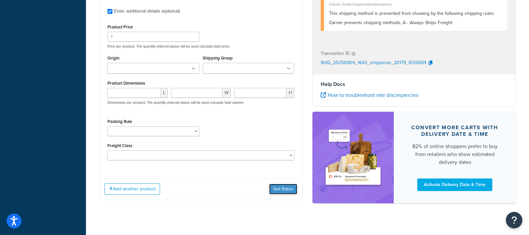
click at [274, 185] on button "Get Rates" at bounding box center [283, 189] width 28 height 11
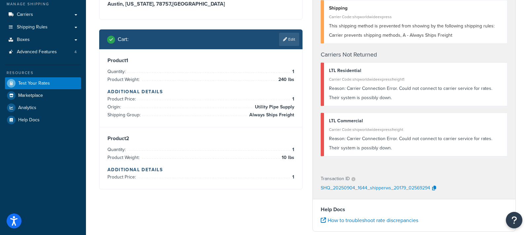
scroll to position [74, 0]
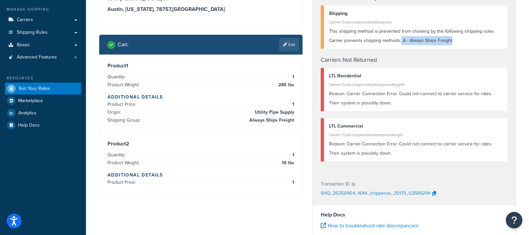
drag, startPoint x: 400, startPoint y: 42, endPoint x: 438, endPoint y: 39, distance: 38.2
click at [463, 42] on div "This shipping method is prevented from showing by the following shipping rules:…" at bounding box center [415, 36] width 173 height 19
copy span "A - Always Ships Freight"
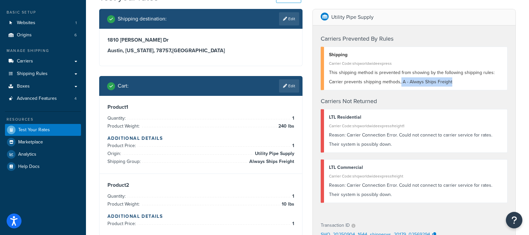
scroll to position [16, 0]
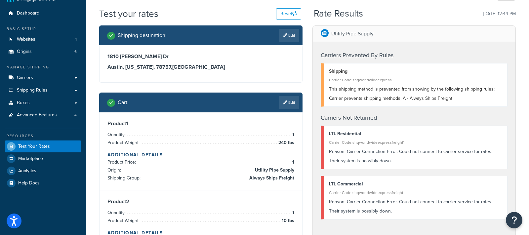
click at [372, 79] on div "Carrier Code: shqworldwideexpress" at bounding box center [415, 79] width 173 height 9
drag, startPoint x: 407, startPoint y: 99, endPoint x: 453, endPoint y: 102, distance: 46.1
click at [453, 102] on div "This shipping method is prevented from showing by the following shipping rules:…" at bounding box center [415, 94] width 173 height 19
drag, startPoint x: 251, startPoint y: 179, endPoint x: 293, endPoint y: 178, distance: 42.0
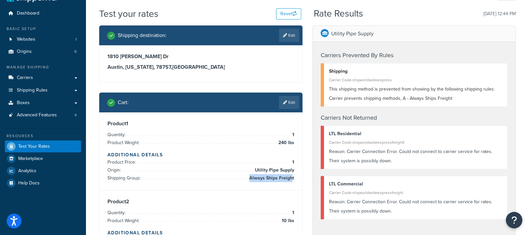
click at [293, 178] on span "Always Ships Freight" at bounding box center [271, 178] width 47 height 8
click at [287, 103] on link "Edit" at bounding box center [289, 102] width 20 height 13
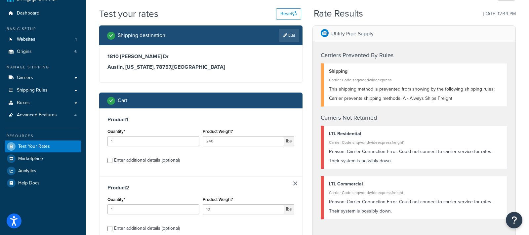
click at [296, 183] on div "Product 2 Quantity* 1 Product Weight* 10 lbs Enter additional details (optional)" at bounding box center [201, 210] width 203 height 68
click at [297, 182] on link at bounding box center [295, 184] width 4 height 4
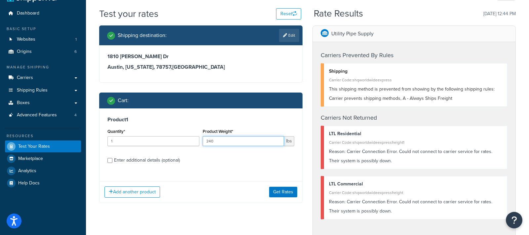
click at [251, 141] on input "240" at bounding box center [244, 141] width 82 height 10
type input "10"
click at [293, 194] on button "Get Rates" at bounding box center [283, 192] width 28 height 11
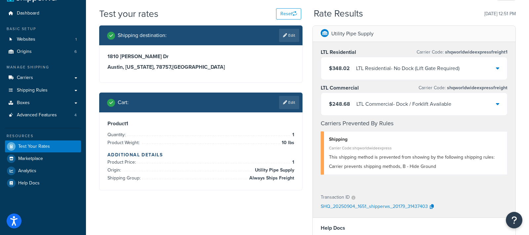
click at [287, 100] on link "Edit" at bounding box center [289, 102] width 20 height 13
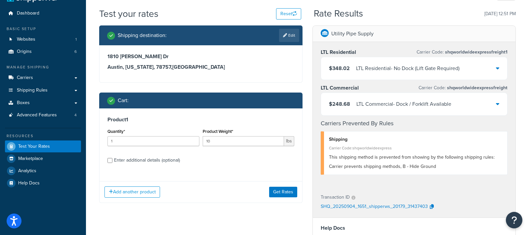
click at [162, 155] on label "Enter additional details (optional)" at bounding box center [204, 160] width 180 height 11
click at [112, 158] on input "Enter additional details (optional)" at bounding box center [110, 160] width 5 height 5
checkbox input "true"
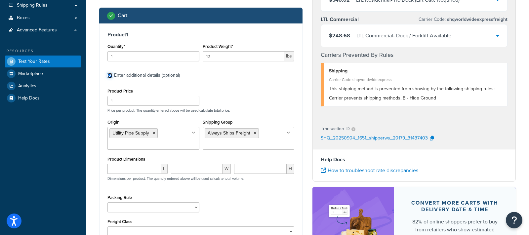
scroll to position [101, 0]
click at [254, 133] on icon at bounding box center [255, 133] width 3 height 4
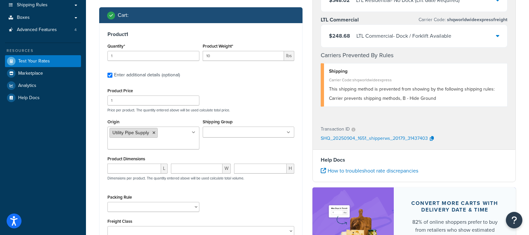
click at [155, 132] on li "Utility Pipe Supply" at bounding box center [134, 133] width 48 height 10
click at [153, 131] on icon at bounding box center [154, 133] width 3 height 4
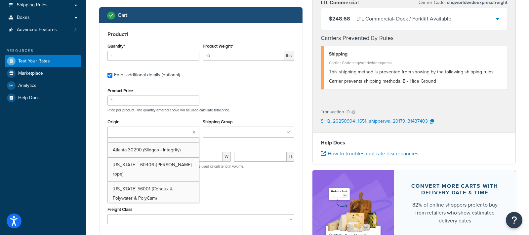
click at [252, 95] on div "Product Price 1 Price per product. The quantity entered above will be used calc…" at bounding box center [201, 99] width 190 height 26
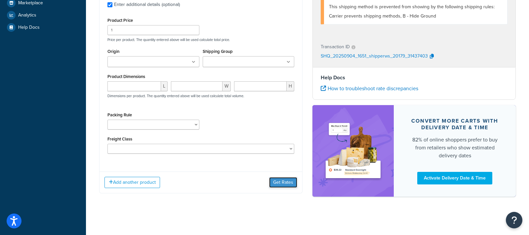
click at [276, 180] on button "Get Rates" at bounding box center [283, 182] width 28 height 11
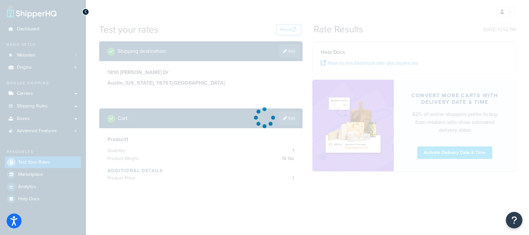
scroll to position [0, 0]
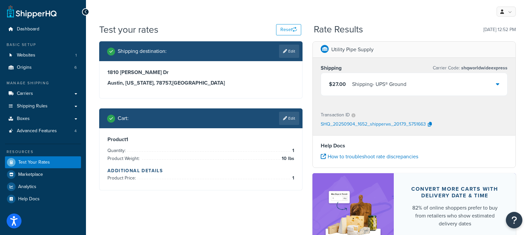
click at [421, 80] on div "$27.00 Shipping - UPS® Ground" at bounding box center [414, 84] width 186 height 22
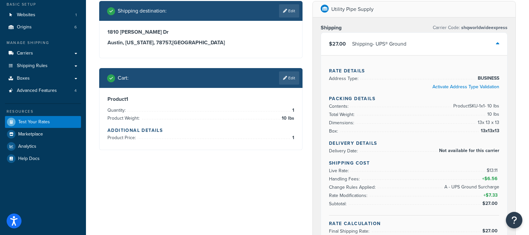
scroll to position [42, 0]
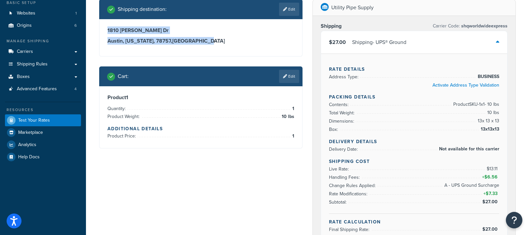
drag, startPoint x: 103, startPoint y: 30, endPoint x: 197, endPoint y: 47, distance: 95.5
click at [197, 47] on div "1810 Belford Dr Austin, Texas, 78757 , United States" at bounding box center [201, 37] width 203 height 37
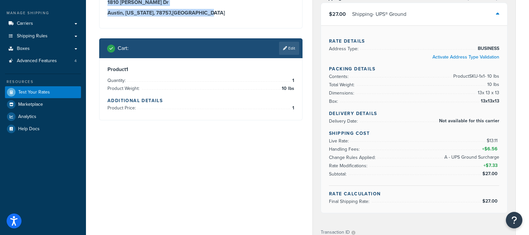
scroll to position [71, 0]
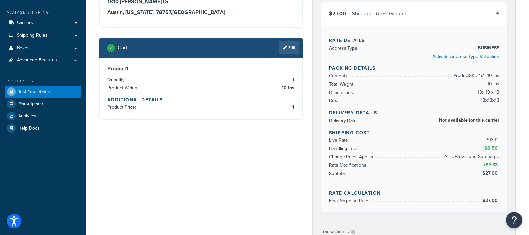
drag, startPoint x: 380, startPoint y: 168, endPoint x: 373, endPoint y: 163, distance: 8.1
click at [380, 168] on ul "Live Rate: $13.11 Handling Fees: + $6.56 Change Rules Applied: A - UPS Ground S…" at bounding box center [414, 156] width 170 height 41
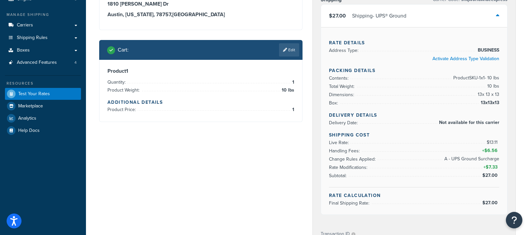
click at [476, 139] on span "$13.11" at bounding box center [493, 142] width 13 height 7
click at [460, 152] on li "Handling Fees: + $6.56" at bounding box center [414, 151] width 170 height 8
drag, startPoint x: 447, startPoint y: 157, endPoint x: 498, endPoint y: 158, distance: 51.6
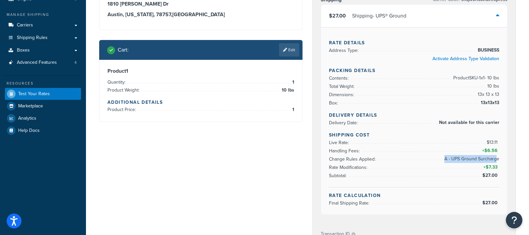
click at [476, 158] on span "A - UPS Ground Surcharge" at bounding box center [471, 159] width 57 height 8
drag, startPoint x: 442, startPoint y: 156, endPoint x: 449, endPoint y: 156, distance: 7.3
click at [446, 156] on li "Change Rules Applied: A - UPS Ground Surcharge" at bounding box center [414, 159] width 170 height 8
drag, startPoint x: 451, startPoint y: 157, endPoint x: 499, endPoint y: 164, distance: 48.5
click at [476, 164] on ul "Live Rate: $13.11 Handling Fees: + $6.56 Change Rules Applied: A - UPS Ground S…" at bounding box center [414, 159] width 170 height 41
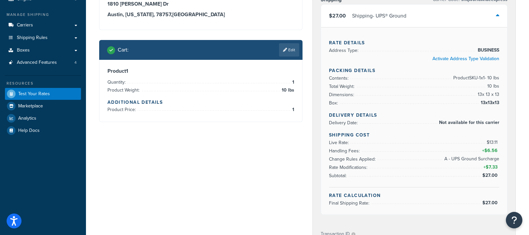
drag, startPoint x: 404, startPoint y: 147, endPoint x: 378, endPoint y: 146, distance: 26.2
click at [400, 147] on li "Handling Fees: + $6.56" at bounding box center [414, 151] width 170 height 8
drag, startPoint x: 330, startPoint y: 149, endPoint x: 497, endPoint y: 150, distance: 167.8
click at [476, 150] on li "Handling Fees: + $6.56" at bounding box center [414, 151] width 170 height 8
click at [293, 56] on link "Edit" at bounding box center [289, 49] width 20 height 13
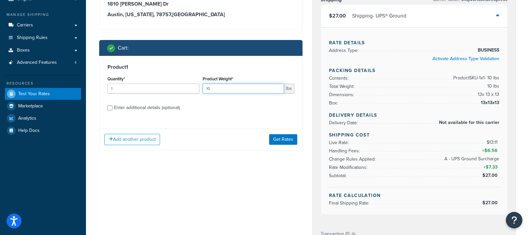
click at [239, 84] on input "10" at bounding box center [244, 89] width 82 height 10
type input "10.1"
click at [278, 134] on button "Get Rates" at bounding box center [283, 139] width 28 height 11
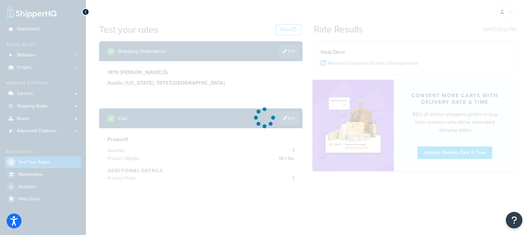
scroll to position [0, 0]
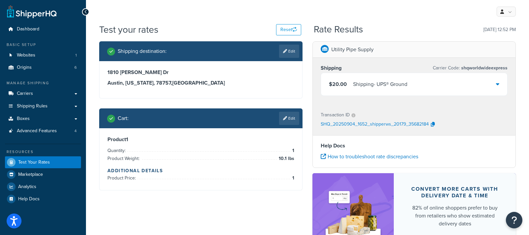
click at [447, 85] on div "$20.00 Shipping - UPS® Ground" at bounding box center [414, 84] width 186 height 22
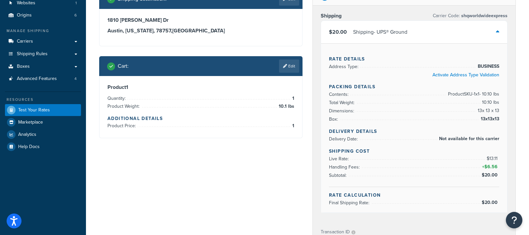
scroll to position [61, 0]
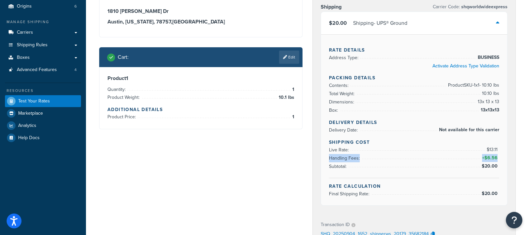
drag, startPoint x: 332, startPoint y: 157, endPoint x: 498, endPoint y: 159, distance: 166.4
click at [476, 159] on li "Handling Fees: + $6.56" at bounding box center [414, 158] width 170 height 8
click at [476, 157] on span "$6.56" at bounding box center [492, 158] width 15 height 7
drag, startPoint x: 499, startPoint y: 156, endPoint x: 483, endPoint y: 156, distance: 15.6
click at [476, 156] on span "+ $6.56" at bounding box center [490, 158] width 19 height 8
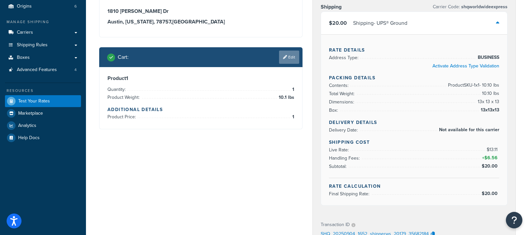
click at [290, 57] on link "Edit" at bounding box center [289, 57] width 20 height 13
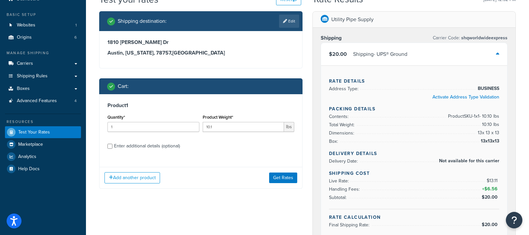
scroll to position [19, 0]
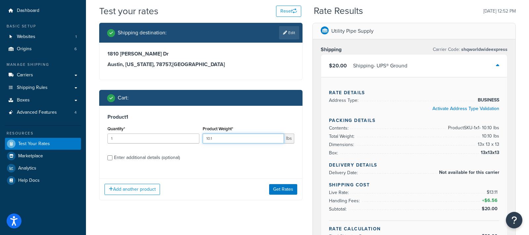
click at [243, 136] on input "10.1" at bounding box center [244, 139] width 82 height 10
type input "15"
click at [167, 159] on div "Enter additional details (optional)" at bounding box center [147, 157] width 66 height 9
click at [112, 159] on input "Enter additional details (optional)" at bounding box center [110, 158] width 5 height 5
checkbox input "true"
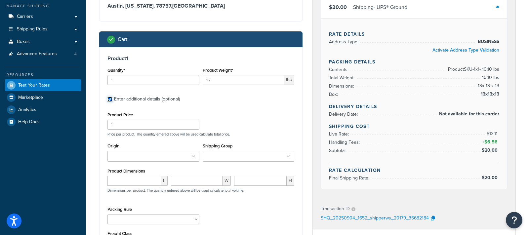
scroll to position [78, 0]
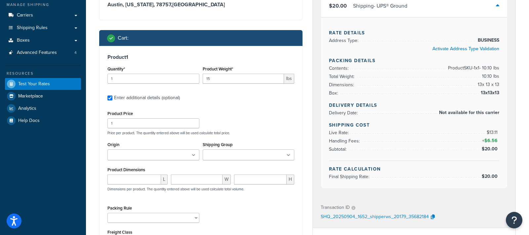
click at [223, 152] on input "Shipping Group" at bounding box center [234, 155] width 59 height 7
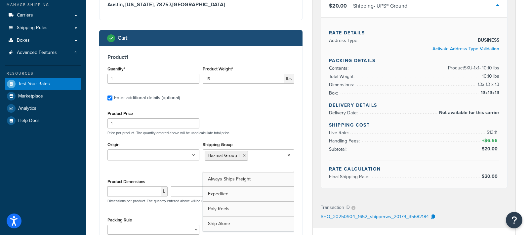
click at [273, 132] on p "Price per product. The quantity entered above will be used calculate total pric…" at bounding box center [201, 133] width 190 height 5
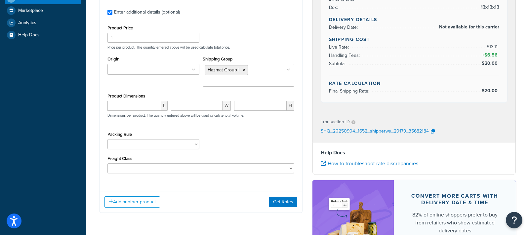
scroll to position [165, 0]
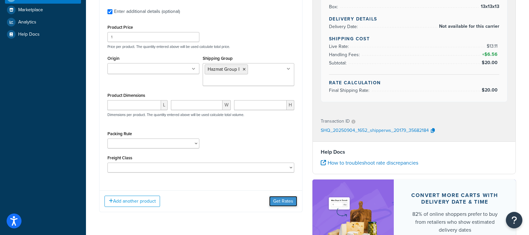
click at [282, 197] on button "Get Rates" at bounding box center [283, 201] width 28 height 11
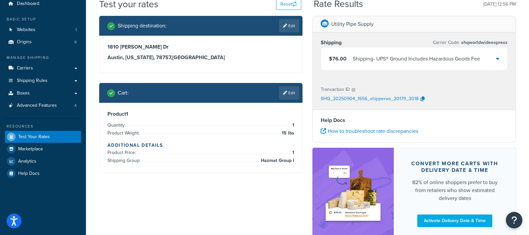
scroll to position [24, 0]
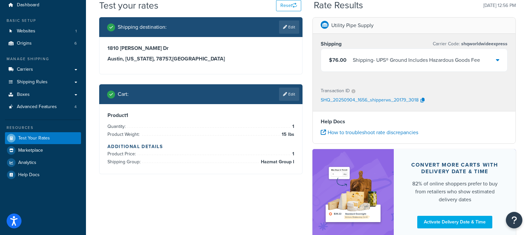
click at [474, 58] on div "Shipping - UPS® Ground Includes Hazardous Goods Fee" at bounding box center [416, 60] width 127 height 9
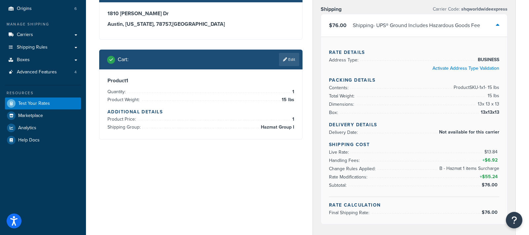
scroll to position [62, 0]
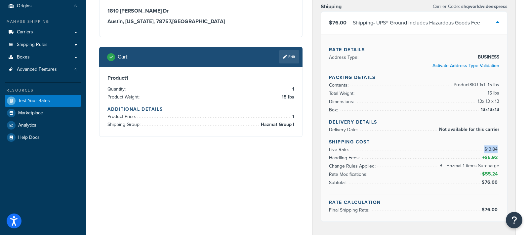
drag, startPoint x: 485, startPoint y: 147, endPoint x: 498, endPoint y: 147, distance: 13.3
click at [476, 147] on span "$13.84" at bounding box center [492, 149] width 15 height 7
drag, startPoint x: 484, startPoint y: 156, endPoint x: 498, endPoint y: 156, distance: 13.6
click at [476, 156] on span "+ $6.92" at bounding box center [490, 158] width 18 height 8
drag, startPoint x: 467, startPoint y: 175, endPoint x: 485, endPoint y: 176, distance: 17.9
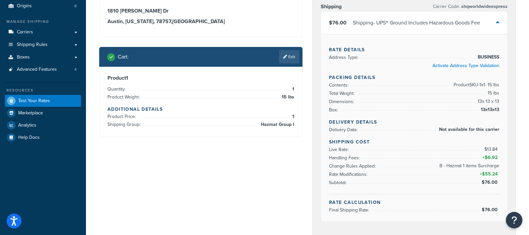
click at [467, 175] on li "Rate Modifications: + $55.24" at bounding box center [414, 174] width 170 height 8
drag, startPoint x: 442, startPoint y: 165, endPoint x: 499, endPoint y: 166, distance: 56.6
click at [476, 166] on span "B - Hazmat 1 items Surcharge" at bounding box center [469, 166] width 62 height 8
click at [476, 171] on span "+ $55.24" at bounding box center [489, 174] width 21 height 8
click at [295, 116] on div "Product 1 Quantity: 1 Product Weight: 15 lbs Additional Details Product Price: …" at bounding box center [201, 102] width 203 height 70
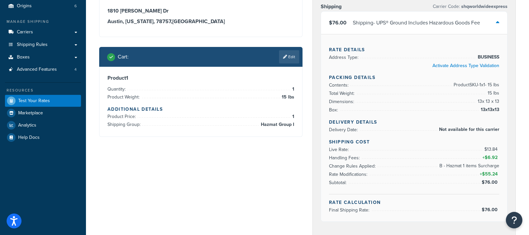
click at [292, 116] on div "Product 1 Quantity: 1 Product Weight: 15 lbs Additional Details Product Price: …" at bounding box center [201, 102] width 203 height 70
drag, startPoint x: 330, startPoint y: 157, endPoint x: 500, endPoint y: 157, distance: 170.1
click at [476, 157] on li "Handling Fees: + $6.92" at bounding box center [414, 158] width 170 height 8
drag, startPoint x: 262, startPoint y: 124, endPoint x: 299, endPoint y: 134, distance: 38.0
click at [293, 124] on span "Hazmat Group I" at bounding box center [276, 125] width 35 height 8
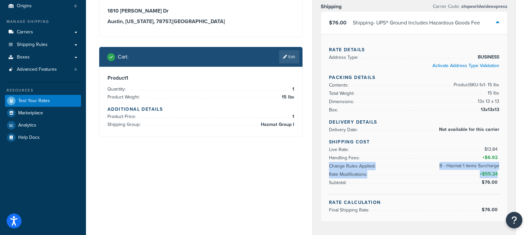
drag, startPoint x: 330, startPoint y: 165, endPoint x: 500, endPoint y: 171, distance: 169.5
click at [476, 171] on ul "Live Rate: $13.84 Handling Fees: + $6.92 Change Rules Applied: B - Hazmat 1 ite…" at bounding box center [414, 166] width 170 height 41
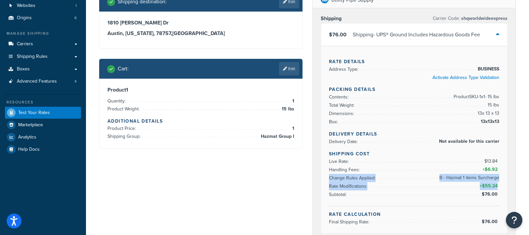
scroll to position [43, 0]
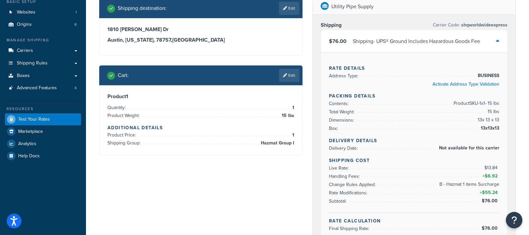
click at [365, 174] on li "Handling Fees: + $6.92" at bounding box center [414, 176] width 170 height 8
click at [294, 77] on link "Edit" at bounding box center [289, 75] width 20 height 13
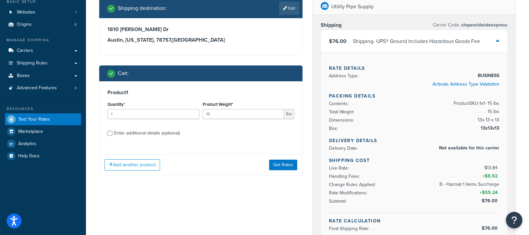
click at [147, 130] on div "Enter additional details (optional)" at bounding box center [147, 133] width 66 height 9
click at [112, 131] on input "Enter additional details (optional)" at bounding box center [110, 133] width 5 height 5
checkbox input "true"
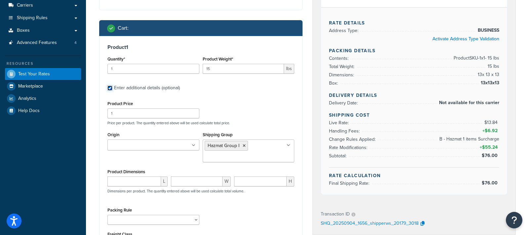
scroll to position [97, 0]
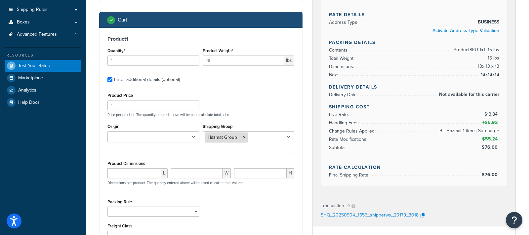
click at [245, 137] on icon at bounding box center [244, 138] width 3 height 4
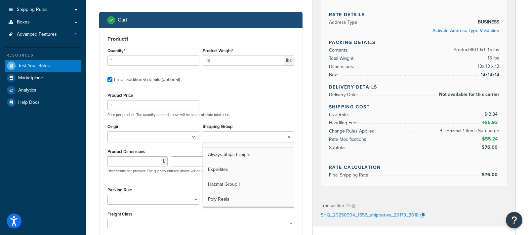
click at [245, 137] on input "Shipping Group" at bounding box center [234, 137] width 59 height 7
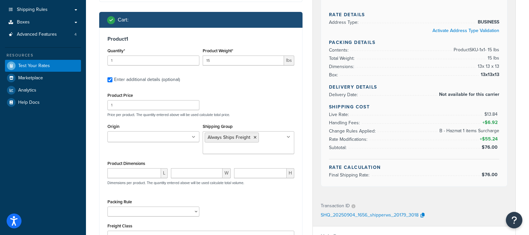
click at [260, 104] on div "Product Price 1 Price per product. The quantity entered above will be used calc…" at bounding box center [201, 104] width 190 height 26
click at [226, 62] on input "15" at bounding box center [244, 61] width 82 height 10
type input "155"
click at [245, 85] on div "Product 1 Quantity* 1 Product Weight* 155 lbs Enter additional details (optiona…" at bounding box center [201, 141] width 203 height 226
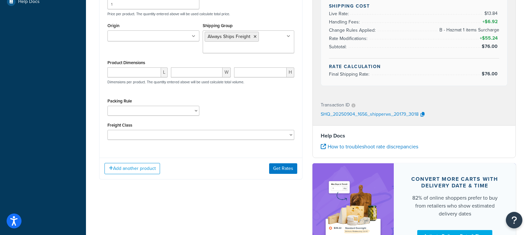
scroll to position [205, 0]
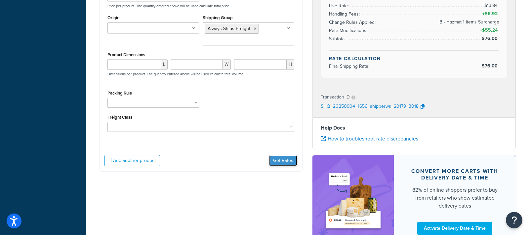
click at [274, 160] on button "Get Rates" at bounding box center [283, 161] width 28 height 11
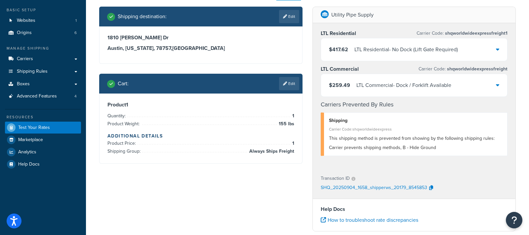
scroll to position [34, 0]
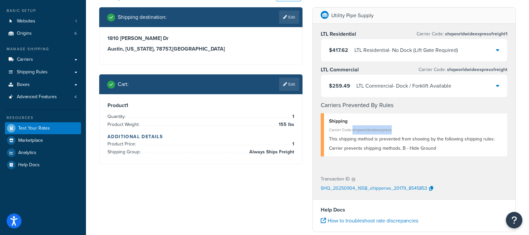
drag, startPoint x: 396, startPoint y: 127, endPoint x: 353, endPoint y: 127, distance: 43.0
click at [353, 127] on div "Carrier Code: shqworldwideexpress" at bounding box center [415, 129] width 173 height 9
drag, startPoint x: 435, startPoint y: 148, endPoint x: 398, endPoint y: 144, distance: 37.5
click at [398, 144] on div "This shipping method is prevented from showing by the following shipping rules:…" at bounding box center [415, 144] width 173 height 19
click at [437, 49] on div "LTL Residential - No Dock (Lift Gate Required)" at bounding box center [407, 50] width 104 height 9
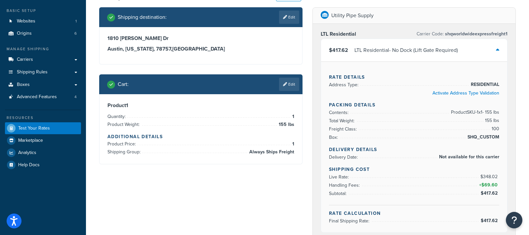
click at [437, 49] on div "LTL Residential - No Dock (Lift Gate Required)" at bounding box center [407, 50] width 104 height 9
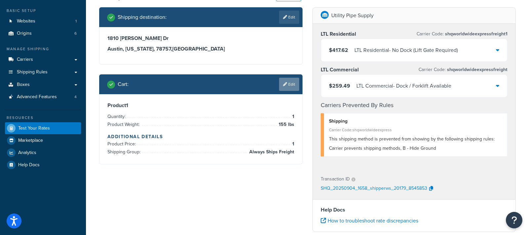
click at [289, 88] on link "Edit" at bounding box center [289, 84] width 20 height 13
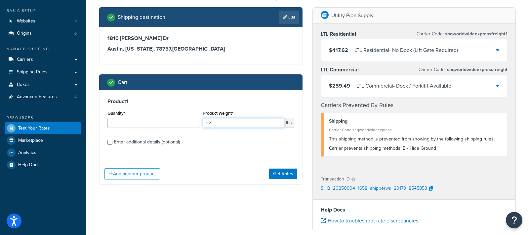
click at [231, 125] on input "155" at bounding box center [244, 123] width 82 height 10
type input "135"
click at [278, 170] on button "Get Rates" at bounding box center [283, 174] width 28 height 11
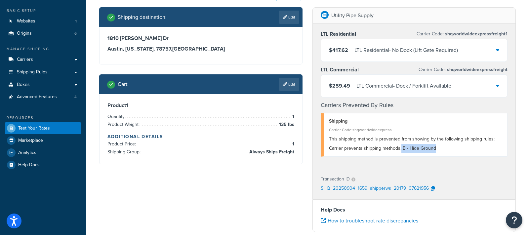
drag, startPoint x: 441, startPoint y: 147, endPoint x: 400, endPoint y: 146, distance: 41.0
click at [401, 147] on div "This shipping method is prevented from showing by the following shipping rules:…" at bounding box center [415, 144] width 173 height 19
drag, startPoint x: 251, startPoint y: 151, endPoint x: 294, endPoint y: 151, distance: 43.3
click at [294, 152] on span "Always Ships Freight" at bounding box center [271, 152] width 47 height 8
click at [289, 88] on link "Edit" at bounding box center [289, 84] width 20 height 13
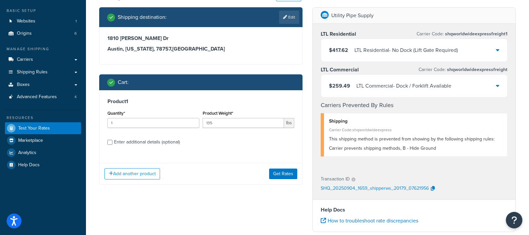
click at [153, 142] on div "Enter additional details (optional)" at bounding box center [147, 142] width 66 height 9
click at [112, 142] on input "Enter additional details (optional)" at bounding box center [110, 142] width 5 height 5
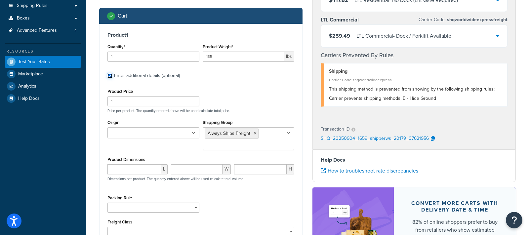
scroll to position [101, 0]
click at [254, 132] on icon at bounding box center [255, 133] width 3 height 4
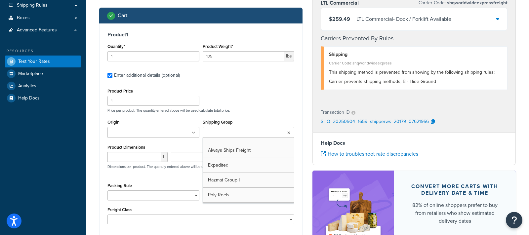
click at [261, 79] on label "Enter additional details (optional)" at bounding box center [204, 74] width 180 height 11
click at [112, 78] on input "Enter additional details (optional)" at bounding box center [110, 75] width 5 height 5
checkbox input "false"
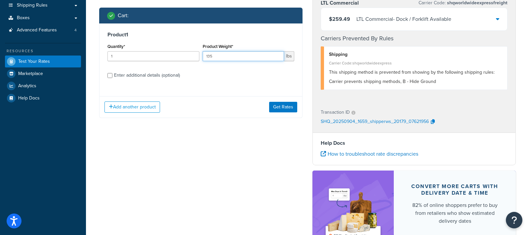
click at [234, 56] on input "135" at bounding box center [244, 56] width 82 height 10
click at [282, 106] on button "Get Rates" at bounding box center [283, 107] width 28 height 11
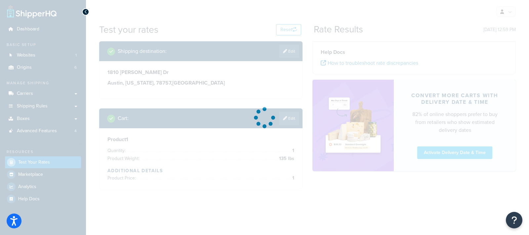
scroll to position [0, 0]
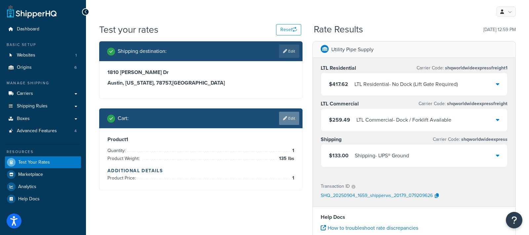
click at [296, 113] on link "Edit" at bounding box center [289, 118] width 20 height 13
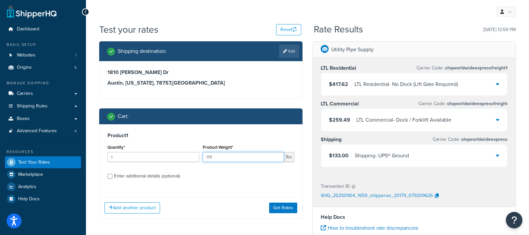
click at [234, 157] on input "135" at bounding box center [244, 157] width 82 height 10
type input "150"
click at [282, 211] on button "Get Rates" at bounding box center [283, 208] width 28 height 11
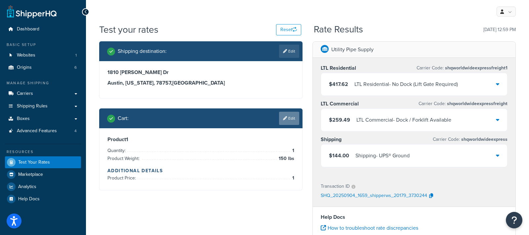
click at [296, 122] on link "Edit" at bounding box center [289, 118] width 20 height 13
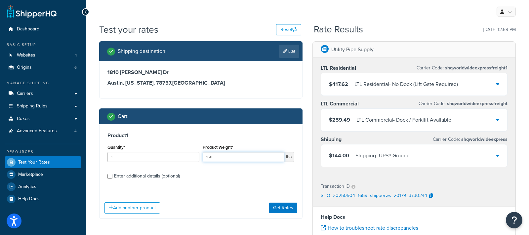
click at [243, 160] on input "150" at bounding box center [244, 157] width 82 height 10
type input "151"
click at [291, 206] on button "Get Rates" at bounding box center [283, 208] width 28 height 11
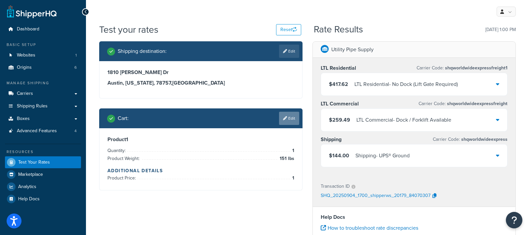
click at [286, 115] on link "Edit" at bounding box center [289, 118] width 20 height 13
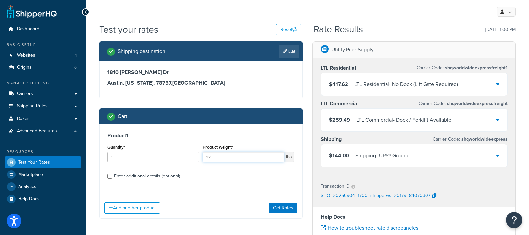
click at [225, 156] on input "151" at bounding box center [244, 157] width 82 height 10
type input "155"
click at [279, 208] on button "Get Rates" at bounding box center [283, 208] width 28 height 11
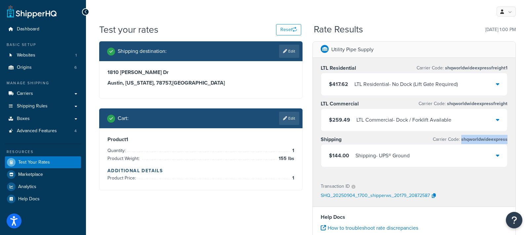
drag, startPoint x: 463, startPoint y: 138, endPoint x: 509, endPoint y: 137, distance: 46.7
click at [476, 137] on div "LTL Residential Carrier Code: shqworldwideexpressfreight1 $417.62 LTL Residenti…" at bounding box center [414, 117] width 203 height 118
drag, startPoint x: 353, startPoint y: 140, endPoint x: 320, endPoint y: 138, distance: 33.2
click at [320, 138] on div "LTL Residential Carrier Code: shqworldwideexpressfreight1 $417.62 LTL Residenti…" at bounding box center [414, 117] width 203 height 118
drag, startPoint x: 280, startPoint y: 157, endPoint x: 293, endPoint y: 157, distance: 12.6
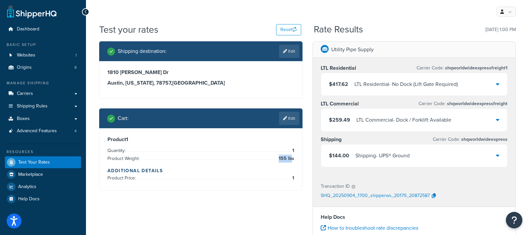
click at [293, 157] on span "155 lbs" at bounding box center [285, 159] width 17 height 8
click at [425, 25] on div "Rate Results 09/04/2025, 1:00 PM" at bounding box center [415, 29] width 202 height 10
drag, startPoint x: 348, startPoint y: 139, endPoint x: 317, endPoint y: 138, distance: 30.4
click at [317, 138] on div "LTL Residential Carrier Code: shqworldwideexpressfreight1 $417.62 LTL Residenti…" at bounding box center [414, 117] width 203 height 118
click at [288, 118] on link "Edit" at bounding box center [289, 118] width 20 height 13
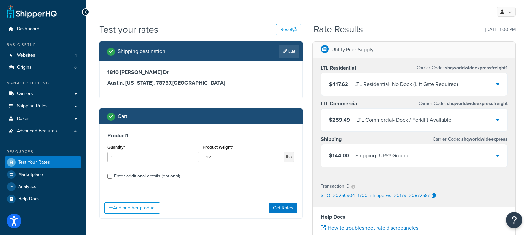
click at [144, 177] on div "Enter additional details (optional)" at bounding box center [147, 176] width 66 height 9
click at [112, 177] on input "Enter additional details (optional)" at bounding box center [110, 176] width 5 height 5
checkbox input "true"
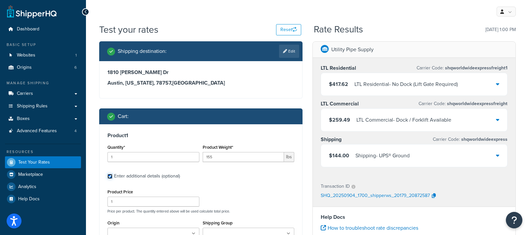
scroll to position [66, 0]
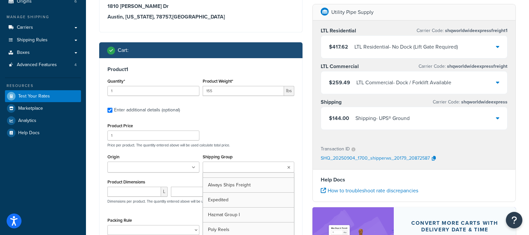
click at [235, 169] on input "Shipping Group" at bounding box center [234, 167] width 59 height 7
drag, startPoint x: 242, startPoint y: 185, endPoint x: 250, endPoint y: 181, distance: 8.7
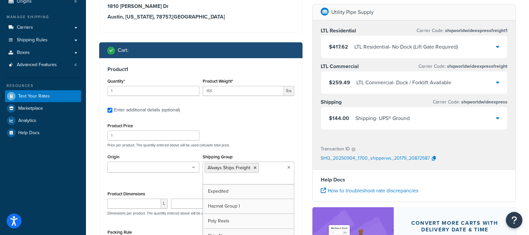
click at [281, 129] on div "Product Price 1 Price per product. The quantity entered above will be used calc…" at bounding box center [201, 134] width 190 height 26
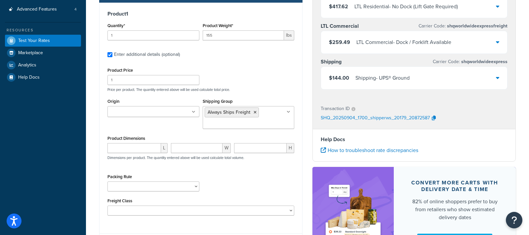
scroll to position [184, 0]
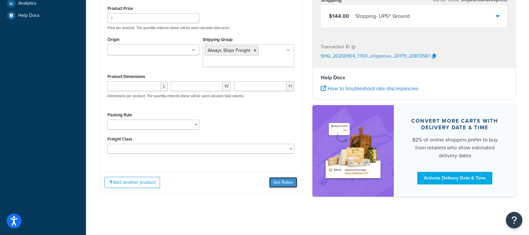
click at [281, 181] on button "Get Rates" at bounding box center [283, 182] width 28 height 11
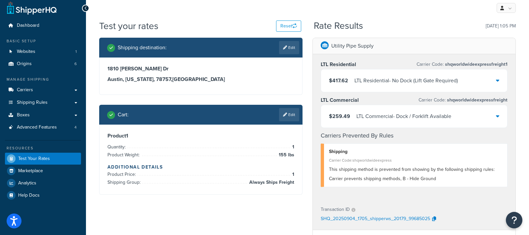
scroll to position [5, 0]
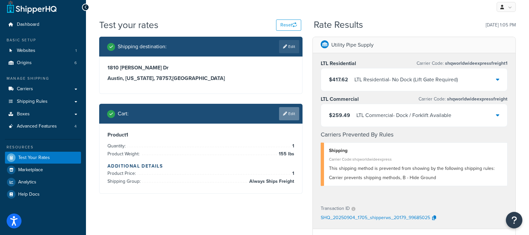
click at [289, 117] on link "Edit" at bounding box center [289, 113] width 20 height 13
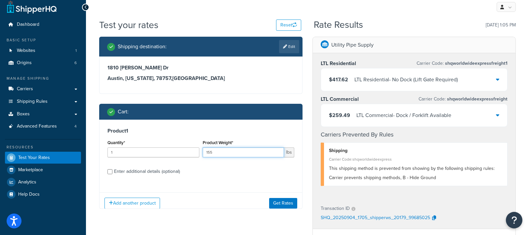
click at [237, 151] on input "155" at bounding box center [244, 153] width 82 height 10
type input "140"
click at [176, 172] on div "Enter additional details (optional)" at bounding box center [147, 171] width 66 height 9
click at [112, 172] on input "Enter additional details (optional)" at bounding box center [110, 171] width 5 height 5
checkbox input "true"
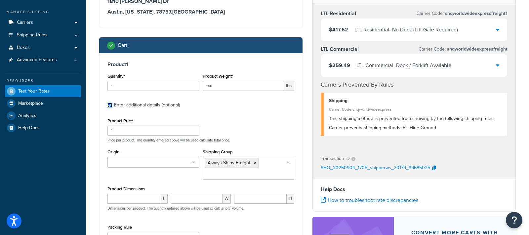
scroll to position [75, 0]
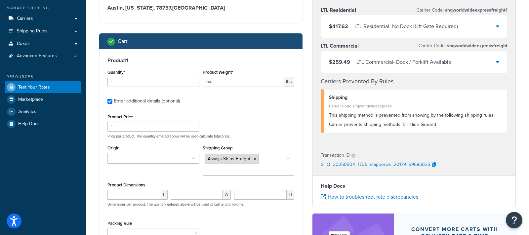
click at [254, 157] on icon at bounding box center [255, 159] width 3 height 4
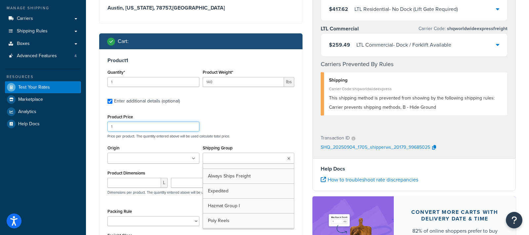
click at [271, 123] on div "Product Price 1 Price per product. The quantity entered above will be used calc…" at bounding box center [201, 125] width 190 height 26
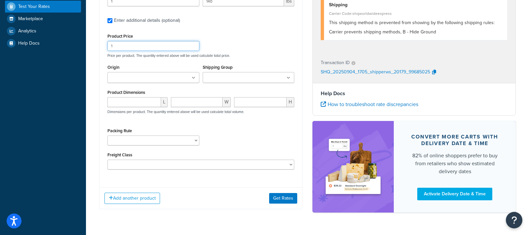
scroll to position [157, 0]
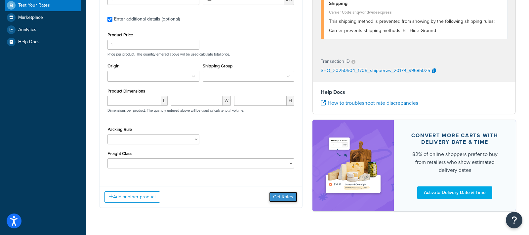
click at [282, 196] on button "Get Rates" at bounding box center [283, 197] width 28 height 11
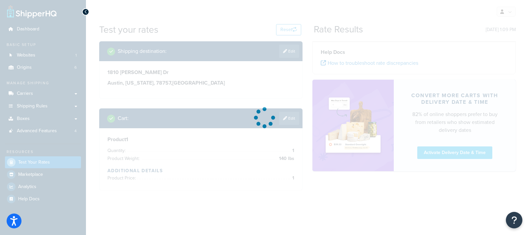
scroll to position [0, 0]
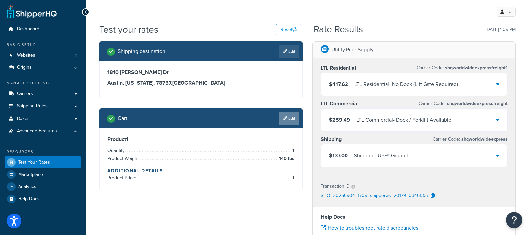
click at [295, 119] on link "Edit" at bounding box center [289, 118] width 20 height 13
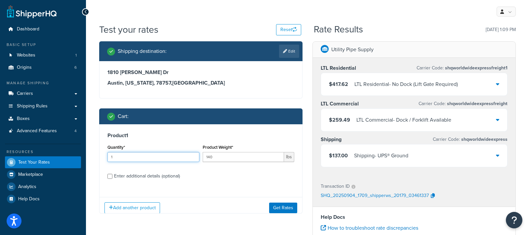
click at [156, 156] on input "1" at bounding box center [154, 157] width 92 height 10
type input "2"
click at [287, 207] on button "Get Rates" at bounding box center [283, 208] width 28 height 11
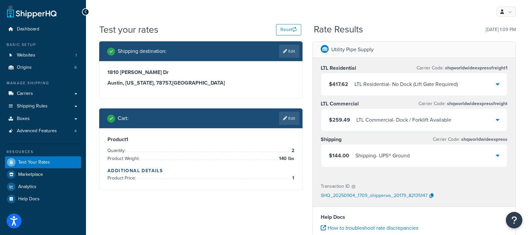
click at [474, 155] on div "$144.00 Shipping - UPS® Ground" at bounding box center [414, 156] width 186 height 22
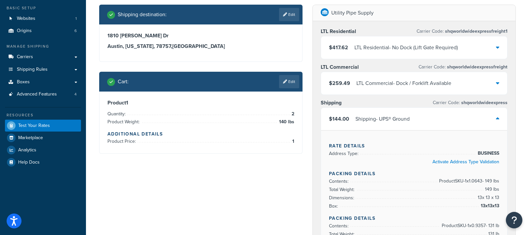
scroll to position [31, 0]
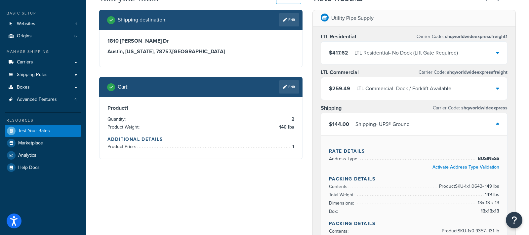
click at [450, 127] on div "$144.00 Shipping - UPS® Ground" at bounding box center [414, 124] width 186 height 22
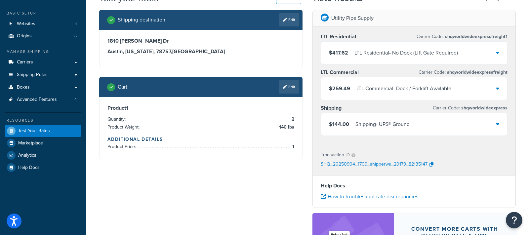
click at [453, 127] on div "$144.00 Shipping - UPS® Ground" at bounding box center [414, 124] width 186 height 22
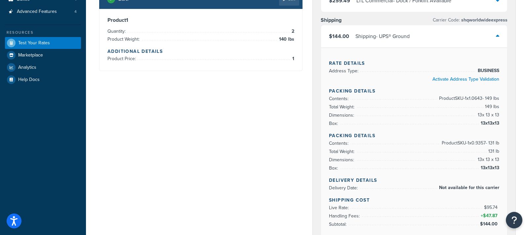
scroll to position [120, 0]
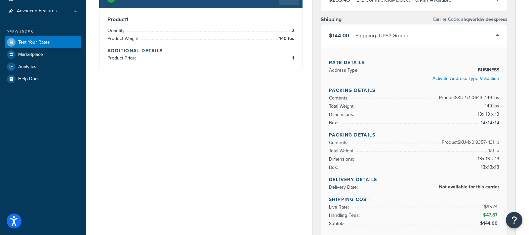
click at [402, 116] on li "Dimensions: 13 x 13 x 13" at bounding box center [414, 115] width 170 height 8
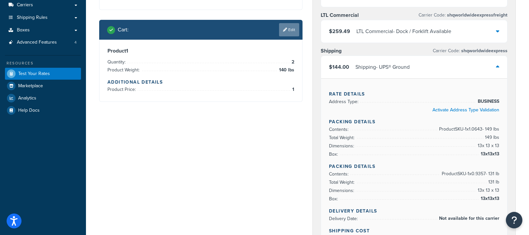
scroll to position [88, 0]
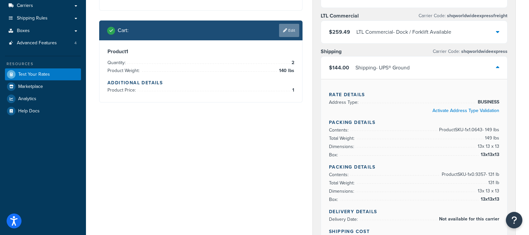
click at [288, 30] on link "Edit" at bounding box center [289, 30] width 20 height 13
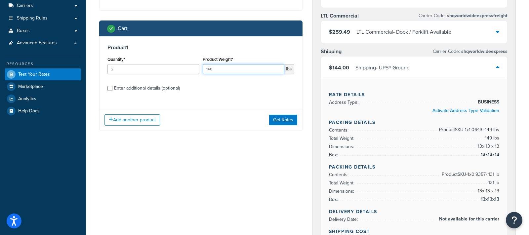
click at [235, 66] on input "140" at bounding box center [244, 69] width 82 height 10
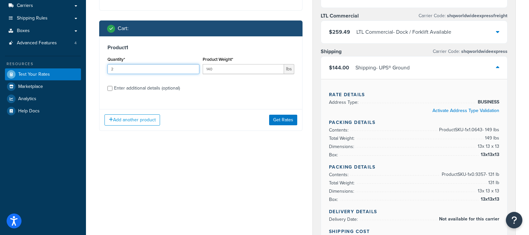
click at [158, 66] on input "2" at bounding box center [154, 69] width 92 height 10
type input "1"
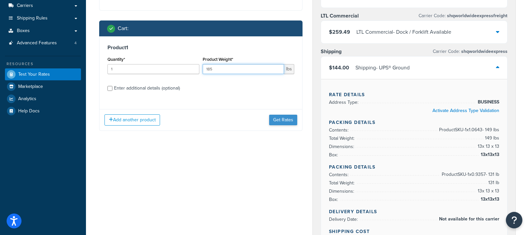
type input "185"
click at [277, 117] on button "Get Rates" at bounding box center [283, 120] width 28 height 11
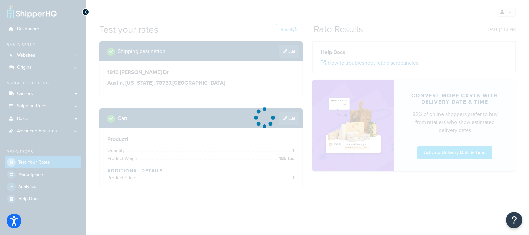
scroll to position [0, 0]
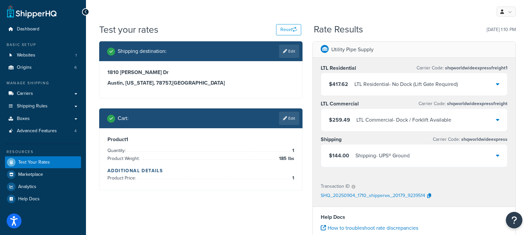
click at [471, 153] on div "$144.00 Shipping - UPS® Ground" at bounding box center [414, 156] width 186 height 22
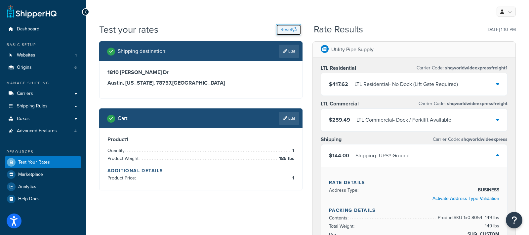
click at [287, 29] on button "Reset" at bounding box center [288, 29] width 25 height 11
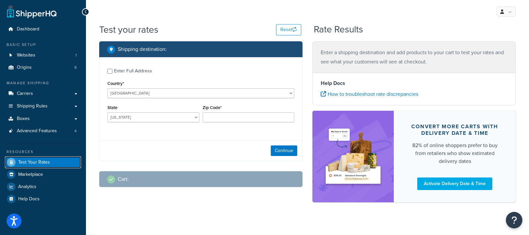
click at [52, 162] on link "Test Your Rates" at bounding box center [43, 162] width 76 height 12
click at [147, 72] on div "Enter Full Address" at bounding box center [133, 71] width 38 height 9
click at [112, 72] on input "Enter Full Address" at bounding box center [110, 71] width 5 height 5
checkbox input "true"
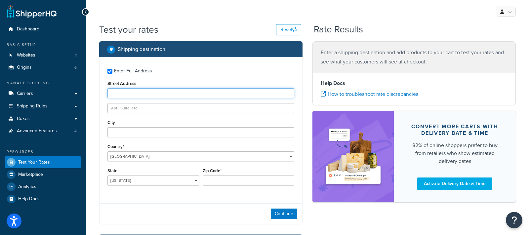
click at [164, 93] on input "Street Address" at bounding box center [201, 93] width 187 height 10
paste input "1809 W Anderson Ln., Austin, TX 78757"
click at [157, 92] on input "1809 W Anderson Ln., Austin, TX 78757" at bounding box center [201, 93] width 187 height 10
type input "1809 W Anderson Ln., Austin, TX 78757"
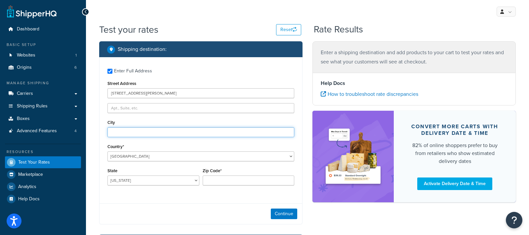
click at [144, 132] on input "City" at bounding box center [201, 132] width 187 height 10
paste input "Austin"
type input "Austin"
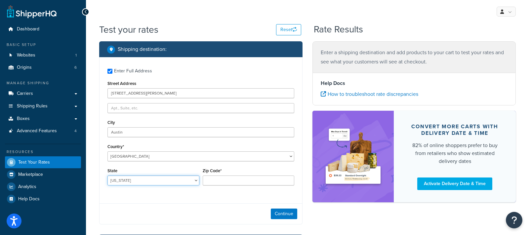
select select "TX"
click at [108, 176] on select "Alabama Alaska American Samoa Arizona Arkansas Armed Forces Americas Armed Forc…" at bounding box center [154, 181] width 92 height 10
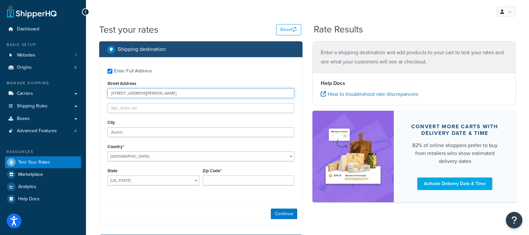
click at [176, 93] on input "1809 W Anderson Ln., Austin, TX 78757" at bounding box center [201, 93] width 187 height 10
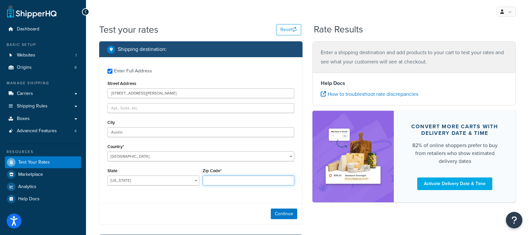
click at [230, 182] on input "Zip Code*" at bounding box center [249, 181] width 92 height 10
paste input "78757"
type input "78757"
click at [187, 111] on div "Enter Full Address Street Address 1809 W Anderson Ln., Austin, TX 78757 City Au…" at bounding box center [201, 127] width 203 height 141
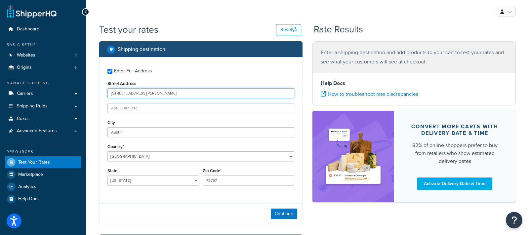
drag, startPoint x: 149, startPoint y: 93, endPoint x: 219, endPoint y: 96, distance: 70.2
click at [219, 96] on input "1809 W Anderson Ln., Austin, TX 78757" at bounding box center [201, 93] width 187 height 10
type input "1809 W Anderson Ln."
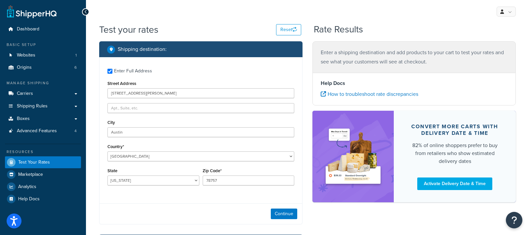
click at [302, 120] on div "Enter Full Address Street Address 1809 W Anderson Ln. City Austin Country* Unit…" at bounding box center [201, 127] width 203 height 141
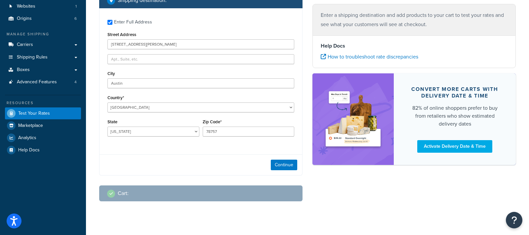
scroll to position [58, 0]
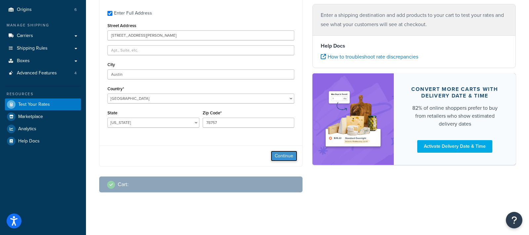
click at [281, 155] on button "Continue" at bounding box center [284, 156] width 26 height 11
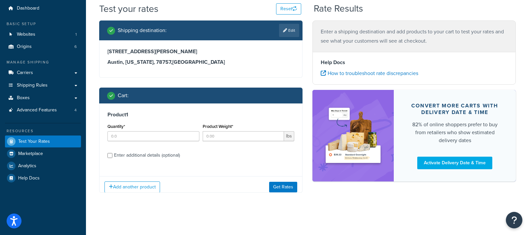
scroll to position [26, 0]
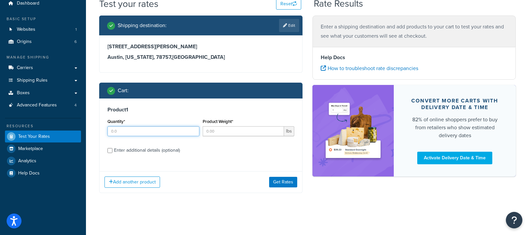
click at [124, 131] on input "Quantity*" at bounding box center [154, 131] width 92 height 10
type input "1"
click at [223, 130] on input "Product Weight*" at bounding box center [244, 131] width 82 height 10
type input "140"
click at [168, 148] on div "Enter additional details (optional)" at bounding box center [147, 150] width 66 height 9
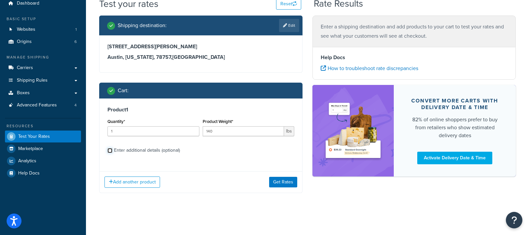
click at [112, 148] on input "Enter additional details (optional)" at bounding box center [110, 150] width 5 height 5
checkbox input "true"
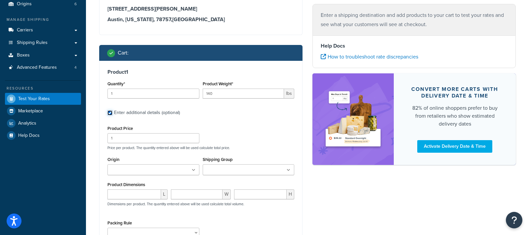
scroll to position [73, 0]
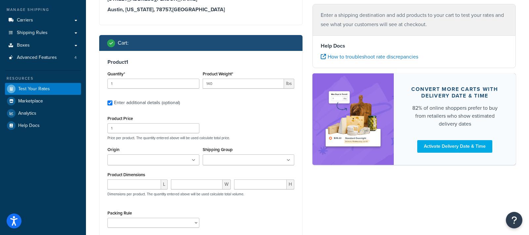
click at [243, 161] on input "Shipping Group" at bounding box center [234, 160] width 59 height 7
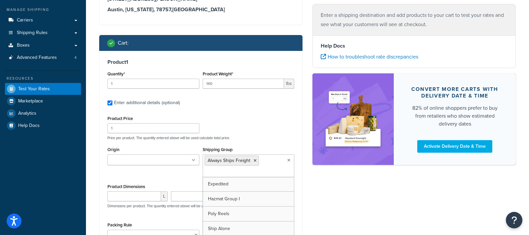
drag, startPoint x: 258, startPoint y: 172, endPoint x: 254, endPoint y: 171, distance: 3.6
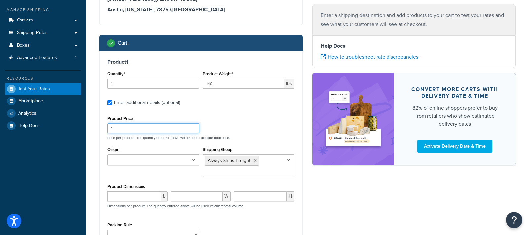
click at [261, 127] on div "Product Price 1 Price per product. The quantity entered above will be used calc…" at bounding box center [201, 127] width 190 height 26
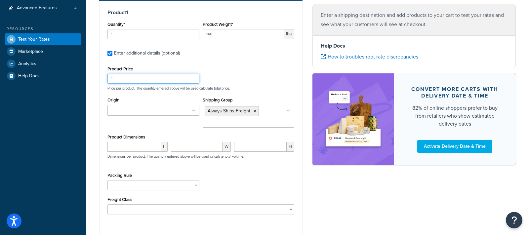
scroll to position [82, 0]
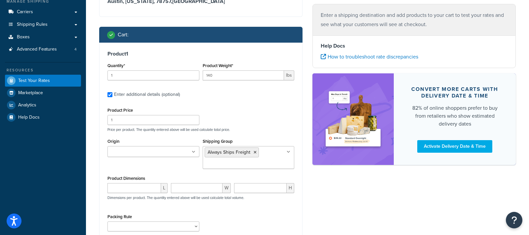
click at [266, 129] on p "Price per product. The quantity entered above will be used calculate total pric…" at bounding box center [201, 129] width 190 height 5
click at [289, 135] on div "Product Price 1 Price per product. The quantity entered above will be used calc…" at bounding box center [201, 181] width 187 height 150
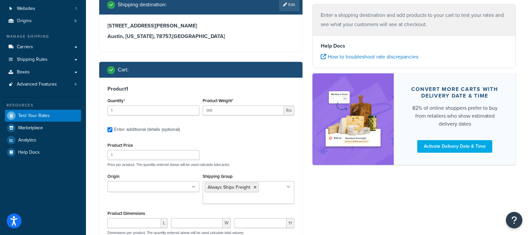
scroll to position [111, 0]
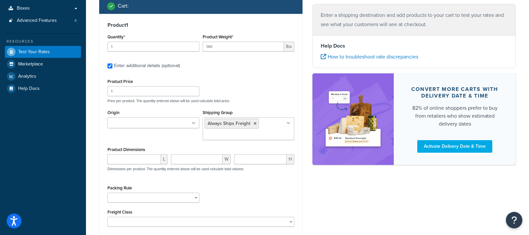
click at [301, 82] on div "Product 1 Quantity* 1 Product Weight* 140 lbs Enter additional details (optiona…" at bounding box center [201, 127] width 203 height 226
click at [134, 42] on input "1" at bounding box center [154, 47] width 92 height 10
type input "4"
type input "50"
click at [221, 79] on div "Product Price 1 Price per product. The quantity entered above will be used calc…" at bounding box center [201, 90] width 190 height 26
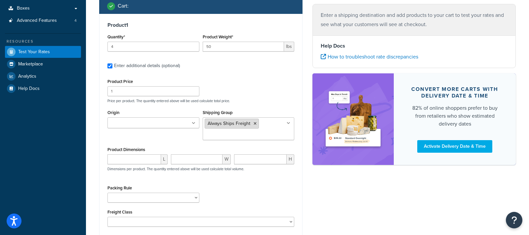
click at [254, 122] on icon at bounding box center [255, 124] width 3 height 4
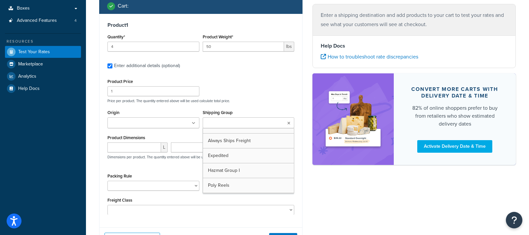
click at [265, 78] on div "Product Price 1 Price per product. The quantity entered above will be used calc…" at bounding box center [201, 90] width 190 height 26
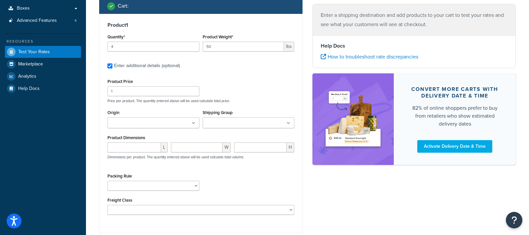
click at [289, 84] on div "Product Price 1 Price per product. The quantity entered above will be used calc…" at bounding box center [201, 90] width 190 height 26
click at [196, 74] on div "Product 1 Quantity* 4 Product Weight* 50 lbs Enter additional details (optional…" at bounding box center [201, 121] width 203 height 214
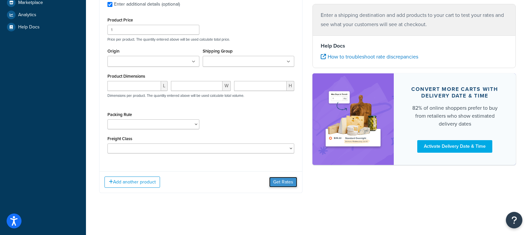
click at [289, 181] on button "Get Rates" at bounding box center [283, 182] width 28 height 11
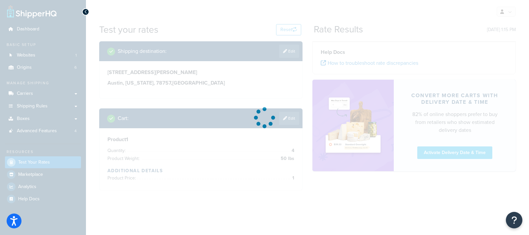
scroll to position [0, 0]
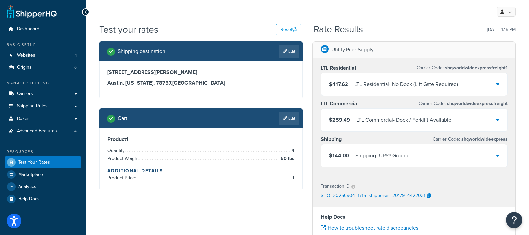
click at [411, 119] on div "LTL Commercial - Dock / Forklift Available" at bounding box center [404, 119] width 95 height 9
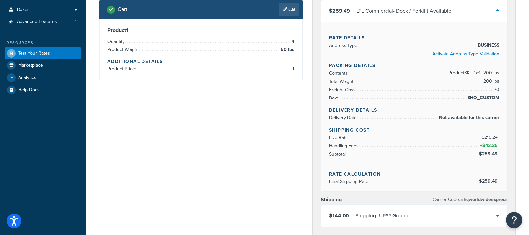
scroll to position [111, 0]
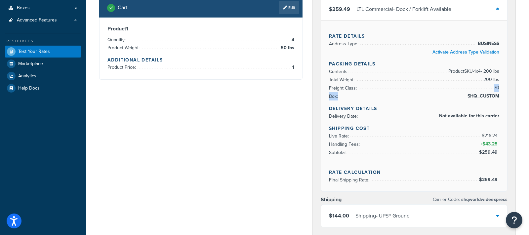
drag, startPoint x: 477, startPoint y: 92, endPoint x: 457, endPoint y: 90, distance: 20.9
click at [457, 90] on div "Rate Details Address Type: BUSINESS Activate Address Type Validation Packing De…" at bounding box center [414, 106] width 186 height 171
click at [456, 96] on li "Box: SHQ_CUSTOM" at bounding box center [414, 96] width 170 height 8
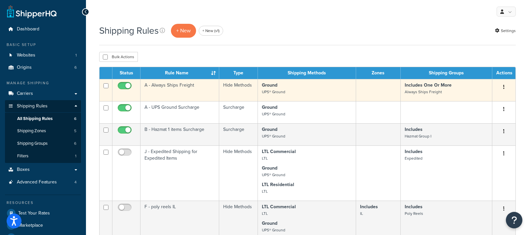
click at [196, 91] on td "A - Always Ships Freight" at bounding box center [180, 90] width 79 height 22
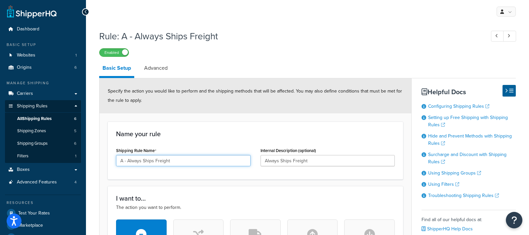
drag, startPoint x: 126, startPoint y: 161, endPoint x: 220, endPoint y: 169, distance: 94.6
click at [220, 169] on div "Shipping Rule Name A - Always Ships Freight" at bounding box center [183, 158] width 145 height 25
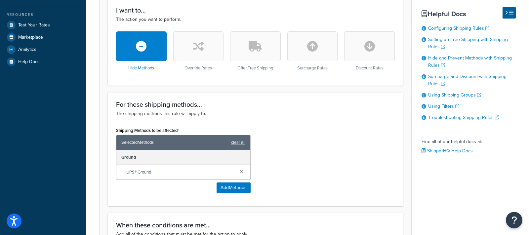
scroll to position [199, 0]
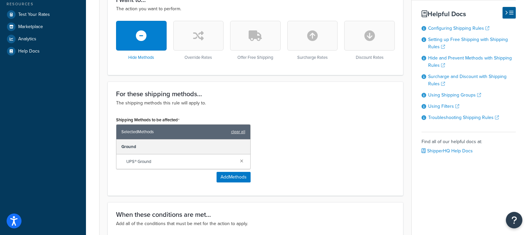
type input "A -Ground"
click at [122, 142] on div "Ground" at bounding box center [183, 147] width 134 height 15
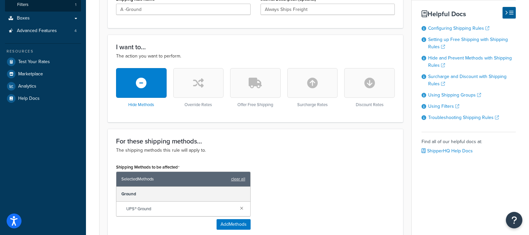
scroll to position [336, 0]
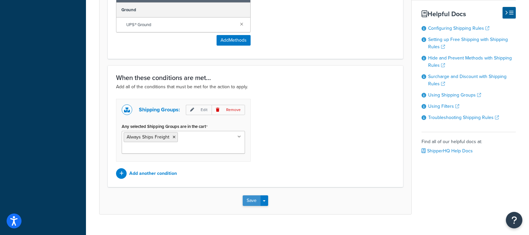
click at [250, 196] on button "Save" at bounding box center [252, 201] width 18 height 11
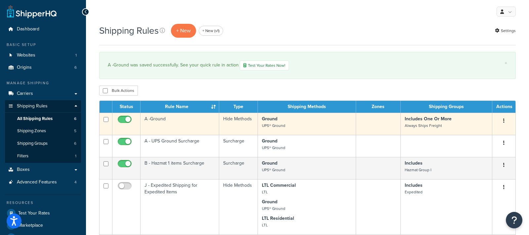
click at [106, 119] on input "checkbox" at bounding box center [106, 119] width 5 height 5
checkbox input "true"
click at [174, 122] on td "A -Ground" at bounding box center [180, 124] width 79 height 22
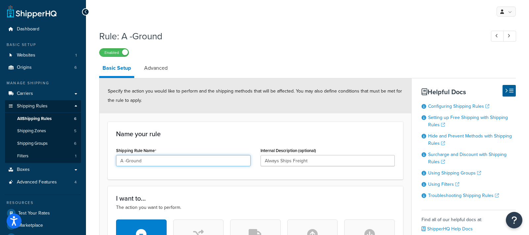
drag, startPoint x: 126, startPoint y: 161, endPoint x: 154, endPoint y: 162, distance: 27.5
click at [154, 162] on input "A -Ground" at bounding box center [183, 160] width 135 height 11
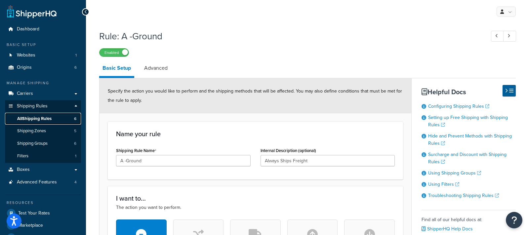
click at [66, 120] on link "All Shipping Rules 6" at bounding box center [43, 119] width 76 height 12
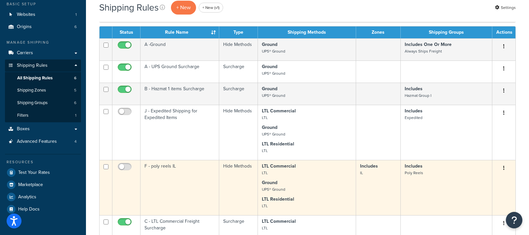
scroll to position [40, 0]
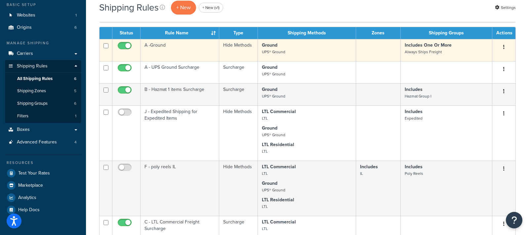
click at [105, 46] on input "checkbox" at bounding box center [106, 45] width 5 height 5
checkbox input "true"
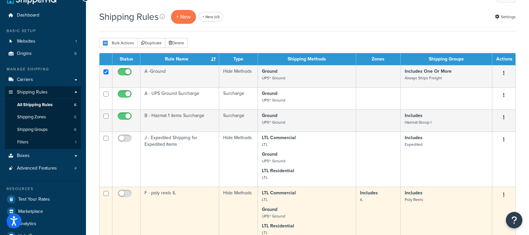
scroll to position [0, 0]
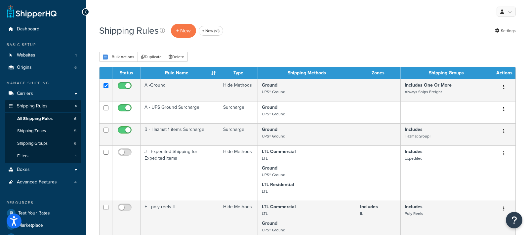
click at [176, 73] on th "Rule Name" at bounding box center [180, 73] width 79 height 12
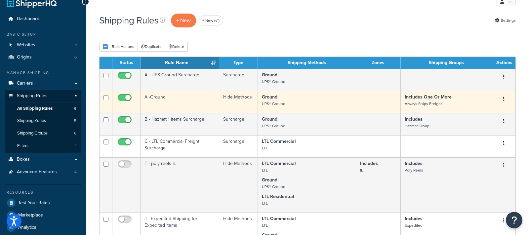
scroll to position [10, 0]
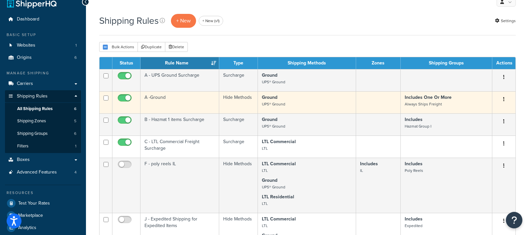
click at [104, 97] on input "checkbox" at bounding box center [106, 98] width 5 height 5
checkbox input "true"
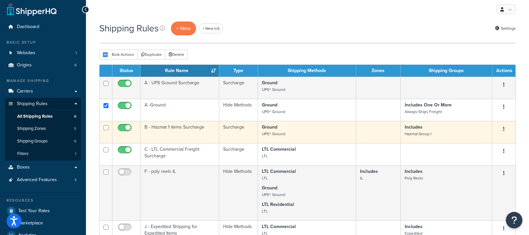
scroll to position [0, 0]
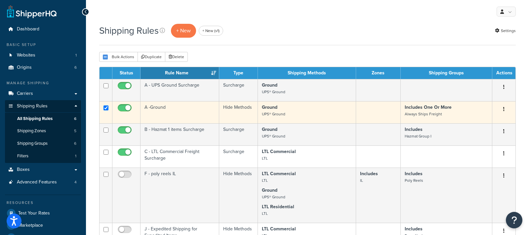
click at [162, 110] on td "A -Ground" at bounding box center [180, 112] width 79 height 22
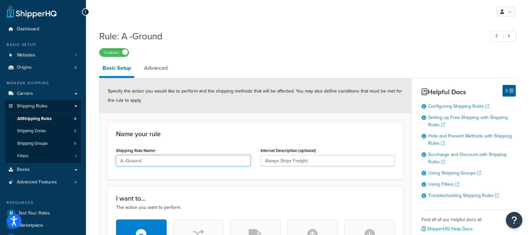
drag, startPoint x: 126, startPoint y: 161, endPoint x: 187, endPoint y: 161, distance: 60.5
click at [187, 161] on input "A -Ground" at bounding box center [183, 160] width 135 height 11
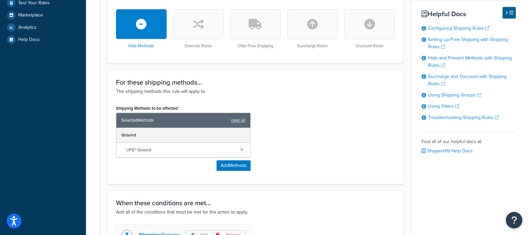
scroll to position [219, 0]
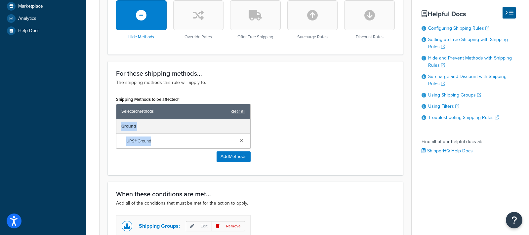
drag, startPoint x: 159, startPoint y: 141, endPoint x: 110, endPoint y: 124, distance: 52.1
click at [110, 124] on div "For these shipping methods... The shipping methods this rule will apply to. Shi…" at bounding box center [255, 118] width 295 height 114
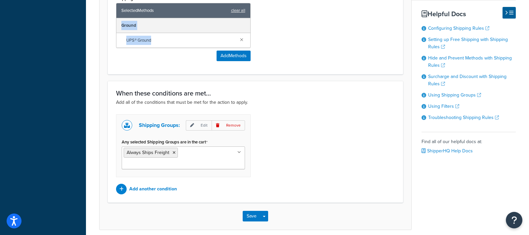
scroll to position [324, 0]
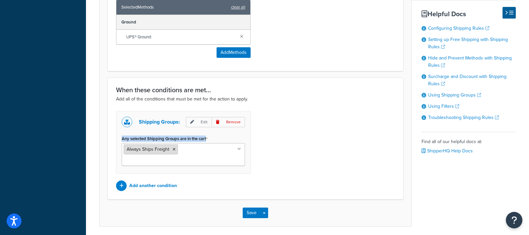
drag, startPoint x: 117, startPoint y: 138, endPoint x: 158, endPoint y: 151, distance: 43.3
click at [158, 151] on div "Shipping Groups: Edit Remove Any selected Shipping Groups are in the cart Alway…" at bounding box center [183, 142] width 135 height 63
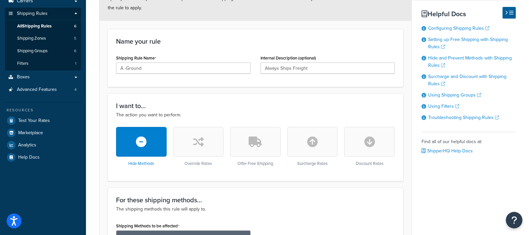
scroll to position [0, 0]
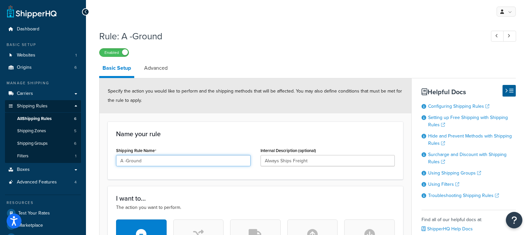
click at [166, 161] on input "A -Ground" at bounding box center [183, 160] width 135 height 11
type input "B - Hide Ground"
click at [217, 122] on div "Name your rule Shipping Rule Name B - Hide Ground Internal Description (optiona…" at bounding box center [255, 151] width 295 height 58
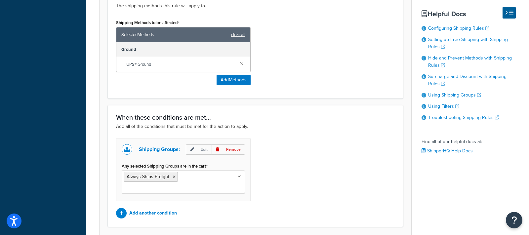
scroll to position [336, 0]
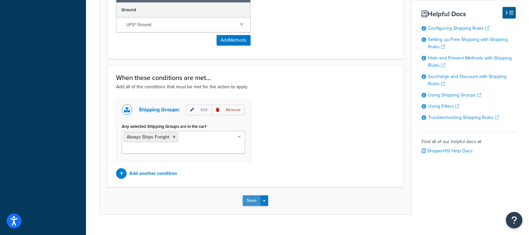
click at [244, 196] on button "Save" at bounding box center [252, 201] width 18 height 11
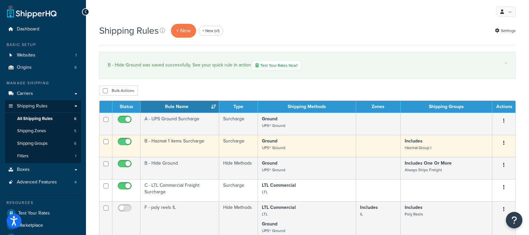
click at [103, 138] on td at bounding box center [106, 146] width 13 height 22
click at [107, 142] on input "checkbox" at bounding box center [106, 141] width 5 height 5
checkbox input "false"
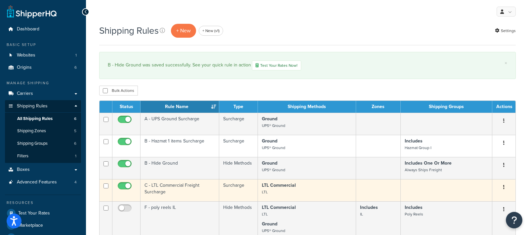
click at [104, 186] on input "checkbox" at bounding box center [106, 186] width 5 height 5
checkbox input "true"
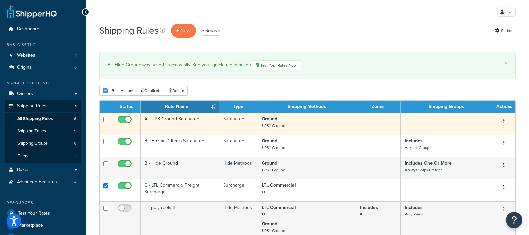
click at [109, 117] on td at bounding box center [106, 124] width 13 height 22
checkbox input "true"
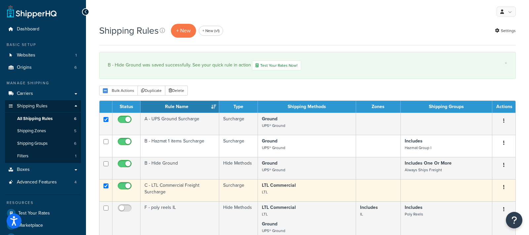
click at [107, 186] on input "checkbox" at bounding box center [106, 186] width 5 height 5
checkbox input "false"
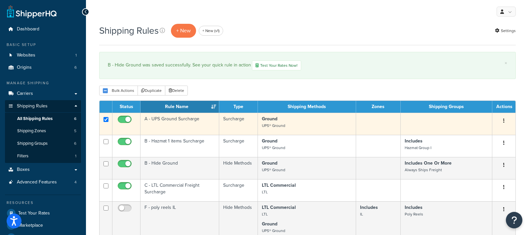
click at [326, 124] on p "Ground UPS® Ground" at bounding box center [307, 122] width 90 height 13
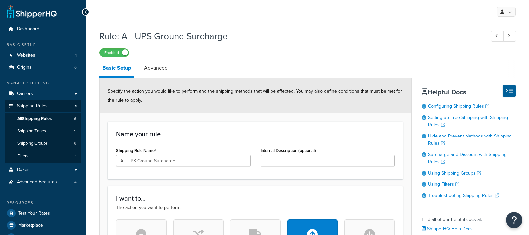
select select "PERCENTAGE"
select select "CART"
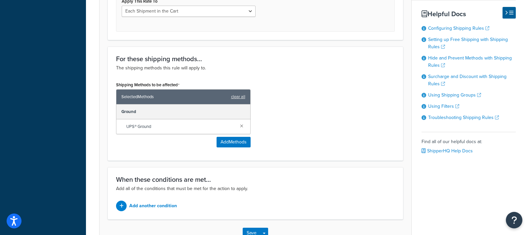
scroll to position [322, 0]
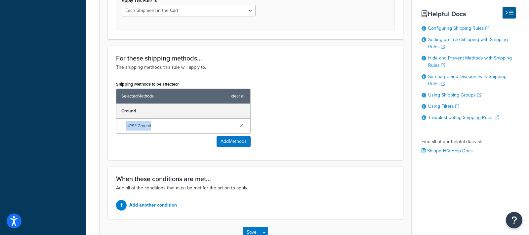
drag, startPoint x: 158, startPoint y: 126, endPoint x: 113, endPoint y: 125, distance: 45.0
click at [113, 125] on div "Shipping Methods to be affected Selected Methods clear all Ground UPS® Ground A…" at bounding box center [183, 115] width 145 height 72
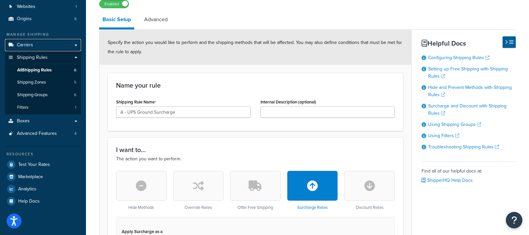
scroll to position [0, 0]
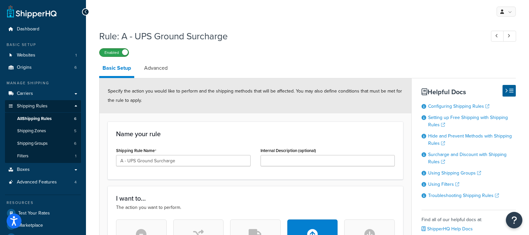
click at [118, 52] on label "Enabled" at bounding box center [114, 53] width 29 height 8
click at [67, 116] on link "All Shipping Rules 6" at bounding box center [43, 119] width 76 height 12
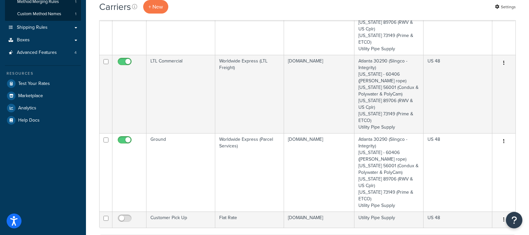
scroll to position [117, 0]
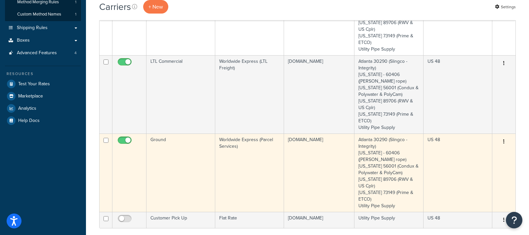
click at [195, 157] on td "Ground" at bounding box center [181, 173] width 69 height 78
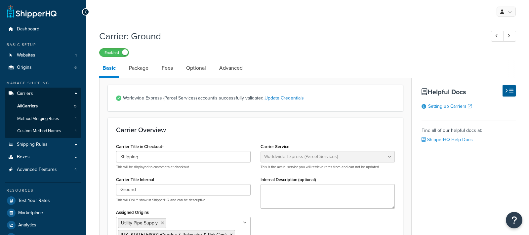
select select "worldwideExpress"
click at [167, 71] on link "Fees" at bounding box center [167, 68] width 18 height 16
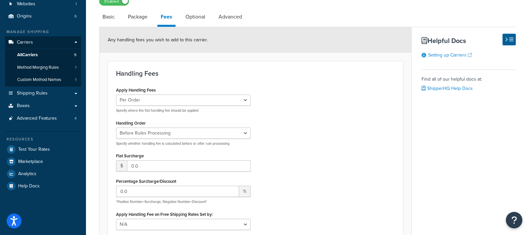
scroll to position [75, 0]
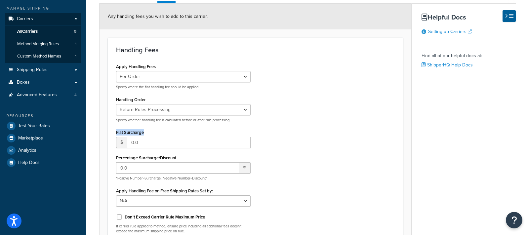
drag, startPoint x: 145, startPoint y: 130, endPoint x: 128, endPoint y: 151, distance: 26.4
click at [108, 129] on div "Handling Fees Apply Handling Fees Per Order Per Item Per Package Specify where …" at bounding box center [255, 142] width 295 height 209
drag, startPoint x: 182, startPoint y: 156, endPoint x: 110, endPoint y: 155, distance: 72.1
click at [110, 155] on div "Handling Fees Apply Handling Fees Per Order Per Item Per Package Specify where …" at bounding box center [255, 142] width 295 height 209
drag, startPoint x: 149, startPoint y: 128, endPoint x: 122, endPoint y: 128, distance: 26.8
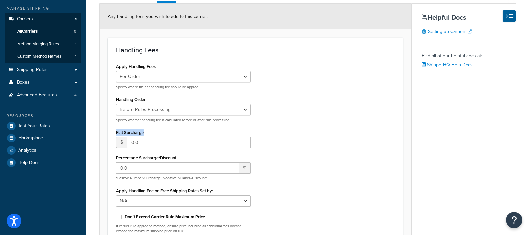
click at [122, 128] on div "Flat Surcharge $ 0.0" at bounding box center [183, 138] width 135 height 21
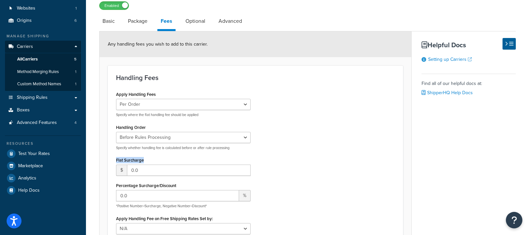
scroll to position [49, 0]
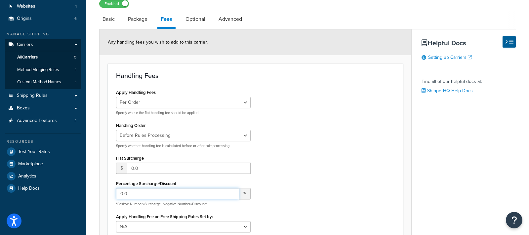
click at [158, 188] on input "0.0" at bounding box center [177, 193] width 123 height 11
type input "50"
click at [289, 122] on div "Apply Handling Fees Per Order Per Item Per Package Specify where the flat handl…" at bounding box center [255, 176] width 289 height 177
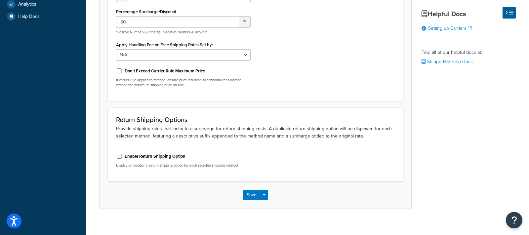
scroll to position [227, 0]
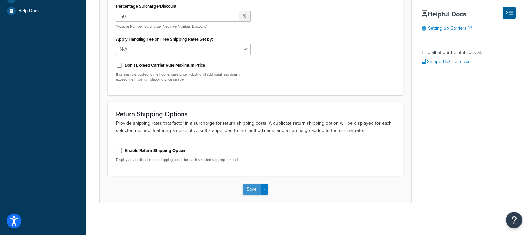
click at [246, 188] on button "Save" at bounding box center [252, 189] width 18 height 11
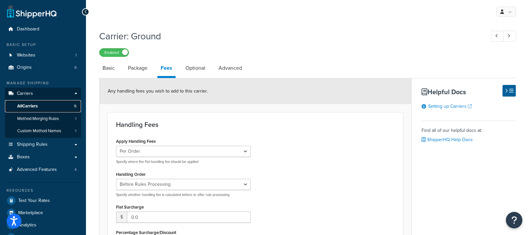
click at [50, 109] on link "All Carriers 5" at bounding box center [43, 106] width 76 height 12
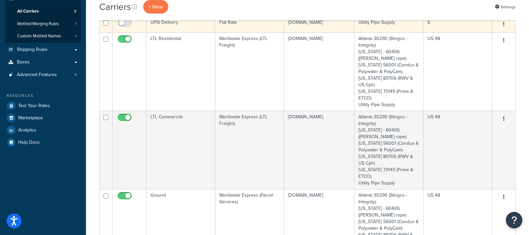
scroll to position [94, 0]
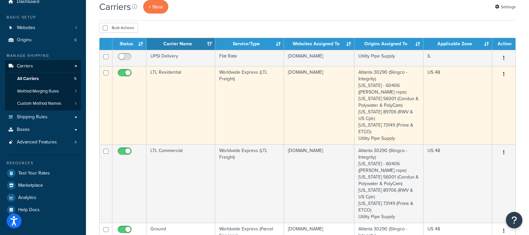
scroll to position [28, 0]
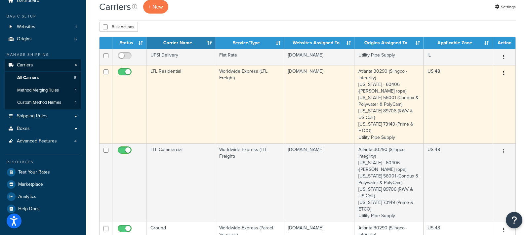
click at [180, 93] on td "LTL Residential" at bounding box center [181, 104] width 69 height 78
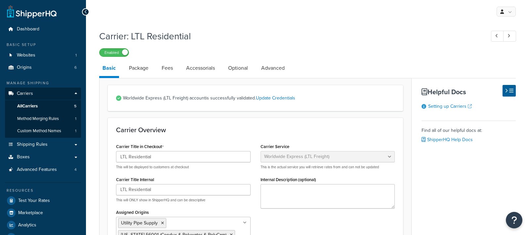
select select "worldwideExpressFreight"
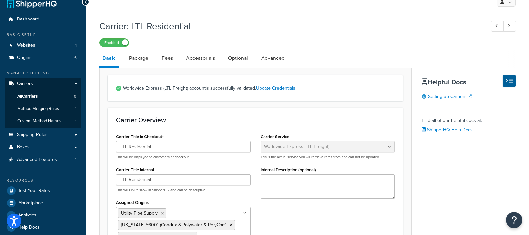
scroll to position [12, 0]
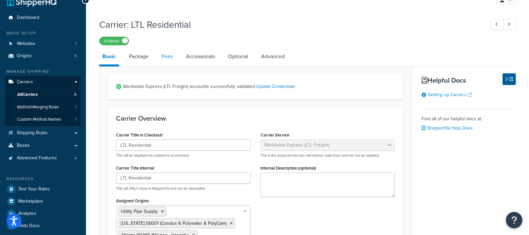
click at [164, 59] on link "Fees" at bounding box center [167, 57] width 18 height 16
select select "AFTER"
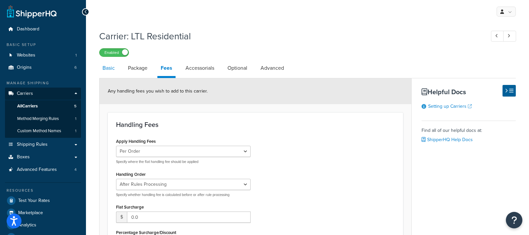
click at [111, 74] on link "Basic" at bounding box center [108, 68] width 19 height 16
select select "worldwideExpressFreight"
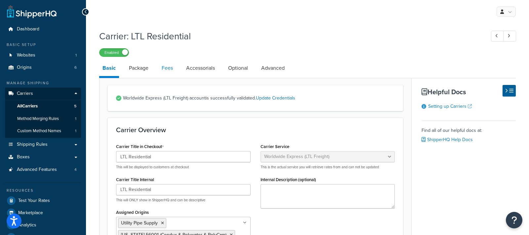
click at [174, 65] on link "Fees" at bounding box center [167, 68] width 18 height 16
select select "AFTER"
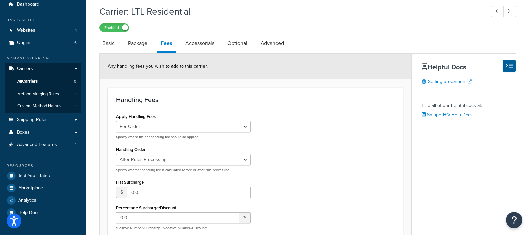
scroll to position [31, 0]
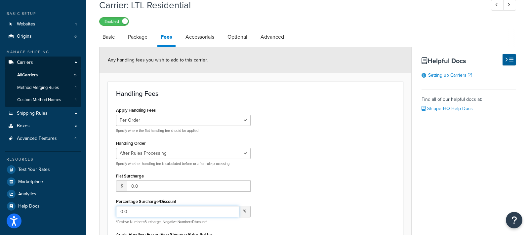
click at [150, 207] on input "0.0" at bounding box center [177, 211] width 123 height 11
type input "20"
click at [171, 5] on h1 "Carrier: LTL Residential" at bounding box center [289, 5] width 380 height 13
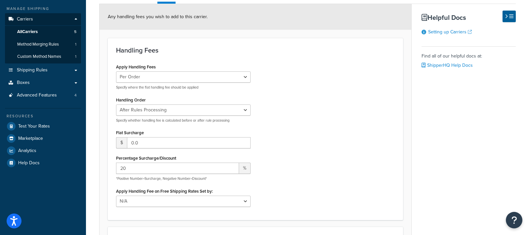
scroll to position [70, 0]
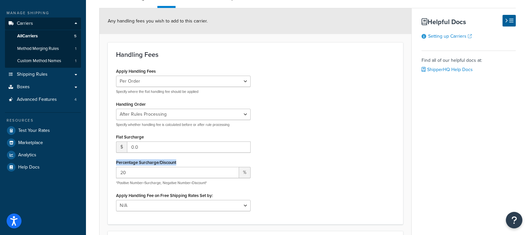
drag, startPoint x: 178, startPoint y: 161, endPoint x: 107, endPoint y: 160, distance: 71.8
click at [107, 160] on form "Any handling fees you wish to add to this carrier. Handling Fees Apply Handling…" at bounding box center [256, 170] width 312 height 324
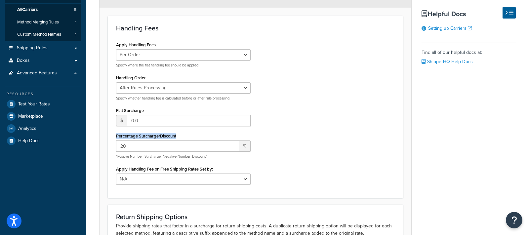
scroll to position [173, 0]
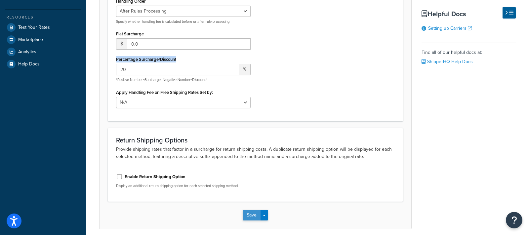
click at [250, 210] on button "Save" at bounding box center [252, 215] width 18 height 11
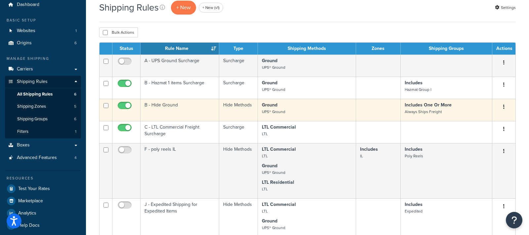
scroll to position [23, 0]
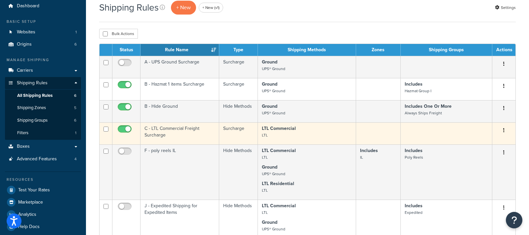
click at [123, 128] on input "checkbox" at bounding box center [125, 131] width 18 height 8
checkbox input "false"
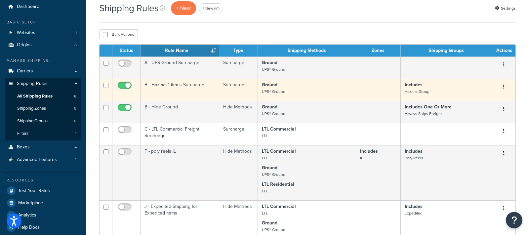
click at [105, 85] on input "checkbox" at bounding box center [106, 85] width 5 height 5
click at [105, 84] on input "checkbox" at bounding box center [106, 85] width 5 height 5
checkbox input "false"
click at [204, 81] on td "B - Hazmat 1 items Surcharge" at bounding box center [180, 90] width 79 height 22
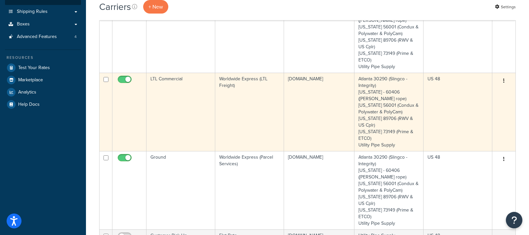
scroll to position [133, 0]
click at [191, 107] on td "LTL Commercial" at bounding box center [181, 112] width 69 height 78
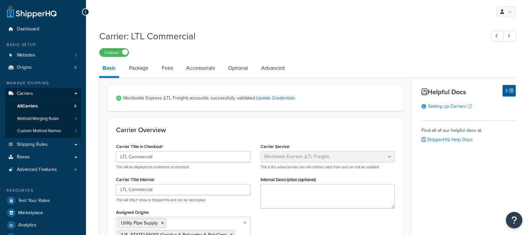
select select "worldwideExpressFreight"
click at [168, 71] on link "Fees" at bounding box center [167, 68] width 18 height 16
select select "AFTER"
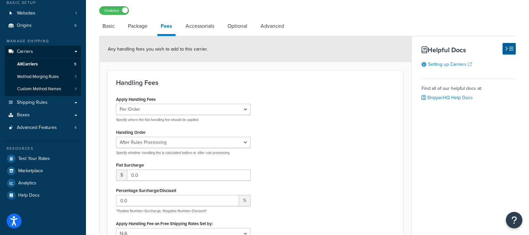
scroll to position [76, 0]
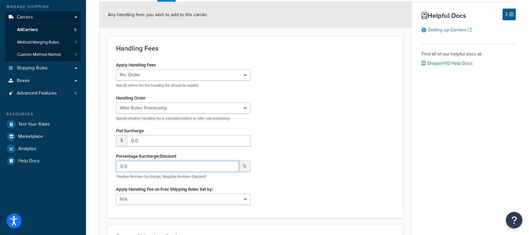
click at [155, 162] on input "0.0" at bounding box center [177, 166] width 123 height 11
type input "20"
click at [391, 102] on div "Apply Handling Fees Per Order Per Item Per Package Specify where the flat handl…" at bounding box center [255, 135] width 289 height 150
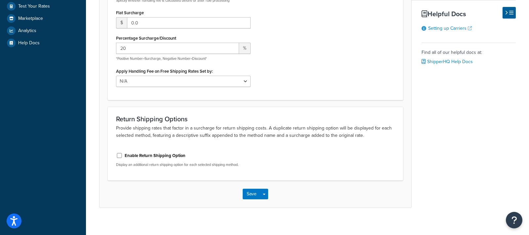
scroll to position [195, 0]
click at [247, 197] on button "Save" at bounding box center [252, 193] width 18 height 11
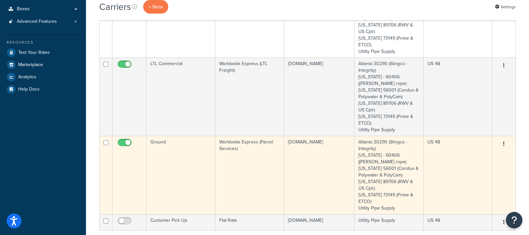
scroll to position [152, 0]
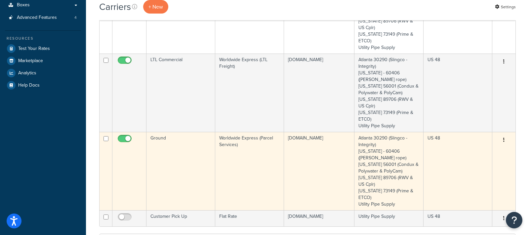
click at [191, 151] on td "Ground" at bounding box center [181, 171] width 69 height 78
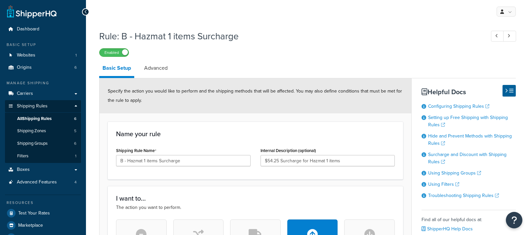
select select "CART"
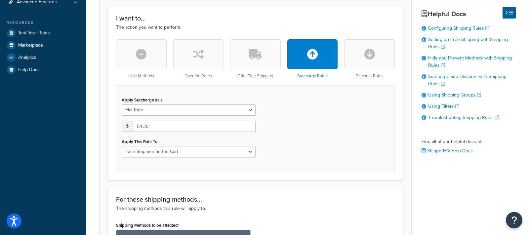
scroll to position [181, 0]
drag, startPoint x: 121, startPoint y: 98, endPoint x: 151, endPoint y: 149, distance: 59.0
click at [171, 99] on div "Apply Surcharge as a Flat Rate Percentage Flat Rate & Percentage $ 54.25 Apply …" at bounding box center [189, 126] width 144 height 62
drag, startPoint x: 156, startPoint y: 127, endPoint x: 127, endPoint y: 126, distance: 29.2
click at [127, 126] on div "$ 54.25" at bounding box center [189, 125] width 134 height 11
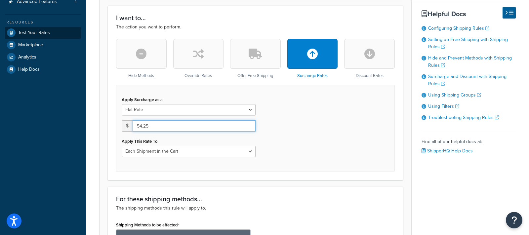
scroll to position [0, 0]
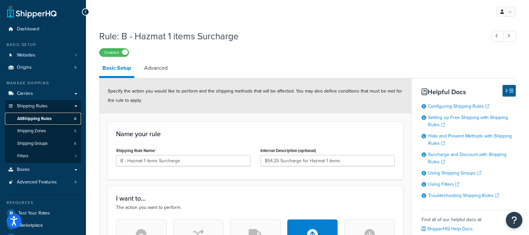
click at [54, 120] on link "All Shipping Rules 6" at bounding box center [43, 119] width 76 height 12
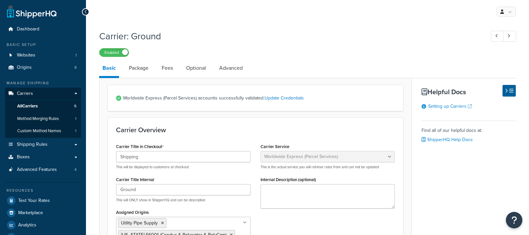
select select "worldwideExpress"
click at [167, 69] on link "Fees" at bounding box center [167, 68] width 18 height 16
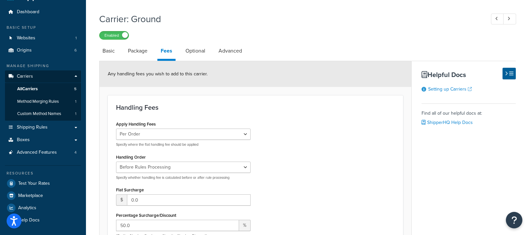
scroll to position [20, 0]
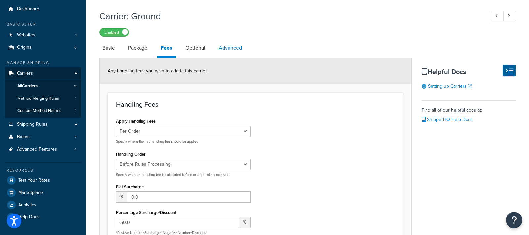
click at [230, 45] on link "Advanced" at bounding box center [230, 48] width 30 height 16
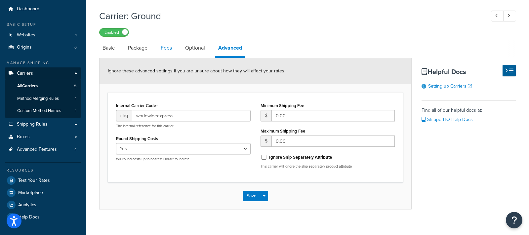
click at [160, 50] on link "Fees" at bounding box center [166, 48] width 18 height 16
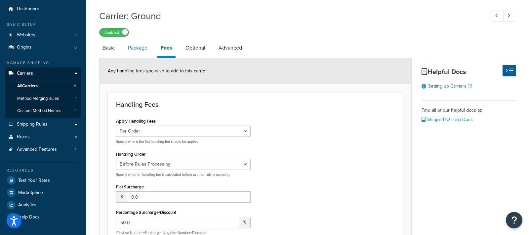
click at [129, 49] on link "Package" at bounding box center [138, 48] width 26 height 16
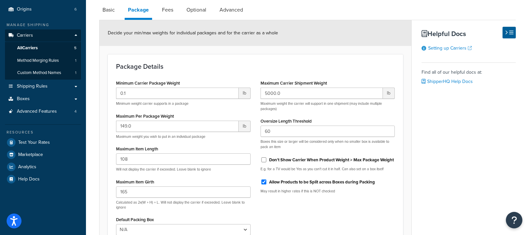
scroll to position [60, 0]
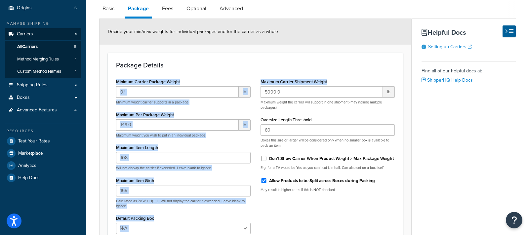
drag, startPoint x: 183, startPoint y: 86, endPoint x: 312, endPoint y: 95, distance: 130.0
click at [312, 94] on div "Package Details Minimum Carrier Package Weight 0.1 lb Minimum weight carrier su…" at bounding box center [255, 154] width 295 height 202
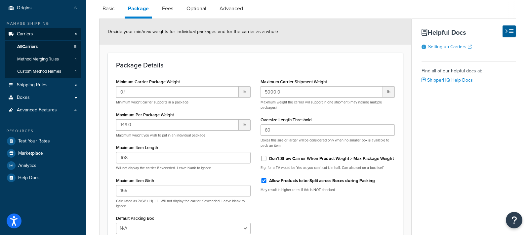
click at [190, 111] on div "Maximum Per Package Weight 149.0 lb Maximum weight you wish to put in an indivi…" at bounding box center [183, 124] width 135 height 28
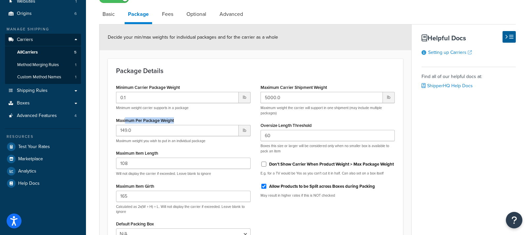
drag, startPoint x: 177, startPoint y: 120, endPoint x: 265, endPoint y: 105, distance: 89.6
click at [127, 117] on div "Maximum Per Package Weight 149.0 lb Maximum weight you wish to put in an indivi…" at bounding box center [183, 130] width 135 height 28
drag, startPoint x: 341, startPoint y: 87, endPoint x: 277, endPoint y: 83, distance: 64.6
click at [268, 84] on div "Maximum Carrier Shipment Weight 5000.0 lb Maximum weight the carrier will suppo…" at bounding box center [328, 99] width 135 height 33
drag, startPoint x: 187, startPoint y: 120, endPoint x: 143, endPoint y: 120, distance: 44.0
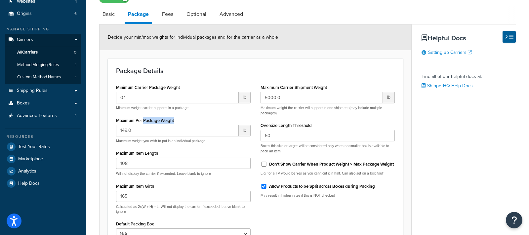
click at [143, 120] on div "Maximum Per Package Weight 149.0 lb Maximum weight you wish to put in an indivi…" at bounding box center [183, 130] width 135 height 28
click at [287, 83] on div "Maximum Carrier Shipment Weight 5000.0 lb Maximum weight the carrier will suppo…" at bounding box center [328, 99] width 135 height 33
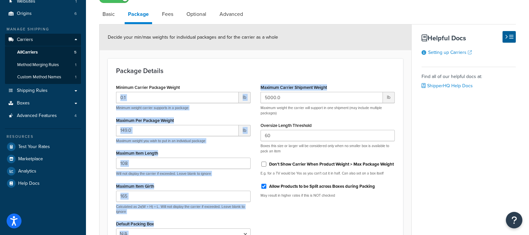
drag, startPoint x: 319, startPoint y: 90, endPoint x: 331, endPoint y: 90, distance: 11.9
click at [331, 90] on div "Minimum Carrier Package Weight 0.1 lb Minimum weight carrier supports in a pack…" at bounding box center [255, 167] width 289 height 169
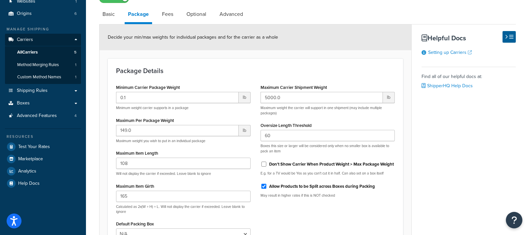
click at [349, 83] on div "Maximum Carrier Shipment Weight 5000.0 lb Maximum weight the carrier will suppo…" at bounding box center [328, 99] width 135 height 33
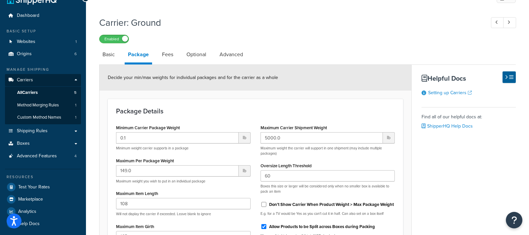
scroll to position [12, 0]
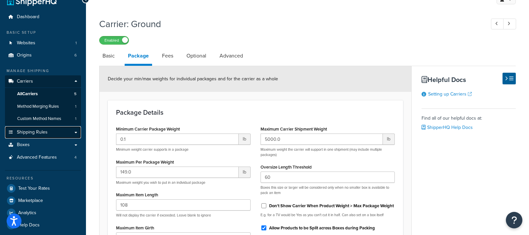
click at [51, 134] on link "Shipping Rules" at bounding box center [43, 132] width 76 height 12
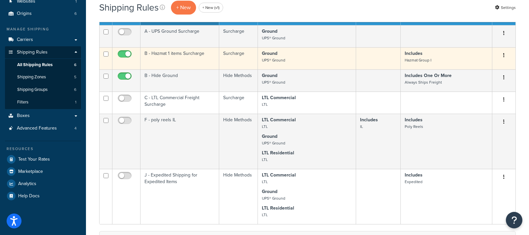
scroll to position [47, 0]
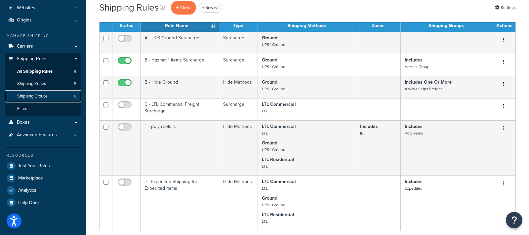
drag, startPoint x: 61, startPoint y: 99, endPoint x: 73, endPoint y: 99, distance: 11.9
click at [61, 99] on link "Shipping Groups 6" at bounding box center [43, 96] width 76 height 12
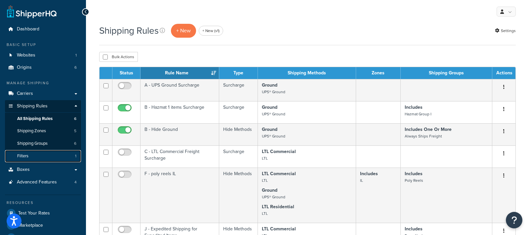
click at [43, 160] on link "Filters 1" at bounding box center [43, 156] width 76 height 12
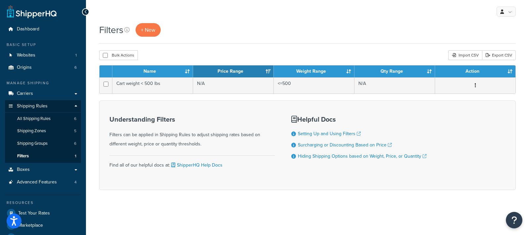
click at [308, 22] on div "My Profile Billing Global Settings Contact Us Logout" at bounding box center [307, 11] width 443 height 23
click at [64, 92] on link "Carriers" at bounding box center [43, 94] width 76 height 12
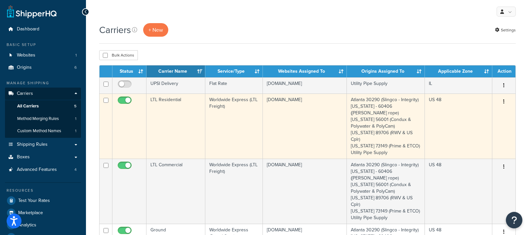
click at [173, 110] on td "LTL Residential" at bounding box center [176, 126] width 59 height 65
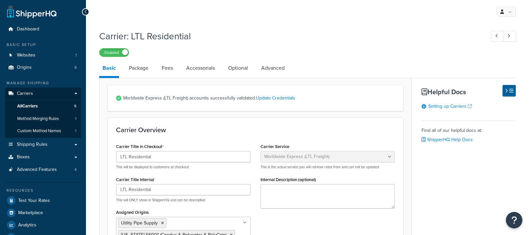
select select "worldwideExpressFreight"
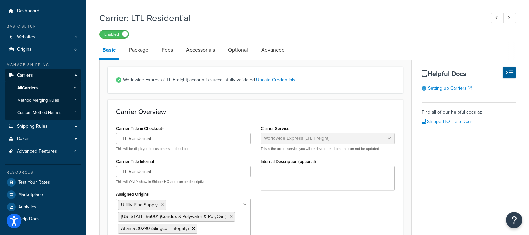
scroll to position [26, 0]
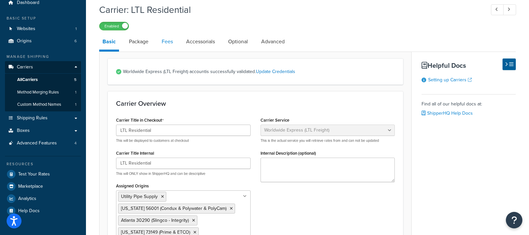
click at [165, 46] on link "Fees" at bounding box center [167, 42] width 18 height 16
select select "AFTER"
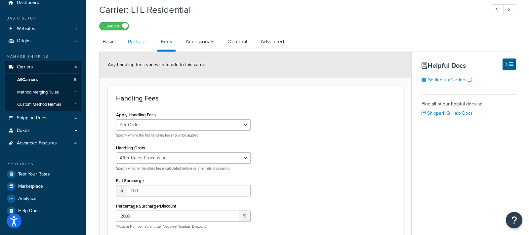
click at [133, 43] on link "Package" at bounding box center [138, 42] width 26 height 16
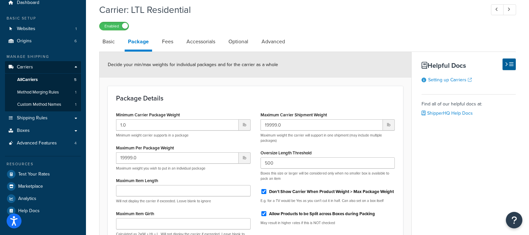
click at [178, 150] on div "Maximum Per Package Weight 19999.0 lb Maximum weight you wish to put in an indi…" at bounding box center [183, 157] width 135 height 28
drag, startPoint x: 48, startPoint y: 81, endPoint x: 54, endPoint y: 82, distance: 6.3
click at [47, 81] on link "All Carriers 5" at bounding box center [43, 80] width 76 height 12
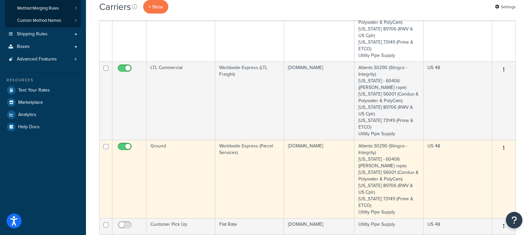
click at [185, 156] on td "Ground" at bounding box center [181, 179] width 69 height 78
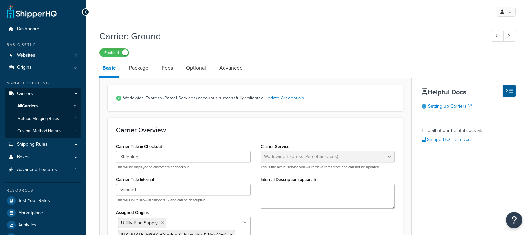
select select "worldwideExpress"
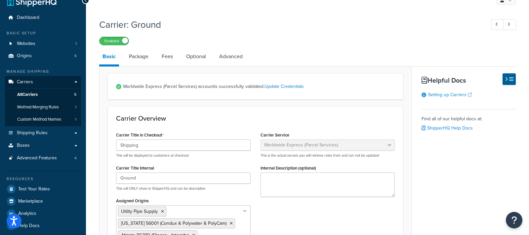
scroll to position [12, 0]
click at [236, 54] on link "Advanced" at bounding box center [231, 56] width 30 height 16
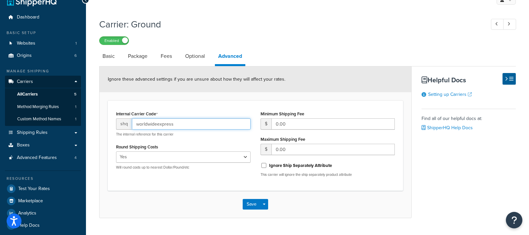
drag, startPoint x: 183, startPoint y: 121, endPoint x: 132, endPoint y: 122, distance: 51.6
click at [132, 122] on input "worldwideexpress" at bounding box center [191, 123] width 119 height 11
drag, startPoint x: 137, startPoint y: 57, endPoint x: 142, endPoint y: 60, distance: 6.0
click at [137, 57] on link "Package" at bounding box center [138, 56] width 26 height 16
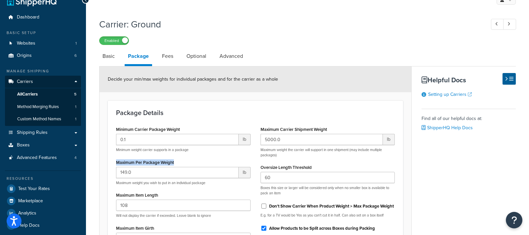
drag, startPoint x: 189, startPoint y: 163, endPoint x: 109, endPoint y: 160, distance: 79.8
click at [109, 160] on div "Package Details Minimum Carrier Package Weight 0.1 lb Minimum weight carrier su…" at bounding box center [255, 202] width 295 height 202
click at [324, 124] on div "Package Details Minimum Carrier Package Weight 0.1 lb Minimum weight carrier su…" at bounding box center [255, 202] width 295 height 202
drag, startPoint x: 343, startPoint y: 128, endPoint x: 274, endPoint y: 126, distance: 69.8
click at [260, 127] on div "Maximum Carrier Shipment Weight 5000.0 lb Maximum weight the carrier will suppo…" at bounding box center [328, 185] width 145 height 120
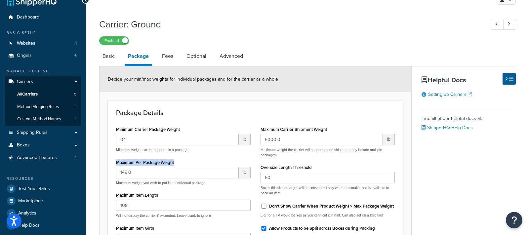
drag, startPoint x: 188, startPoint y: 162, endPoint x: 106, endPoint y: 158, distance: 82.2
click at [106, 158] on form "Decide your min/max weights for individual packages and for the carrier as a wh…" at bounding box center [256, 198] width 312 height 263
drag, startPoint x: 336, startPoint y: 126, endPoint x: 259, endPoint y: 127, distance: 77.1
click at [259, 127] on div "Maximum Carrier Shipment Weight 5000.0 lb Maximum weight the carrier will suppo…" at bounding box center [328, 185] width 145 height 120
drag, startPoint x: 178, startPoint y: 161, endPoint x: 118, endPoint y: 158, distance: 59.3
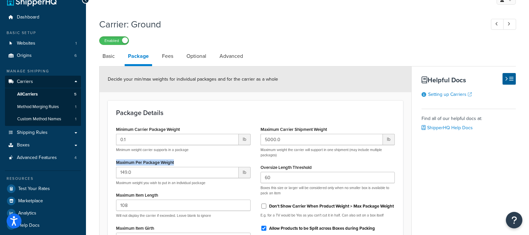
click at [118, 158] on div "Maximum Per Package Weight 149.0 lb Maximum weight you wish to put in an indivi…" at bounding box center [183, 172] width 135 height 28
click at [333, 133] on div "Maximum Carrier Shipment Weight 5000.0 lb Maximum weight the carrier will suppo…" at bounding box center [328, 141] width 135 height 33
drag, startPoint x: 336, startPoint y: 128, endPoint x: 257, endPoint y: 130, distance: 78.8
click at [257, 130] on div "Maximum Carrier Shipment Weight 5000.0 lb Maximum weight the carrier will suppo…" at bounding box center [328, 185] width 145 height 120
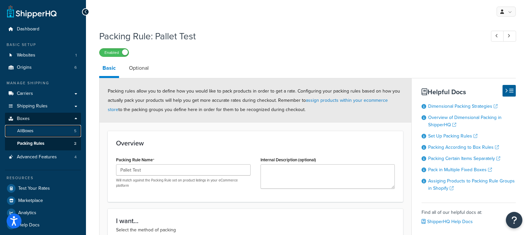
click at [49, 134] on link "All Boxes 5" at bounding box center [43, 131] width 76 height 12
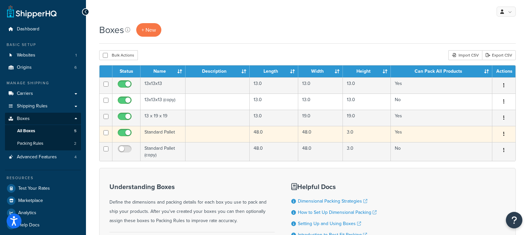
click at [162, 136] on td "Standard Pallet" at bounding box center [163, 134] width 45 height 16
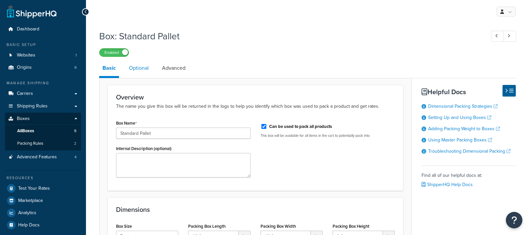
click at [141, 70] on link "Optional" at bounding box center [139, 68] width 26 height 16
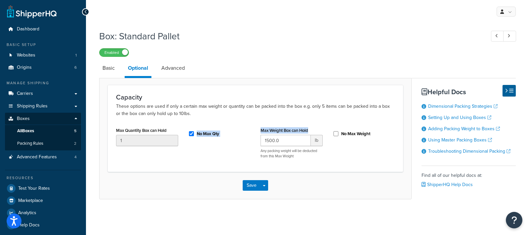
drag, startPoint x: 316, startPoint y: 128, endPoint x: 254, endPoint y: 129, distance: 62.2
click at [254, 129] on div "Max Quantity Box can Hold 1 No Max Qty Max Weight Box can Hold 1500.0 lb Any pa…" at bounding box center [255, 145] width 289 height 38
click at [299, 122] on div "Capacity These options are used if only a certain max weight or quantity can be…" at bounding box center [255, 128] width 295 height 87
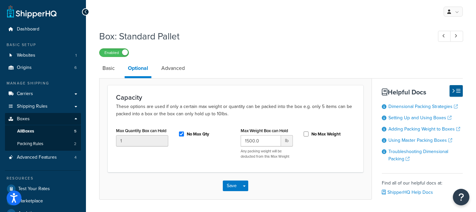
drag, startPoint x: 236, startPoint y: 32, endPoint x: 229, endPoint y: 36, distance: 8.0
click at [233, 33] on h1 "Box: Standard Pallet" at bounding box center [262, 36] width 327 height 13
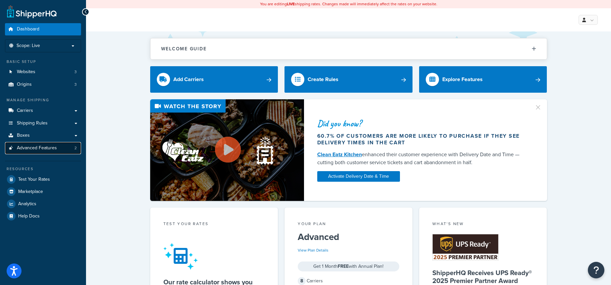
click at [62, 151] on link "Advanced Features 2" at bounding box center [43, 148] width 76 height 12
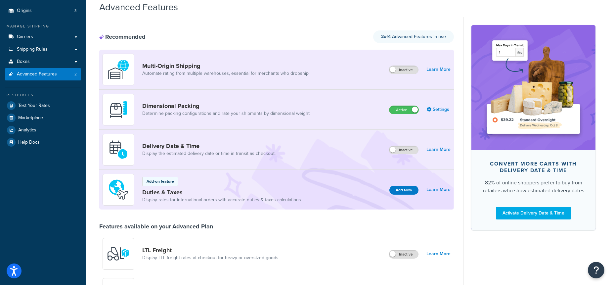
scroll to position [76, 0]
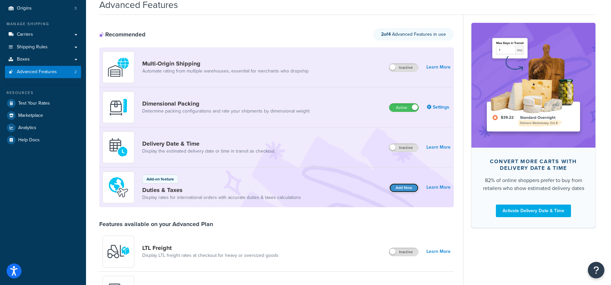
click at [410, 185] on button "Add Now" at bounding box center [403, 187] width 29 height 9
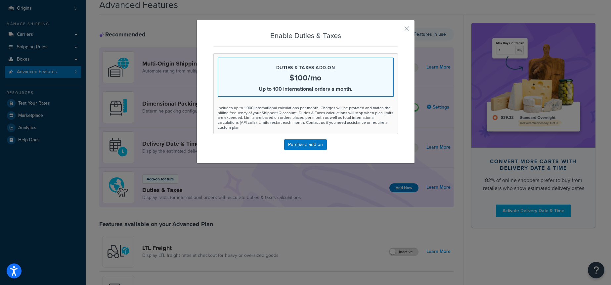
click at [398, 30] on button "button" at bounding box center [397, 31] width 2 height 2
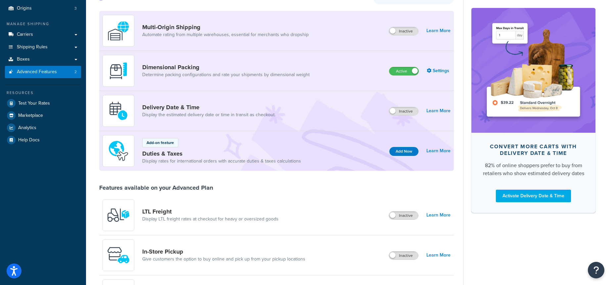
scroll to position [0, 0]
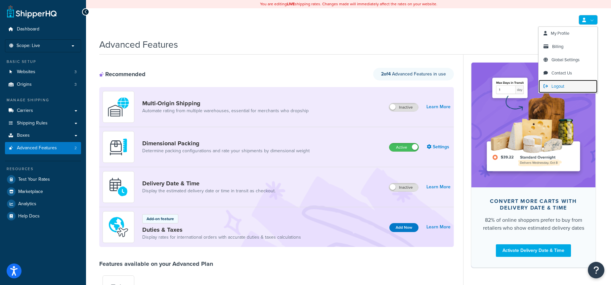
click at [563, 81] on link "Logout" at bounding box center [568, 86] width 59 height 13
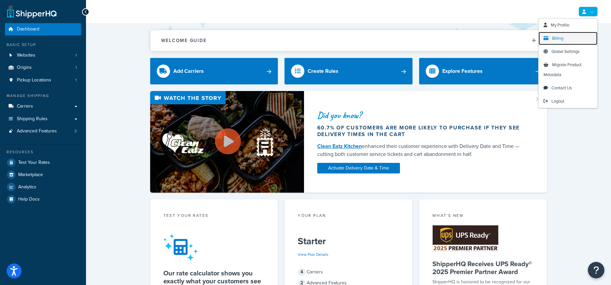
click at [569, 38] on link "Billing" at bounding box center [568, 38] width 59 height 13
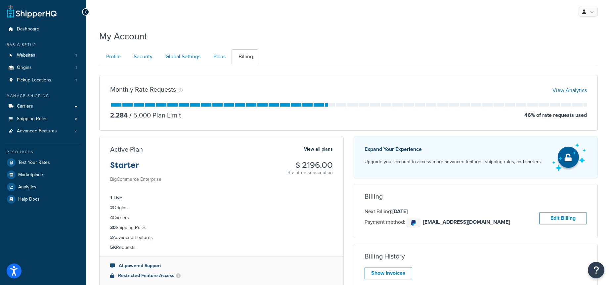
click at [560, 95] on div "Monthly Rate Requests View Analytics 2,284 / 5,000 Plan Limit 46 % of rate requ…" at bounding box center [348, 103] width 499 height 56
click at [559, 92] on link "View Analytics" at bounding box center [570, 90] width 34 height 8
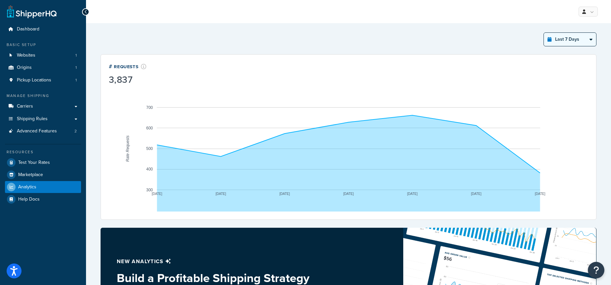
click at [557, 45] on select "Last 24 Hours Last 7 Days Last 30 Days Last 3 Months Last 6 Months Last 12 Mont…" at bounding box center [570, 39] width 52 height 13
click at [544, 33] on select "Last 24 Hours Last 7 Days Last 30 Days Last 3 Months Last 6 Months Last 12 Mont…" at bounding box center [570, 39] width 52 height 13
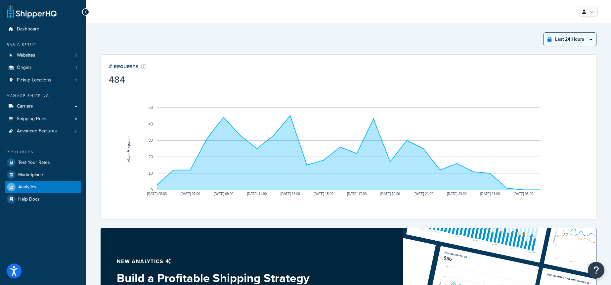
click at [571, 41] on select "Last 24 Hours Last 7 Days Last 30 Days Last 3 Months Last 6 Months Last 12 Mont…" at bounding box center [570, 39] width 52 height 13
select select "last_7_days"
click at [544, 33] on select "Last 24 Hours Last 7 Days Last 30 Days Last 3 Months Last 6 Months Last 12 Mont…" at bounding box center [570, 39] width 52 height 13
